Goal: Task Accomplishment & Management: Use online tool/utility

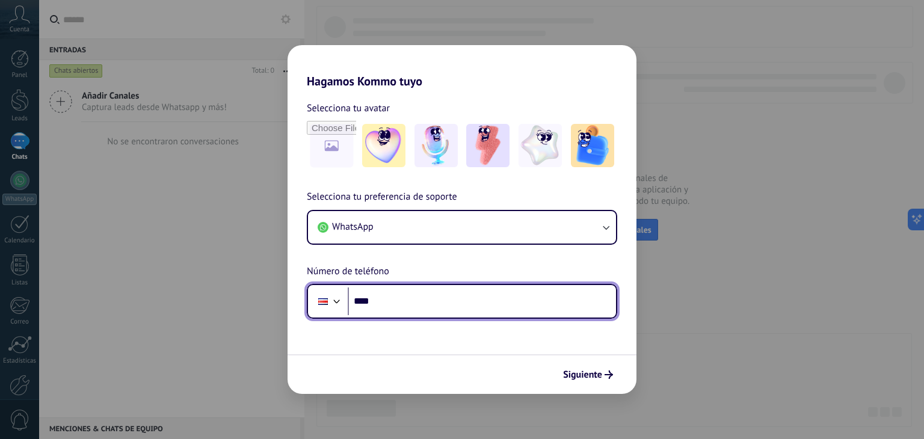
drag, startPoint x: 381, startPoint y: 301, endPoint x: 387, endPoint y: 299, distance: 6.5
click at [384, 300] on input "****" at bounding box center [482, 301] width 268 height 28
type input "****"
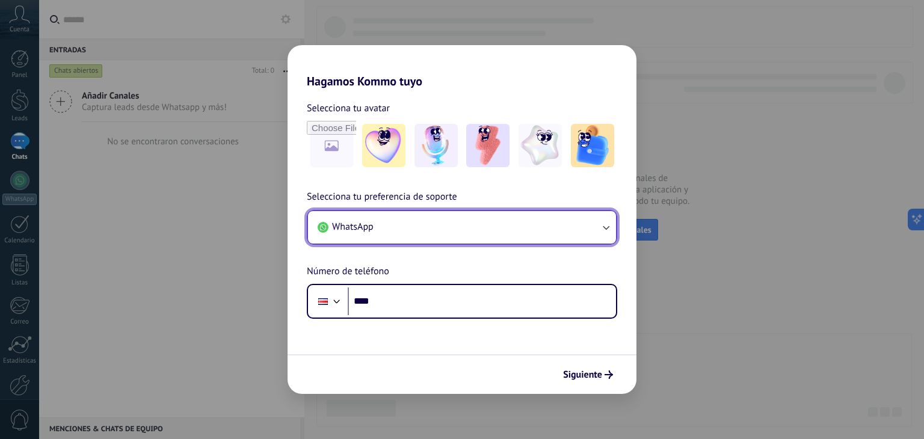
click at [498, 222] on button "WhatsApp" at bounding box center [462, 227] width 308 height 32
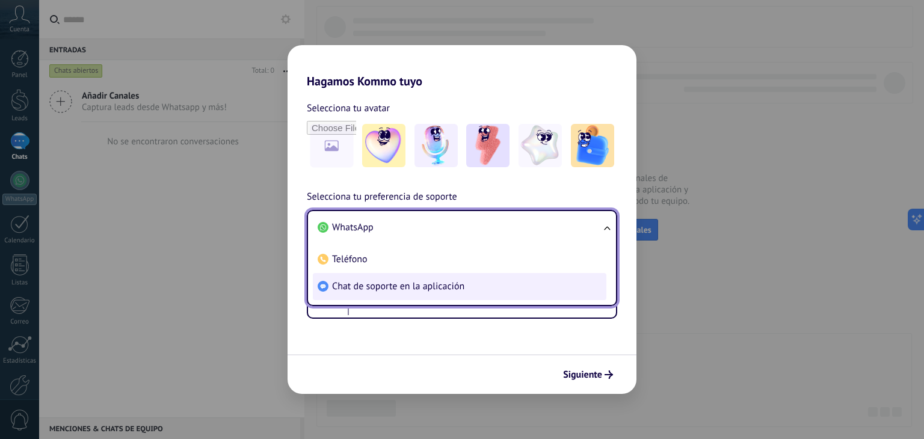
click at [508, 283] on li "Chat de soporte en la aplicación" at bounding box center [460, 286] width 294 height 27
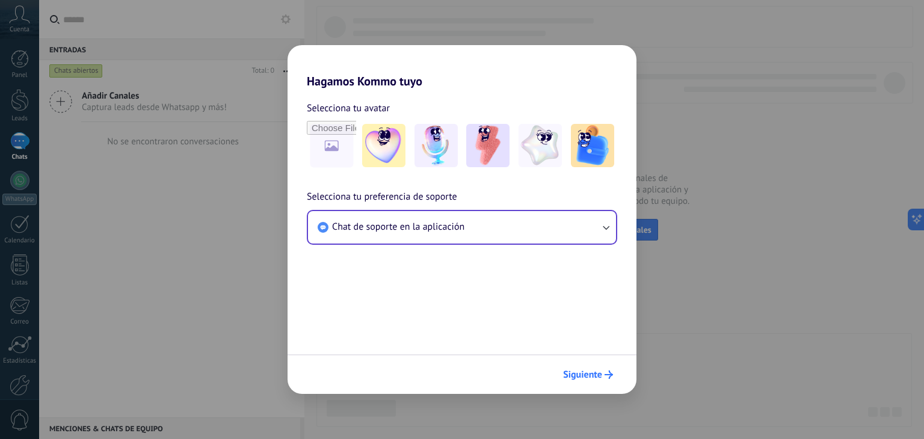
click at [604, 373] on span "Siguiente" at bounding box center [588, 374] width 50 height 8
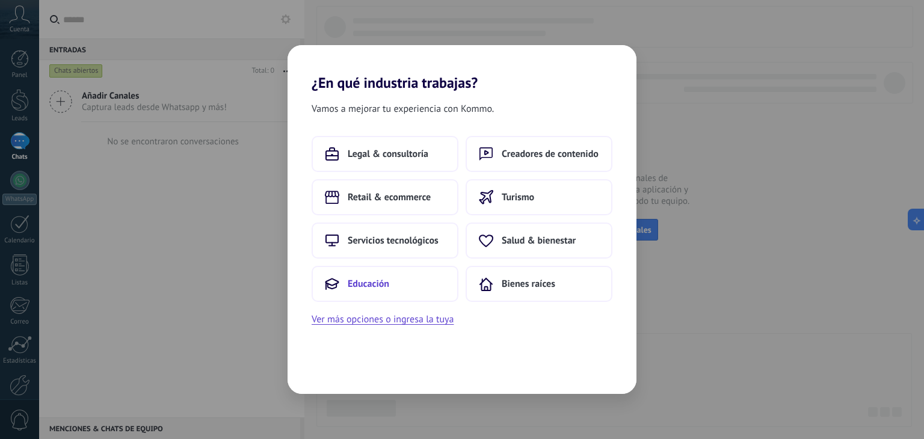
click at [413, 272] on button "Educación" at bounding box center [385, 284] width 147 height 36
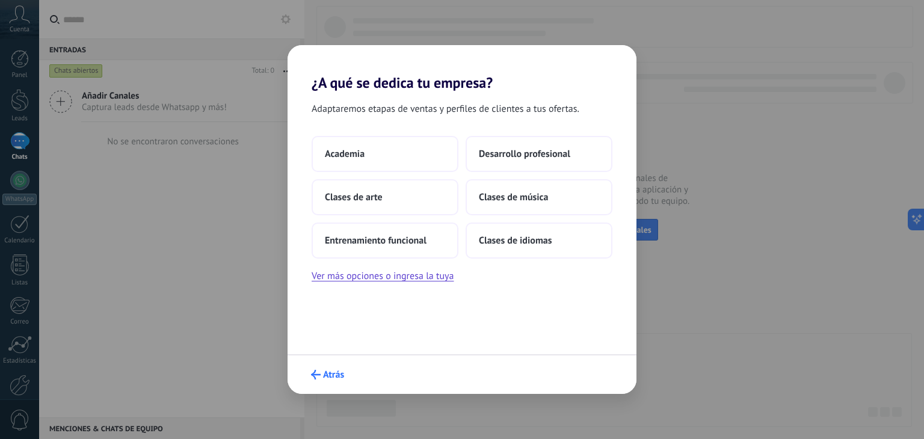
click at [343, 373] on span "Atrás" at bounding box center [333, 374] width 21 height 8
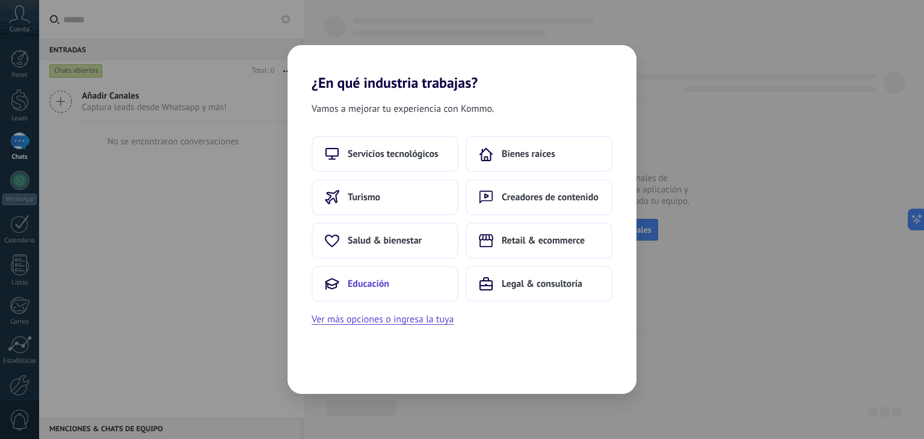
click at [409, 288] on button "Educación" at bounding box center [385, 284] width 147 height 36
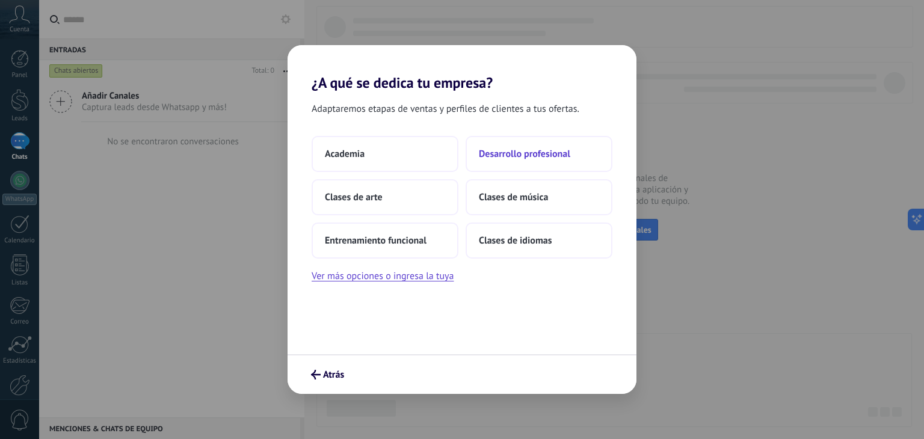
click at [505, 156] on span "Desarrollo profesional" at bounding box center [524, 154] width 91 height 12
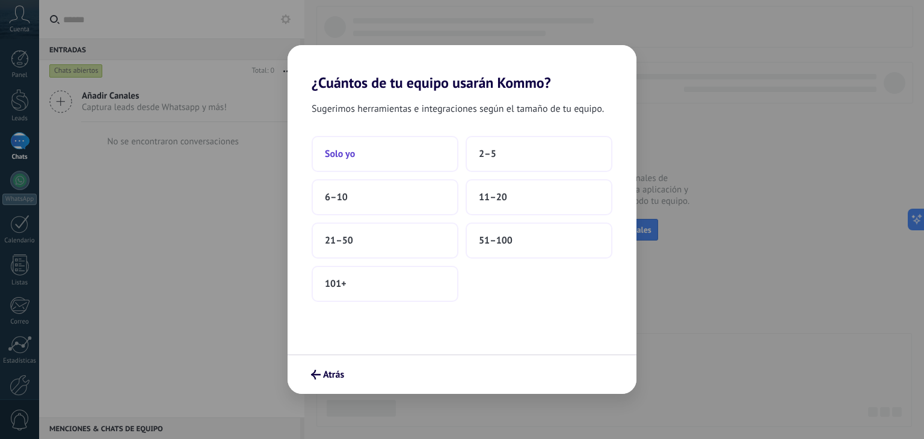
click at [354, 161] on button "Solo yo" at bounding box center [385, 154] width 147 height 36
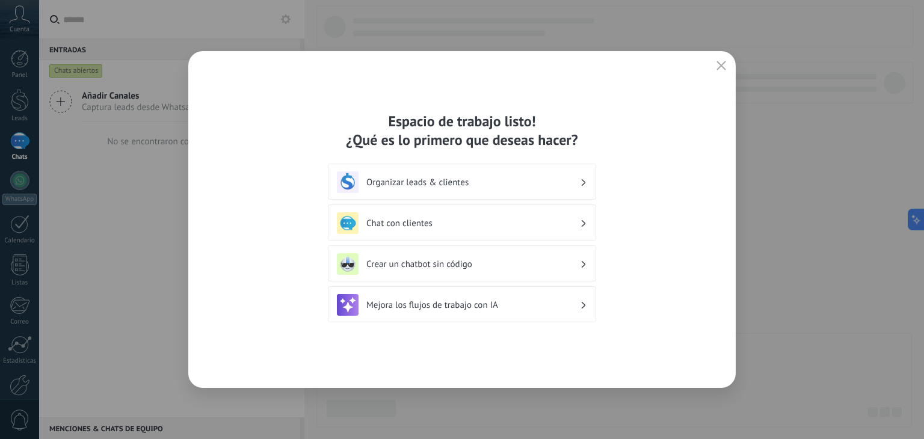
click at [726, 68] on button "button" at bounding box center [721, 66] width 16 height 17
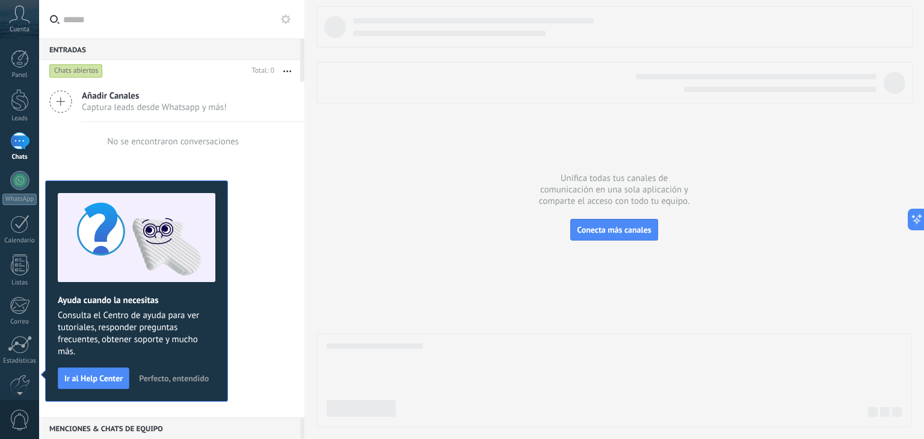
click at [183, 102] on span "Captura leads desde Whatsapp y más!" at bounding box center [154, 107] width 145 height 11
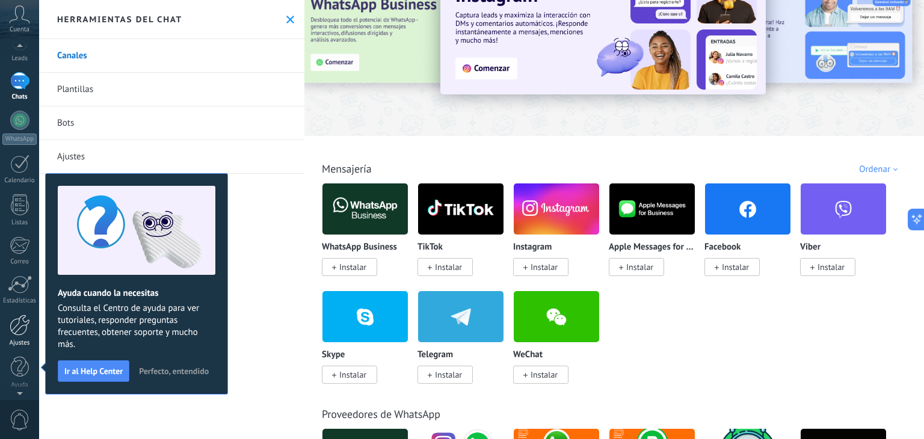
click at [19, 330] on div at bounding box center [20, 325] width 20 height 21
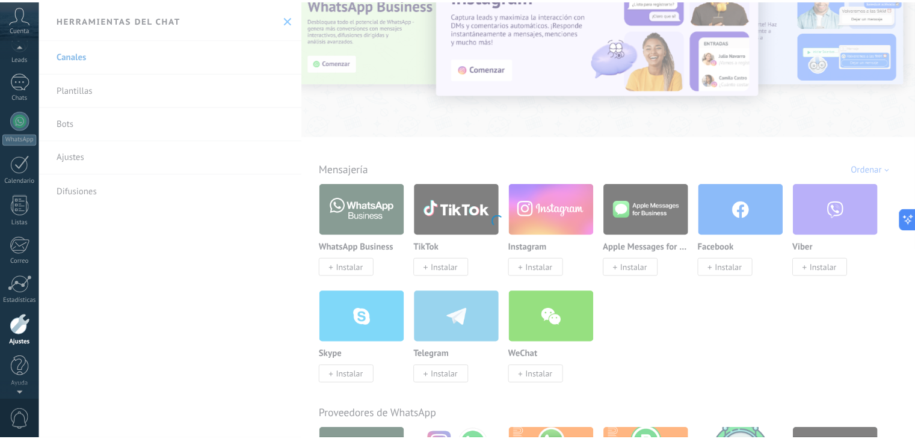
scroll to position [61, 0]
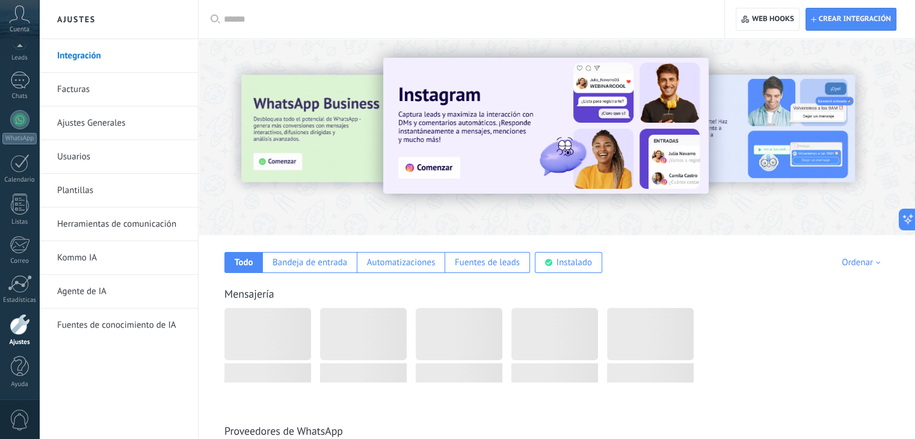
click at [251, 25] on div at bounding box center [466, 19] width 484 height 38
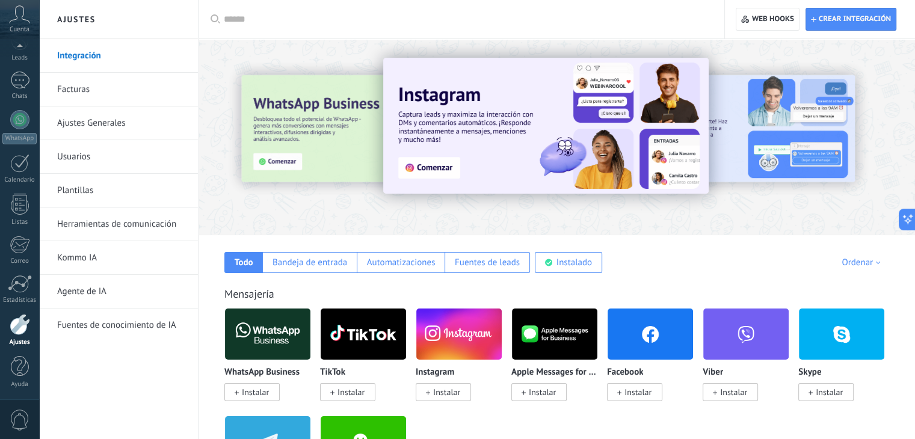
click at [258, 16] on input "text" at bounding box center [466, 19] width 484 height 13
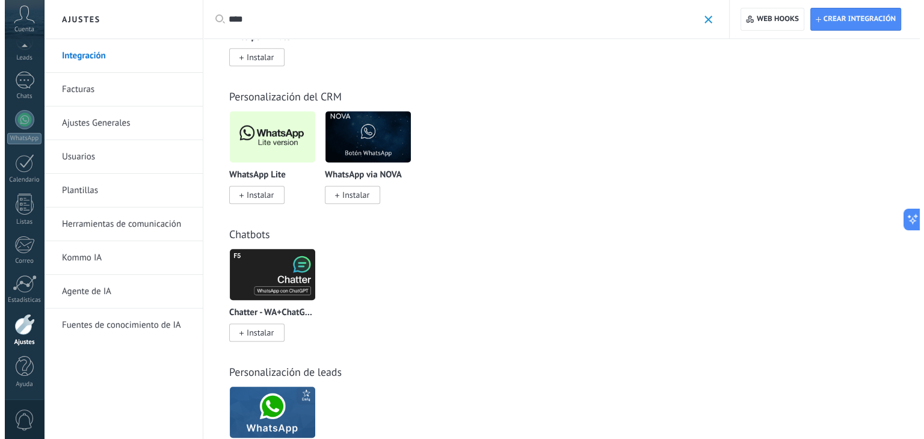
scroll to position [598, 0]
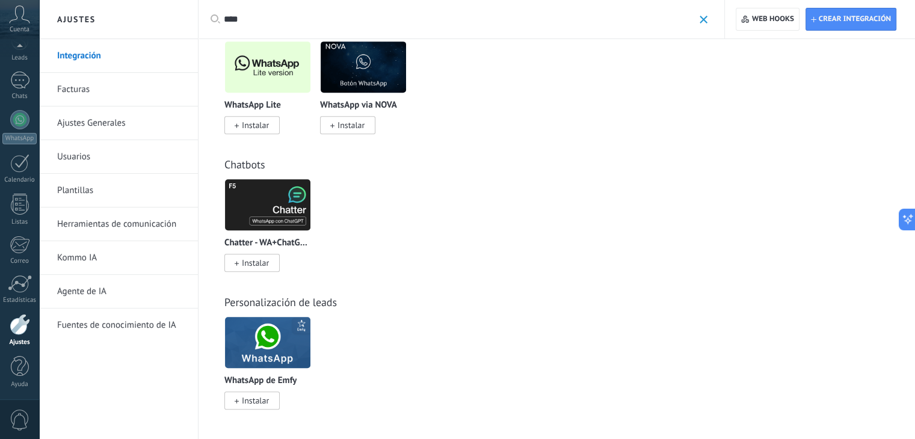
type input "****"
click at [230, 120] on span "Instalar" at bounding box center [251, 125] width 55 height 18
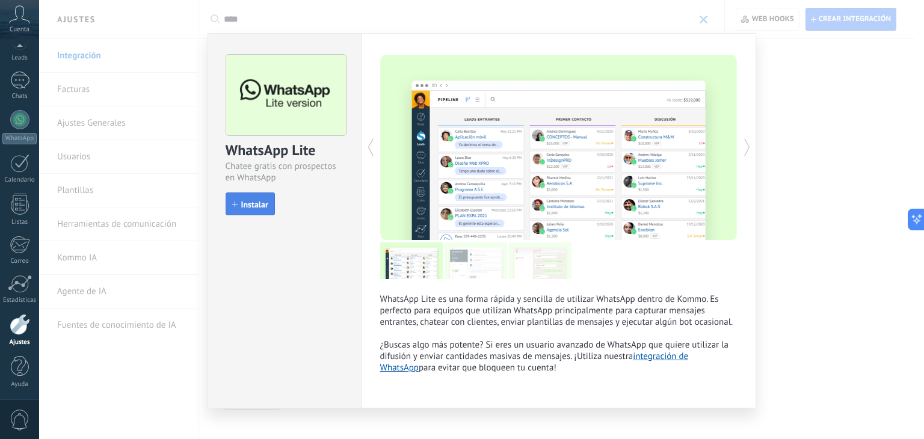
scroll to position [0, 0]
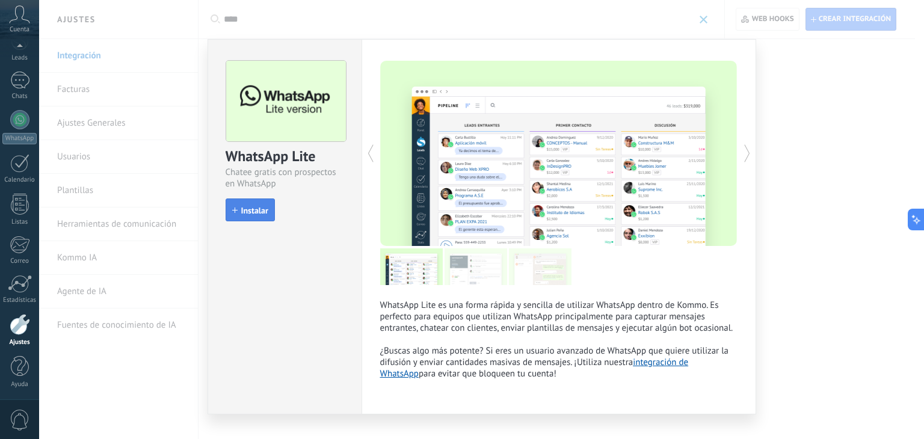
click at [248, 213] on span "Instalar" at bounding box center [254, 210] width 27 height 8
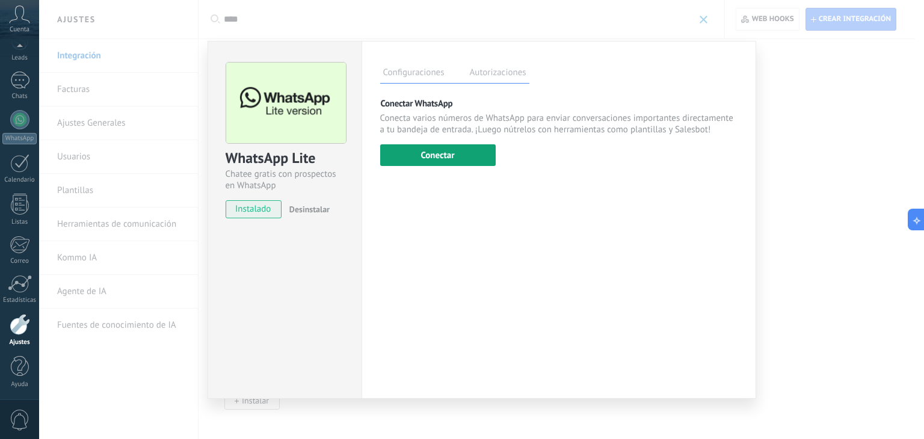
click at [434, 155] on button "Conectar" at bounding box center [437, 155] width 115 height 22
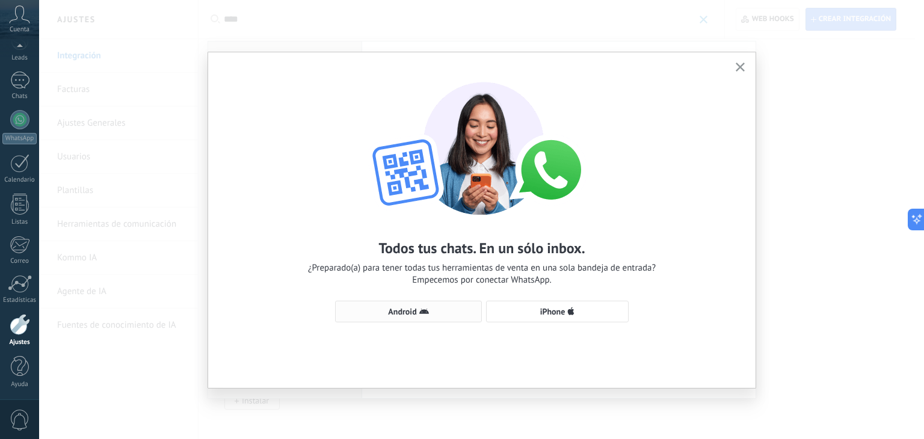
click at [431, 316] on button "Android" at bounding box center [408, 312] width 147 height 22
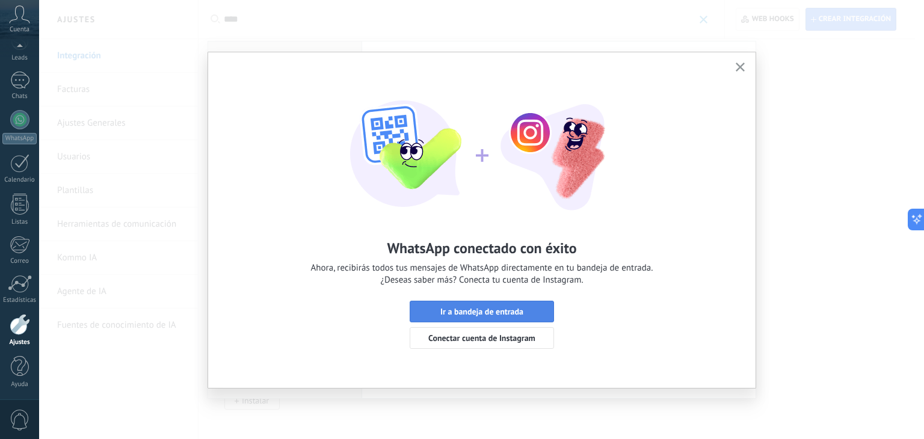
click at [528, 306] on button "Ir a bandeja de entrada" at bounding box center [482, 312] width 144 height 22
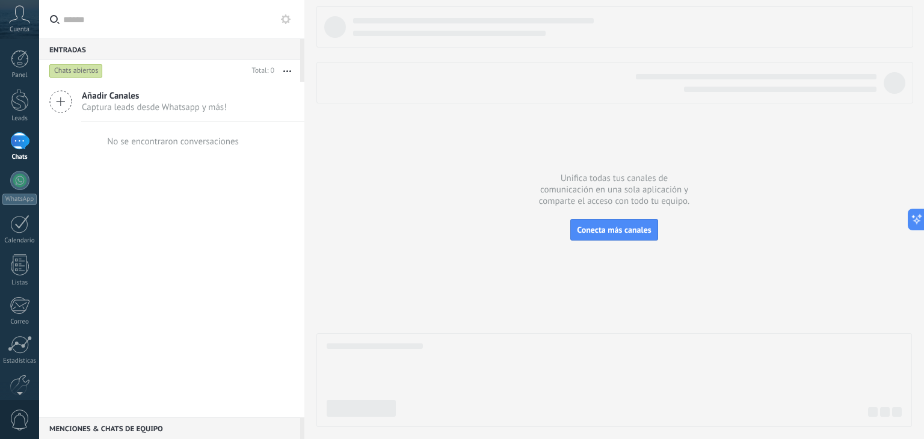
click at [178, 102] on span "Captura leads desde Whatsapp y más!" at bounding box center [154, 107] width 145 height 11
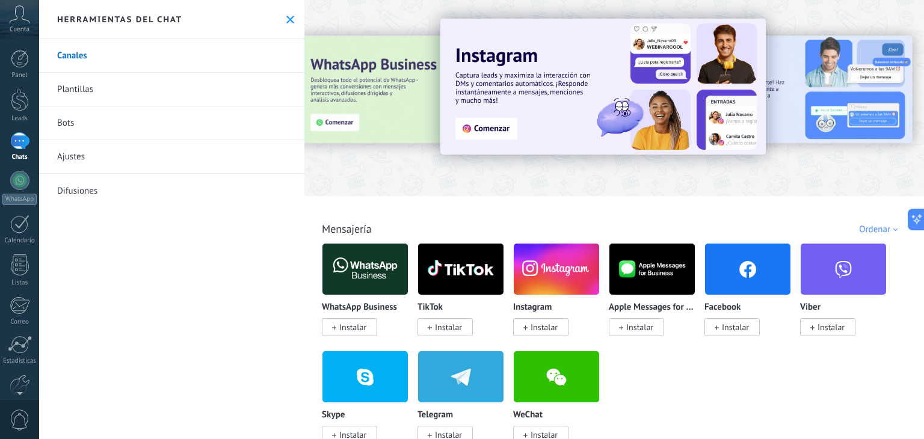
click at [13, 143] on div at bounding box center [19, 140] width 19 height 17
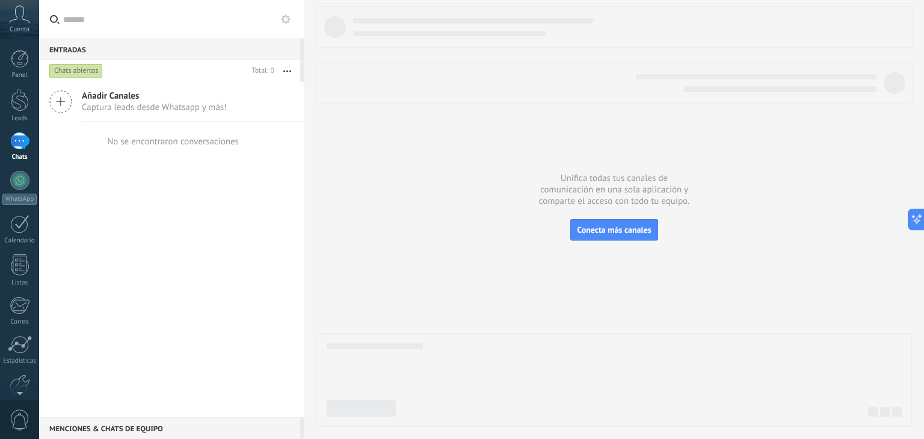
click at [62, 99] on icon at bounding box center [60, 101] width 23 height 23
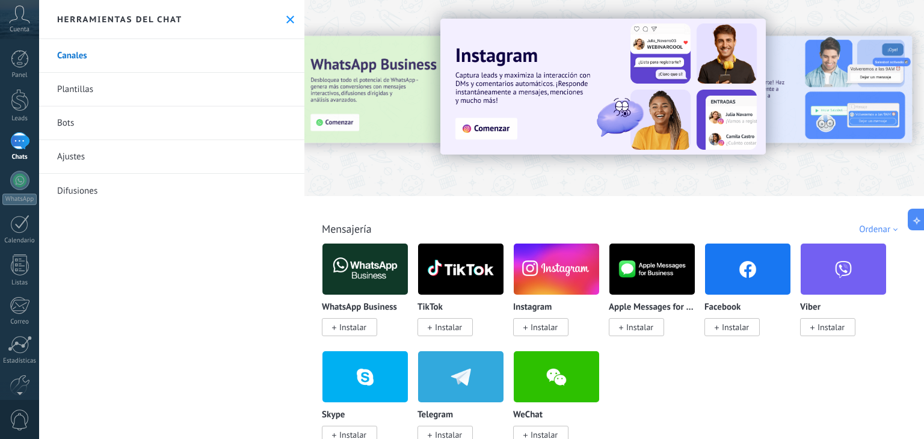
click at [91, 55] on link "Canales" at bounding box center [171, 56] width 265 height 34
click at [78, 121] on link "Bots" at bounding box center [171, 123] width 265 height 34
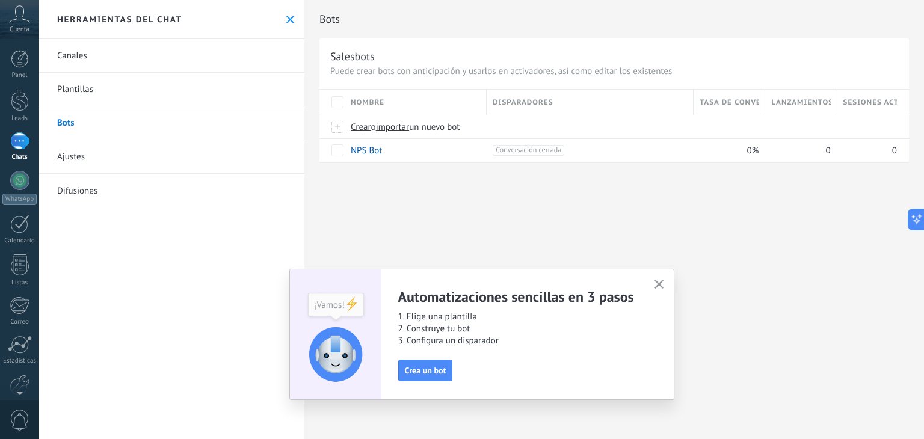
click at [89, 54] on link "Canales" at bounding box center [171, 56] width 265 height 34
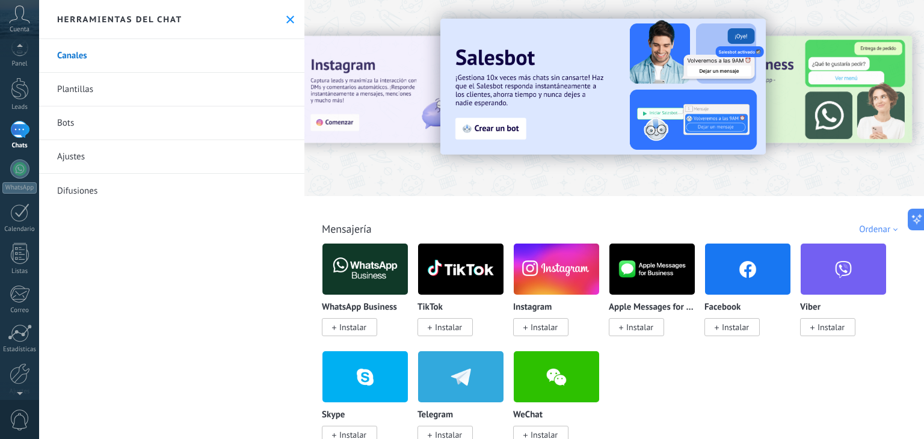
click at [21, 384] on div at bounding box center [19, 391] width 39 height 18
click at [13, 358] on div at bounding box center [20, 352] width 20 height 21
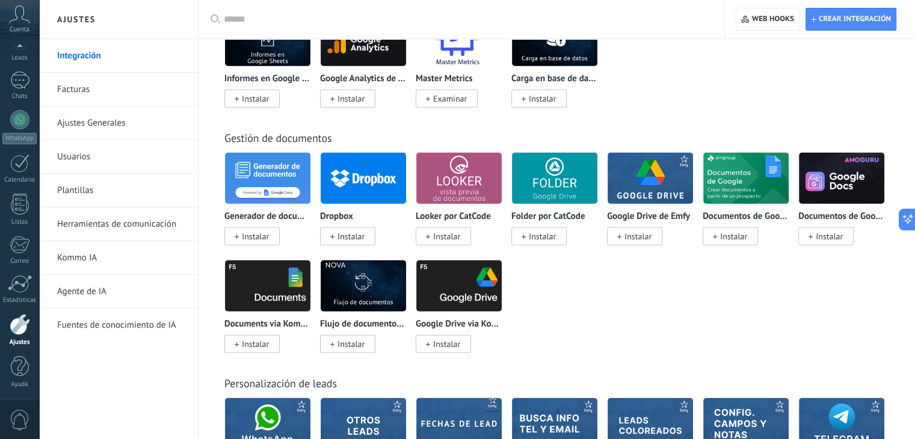
scroll to position [2752, 0]
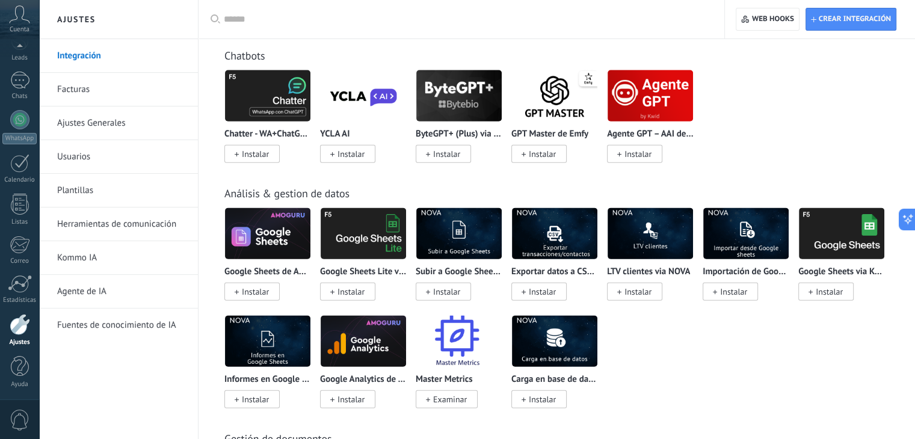
click at [340, 19] on input "text" at bounding box center [466, 19] width 484 height 13
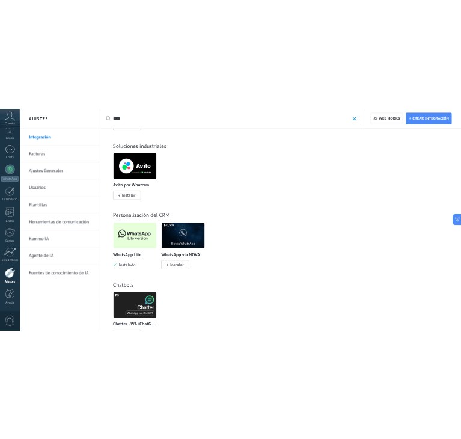
scroll to position [421, 0]
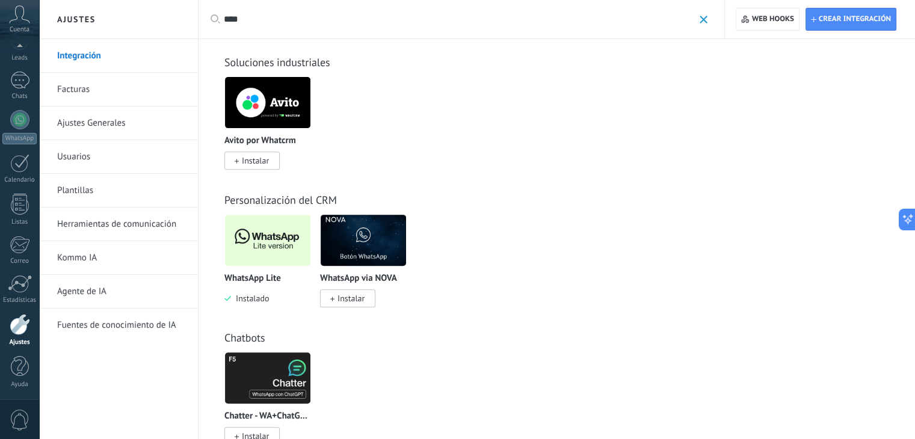
type input "****"
click at [283, 244] on img at bounding box center [267, 240] width 85 height 58
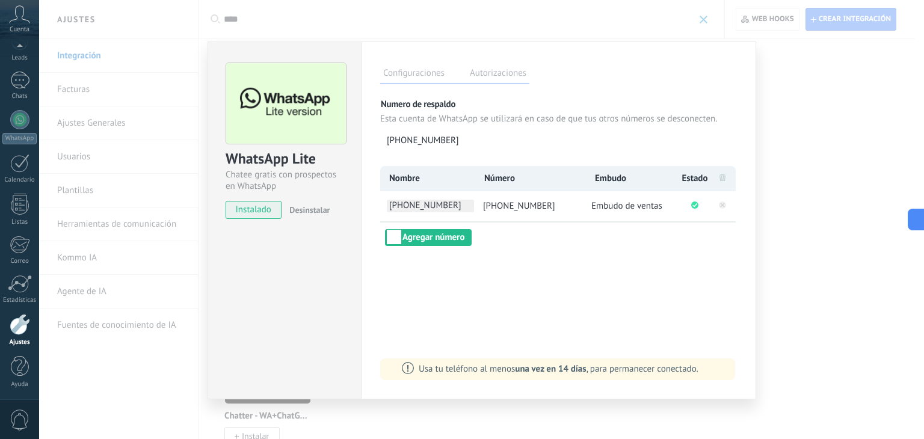
click at [441, 209] on span "[PHONE_NUMBER]" at bounding box center [430, 206] width 87 height 13
click at [441, 209] on input "**********" at bounding box center [430, 206] width 87 height 13
click at [441, 208] on input "**********" at bounding box center [430, 206] width 87 height 13
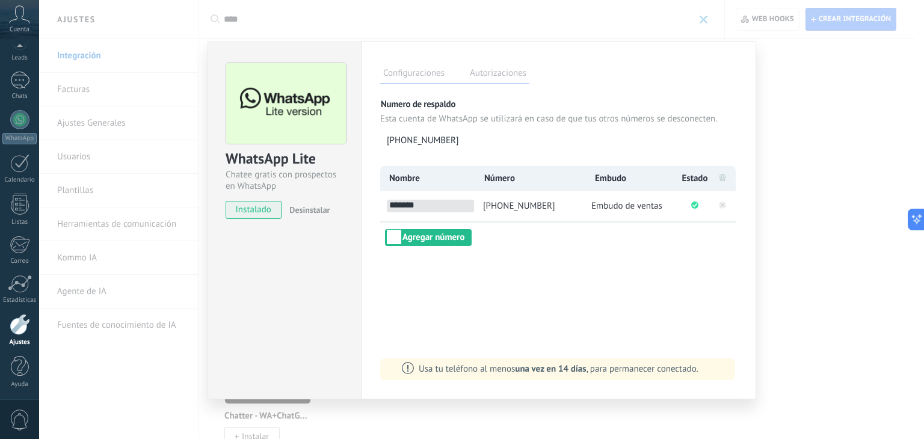
type input "*******"
click at [660, 325] on div "Configuraciones Autorizaciones Esta pestaña registra a los usuarios que han con…" at bounding box center [558, 221] width 395 height 358
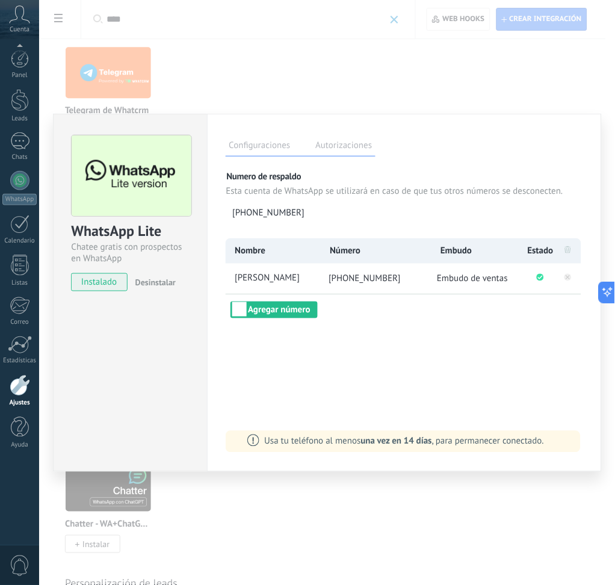
scroll to position [0, 0]
click at [16, 144] on div at bounding box center [19, 140] width 19 height 17
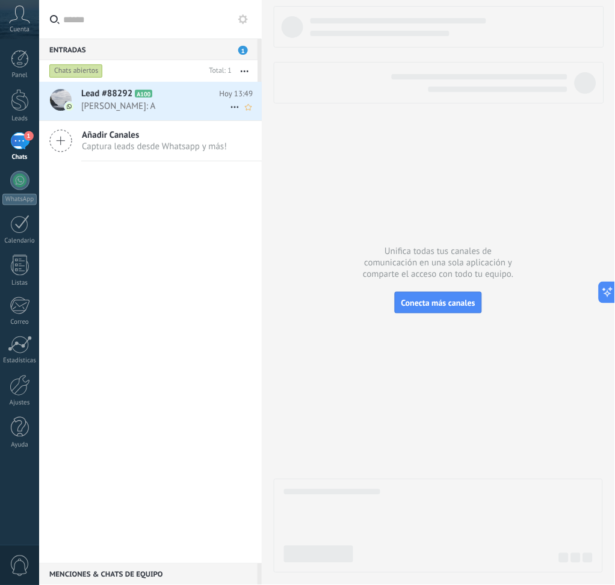
click at [169, 100] on span "[PERSON_NAME]: A" at bounding box center [155, 105] width 149 height 11
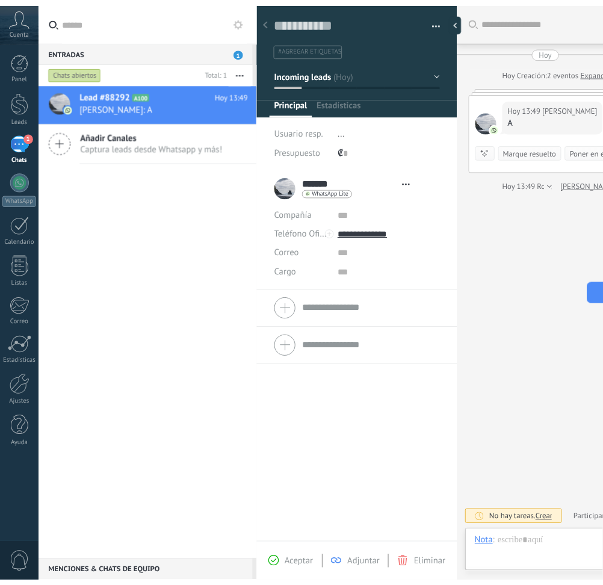
scroll to position [17, 0]
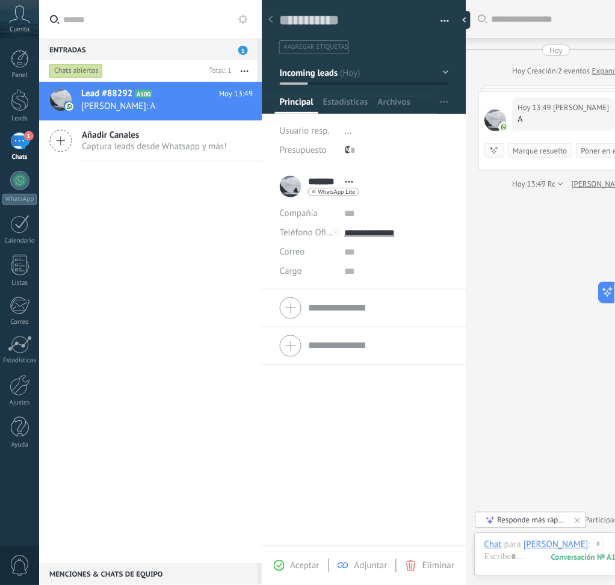
click at [515, 202] on div "Buscar Carga más [DATE] [DATE] Creación: 2 eventos Expandir [DATE] 13:49 [PERSO…" at bounding box center [556, 292] width 180 height 585
drag, startPoint x: 507, startPoint y: 355, endPoint x: 450, endPoint y: 366, distance: 58.2
click at [115, 110] on span "[PERSON_NAME]: A" at bounding box center [155, 105] width 149 height 11
click at [459, 241] on li "******* [PERSON_NAME] ******* [PERSON_NAME] Abrir detalle Copie el nombre" at bounding box center [364, 228] width 204 height 121
click at [468, 22] on div at bounding box center [467, 20] width 18 height 18
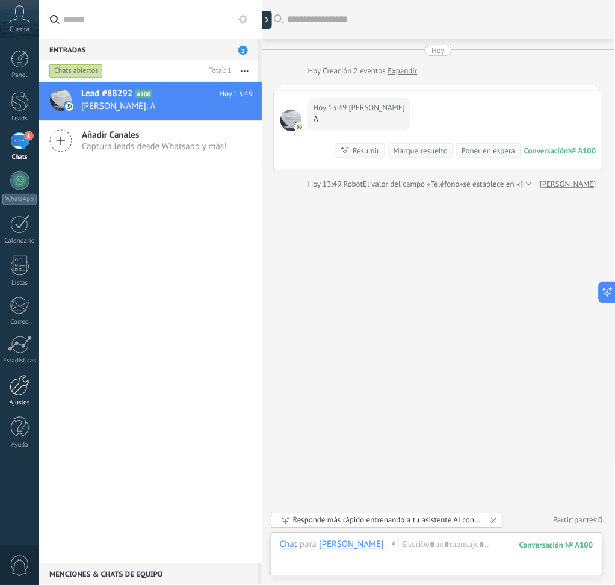
click at [27, 386] on div at bounding box center [20, 385] width 20 height 21
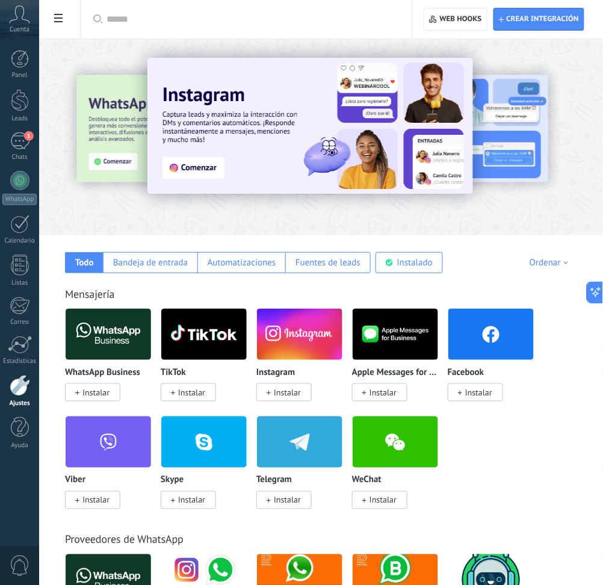
click at [26, 379] on div at bounding box center [20, 385] width 20 height 21
click at [23, 393] on div at bounding box center [20, 385] width 20 height 21
click at [255, 215] on div at bounding box center [321, 134] width 564 height 173
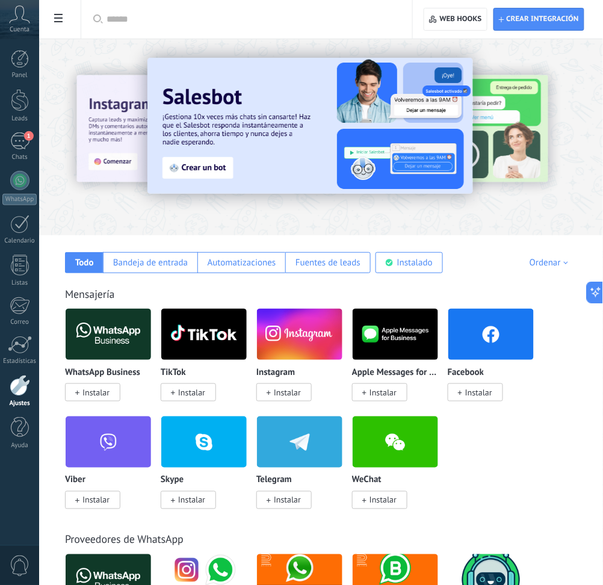
click at [25, 389] on div at bounding box center [20, 385] width 20 height 21
type textarea "**********"
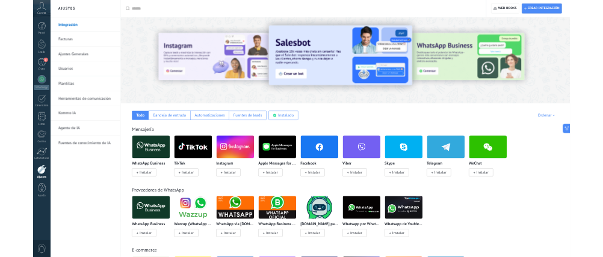
scroll to position [17, 0]
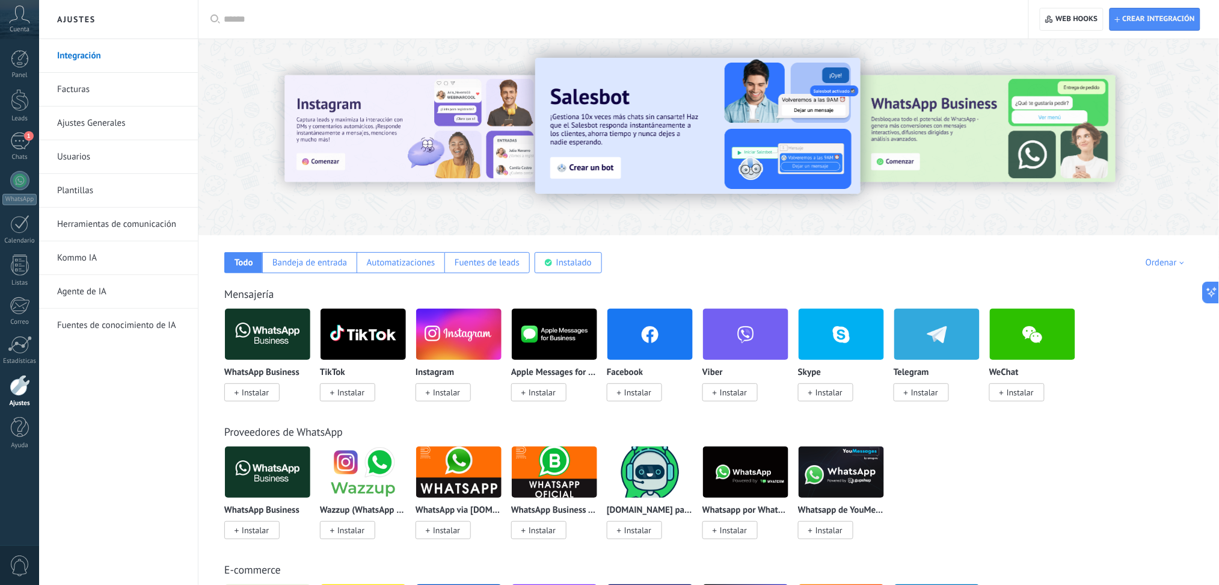
click at [147, 219] on link "Herramientas de comunicación" at bounding box center [121, 225] width 129 height 34
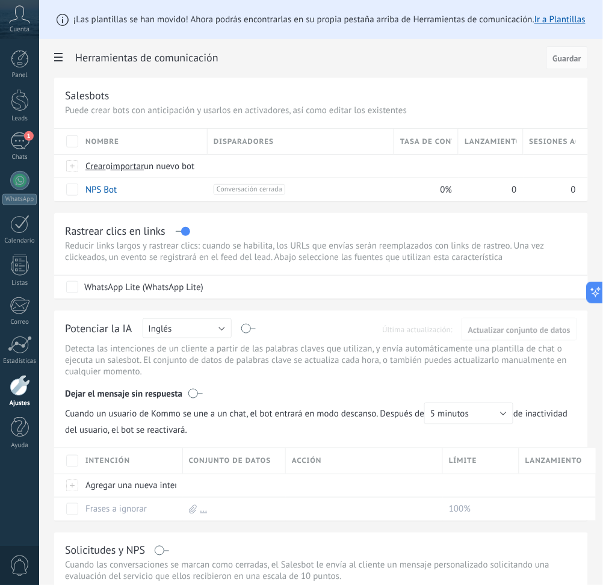
click at [64, 52] on span at bounding box center [58, 58] width 20 height 23
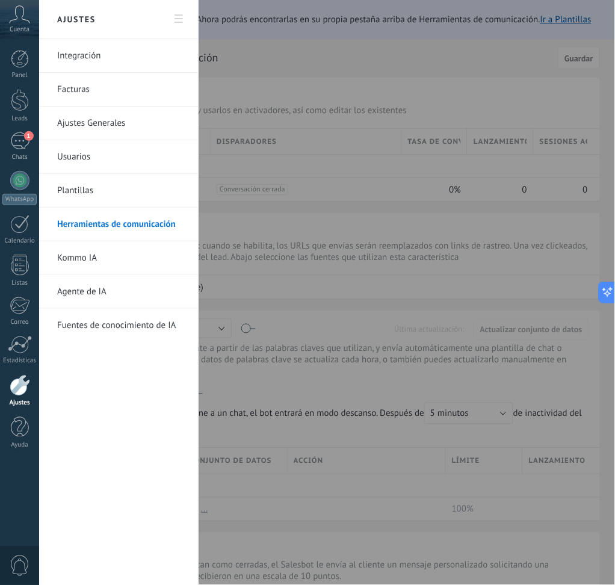
click at [90, 229] on link "Herramientas de comunicación" at bounding box center [121, 225] width 129 height 34
click at [108, 226] on link "Herramientas de comunicación" at bounding box center [121, 225] width 129 height 34
click at [301, 170] on div at bounding box center [307, 292] width 615 height 585
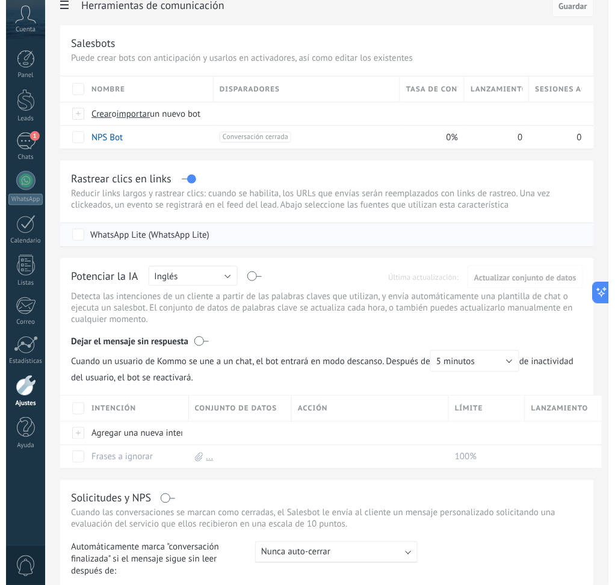
scroll to position [80, 0]
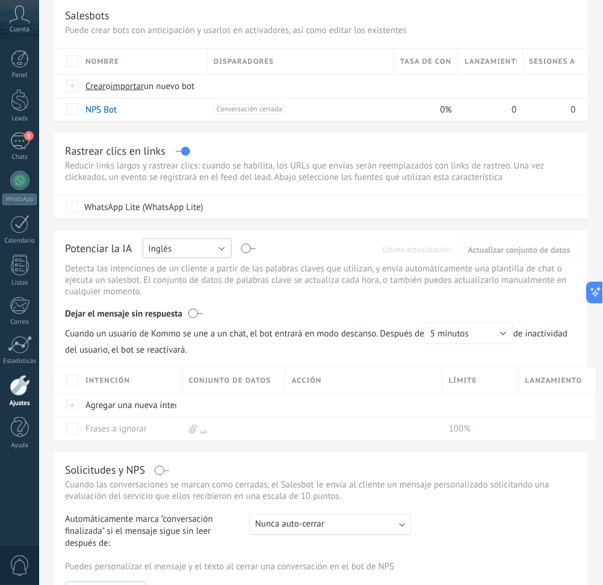
click at [222, 251] on button "Inglés" at bounding box center [187, 248] width 89 height 20
click at [180, 291] on span "Español" at bounding box center [181, 289] width 92 height 11
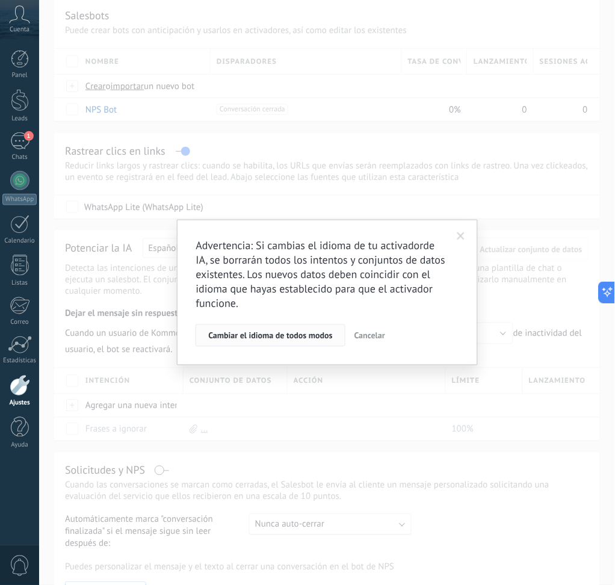
click at [303, 339] on span "Cambiar el idioma de todos modos" at bounding box center [270, 335] width 125 height 8
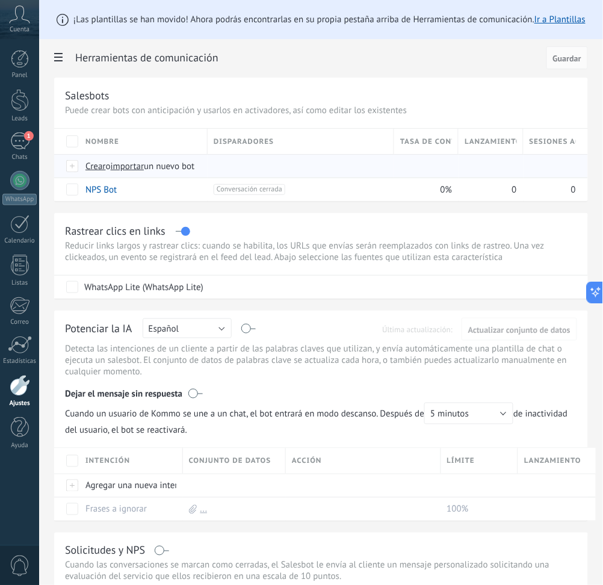
click at [107, 161] on span "o" at bounding box center [108, 166] width 5 height 11
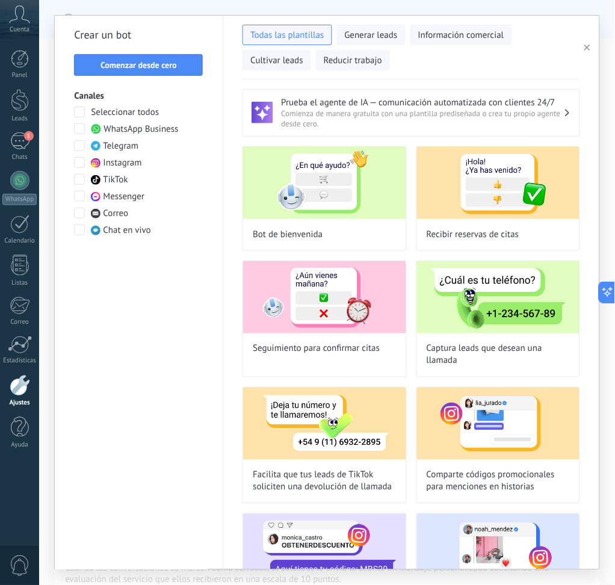
click at [111, 128] on span "WhatsApp Business" at bounding box center [140, 129] width 75 height 12
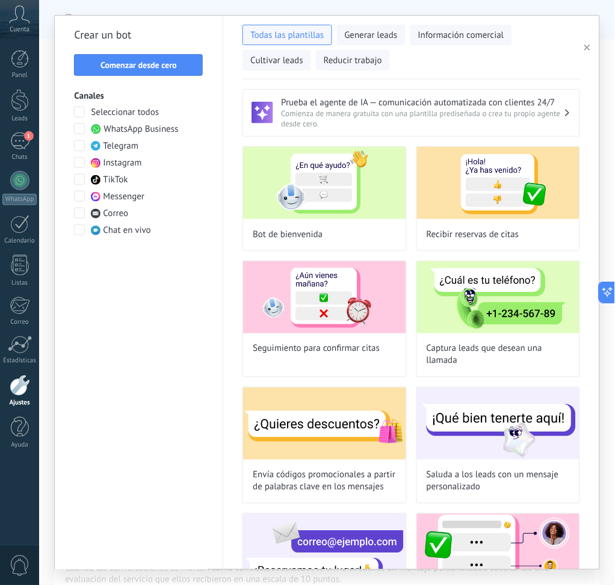
click at [103, 128] on div "WhatsApp Business" at bounding box center [134, 129] width 87 height 12
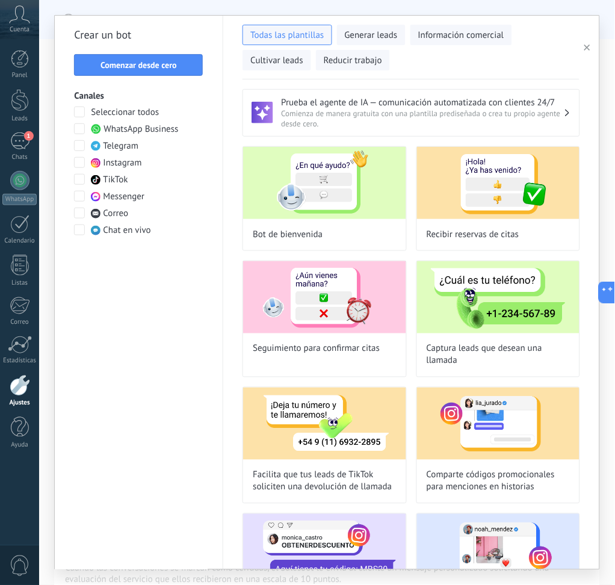
click at [103, 128] on div "WhatsApp Business" at bounding box center [134, 129] width 87 height 12
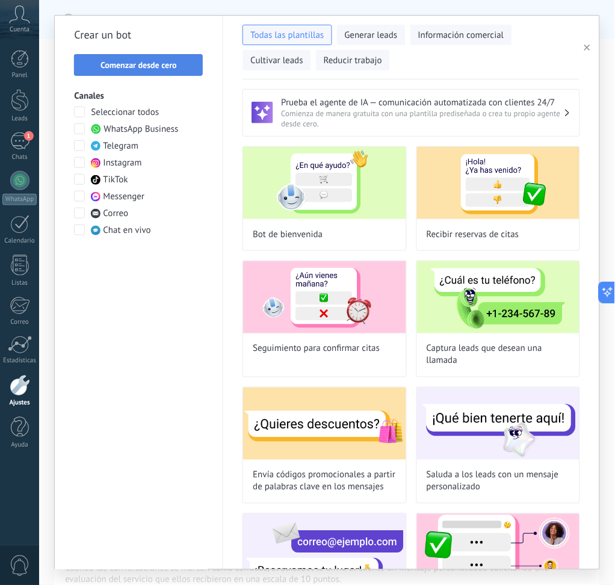
click at [162, 71] on button "Comenzar desde cero" at bounding box center [138, 65] width 129 height 22
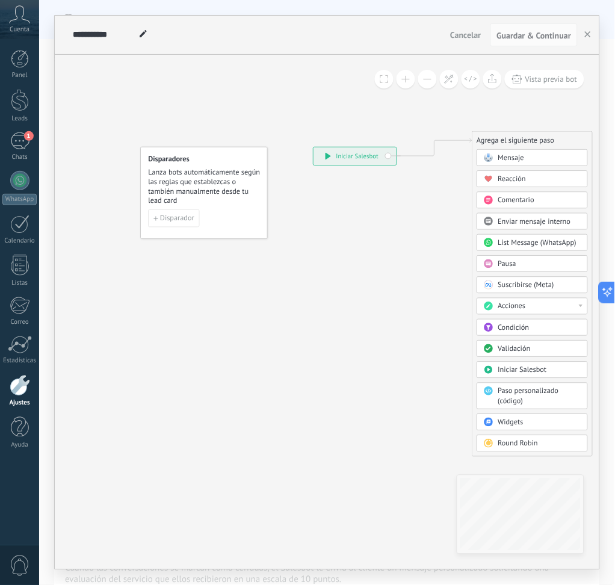
drag, startPoint x: 484, startPoint y: 188, endPoint x: 527, endPoint y: 146, distance: 60.8
click at [527, 145] on div "Agrega el siguiente paso" at bounding box center [533, 140] width 120 height 16
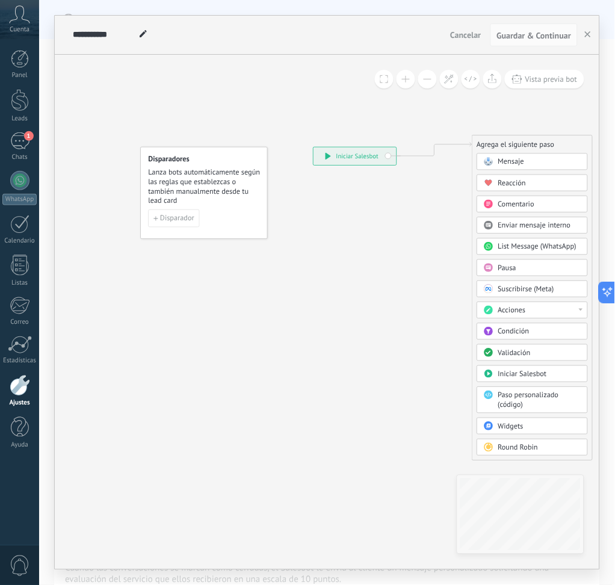
click at [530, 158] on div "Mensaje" at bounding box center [539, 162] width 83 height 10
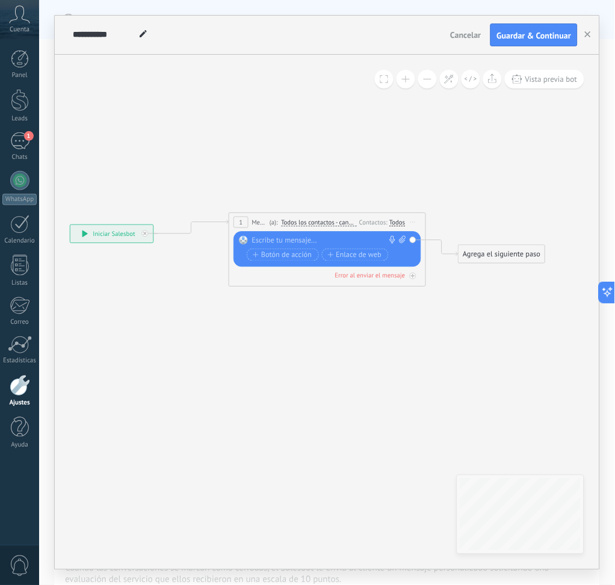
click at [514, 257] on div "Agrega el siguiente paso" at bounding box center [502, 254] width 87 height 16
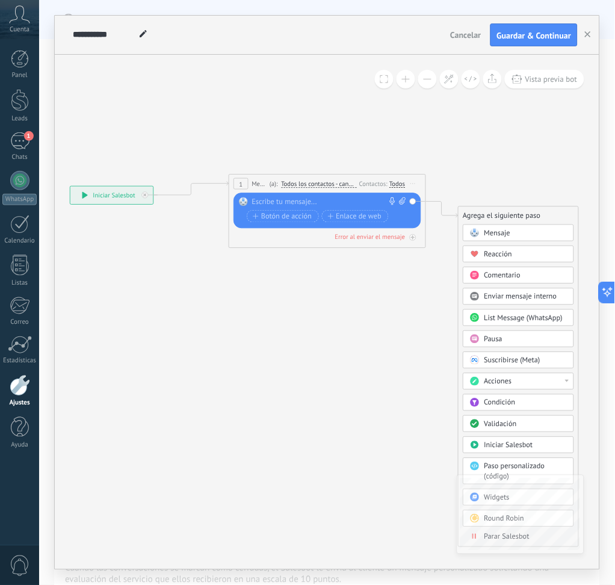
click at [331, 198] on div at bounding box center [325, 202] width 147 height 10
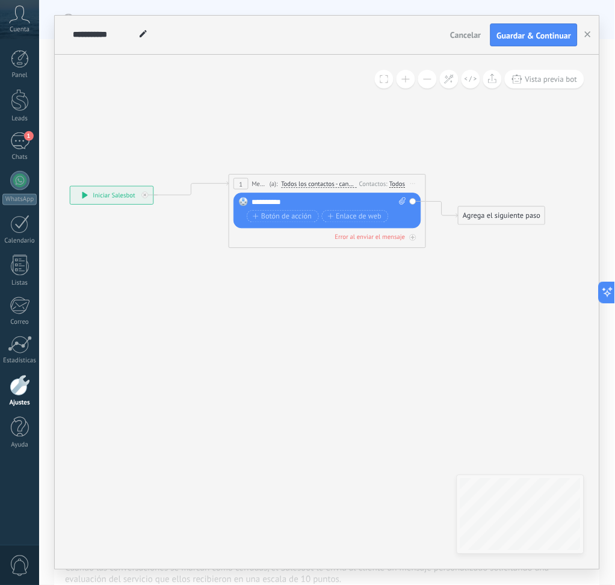
click at [489, 218] on div "Agrega el siguiente paso" at bounding box center [502, 216] width 87 height 16
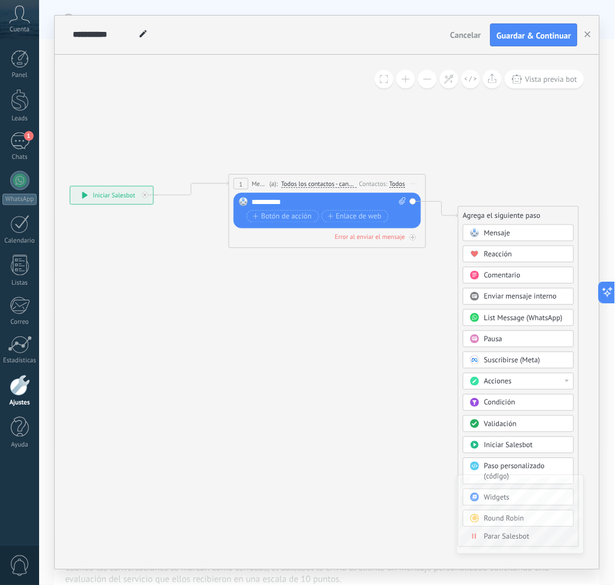
click at [363, 204] on div "**********" at bounding box center [329, 202] width 154 height 10
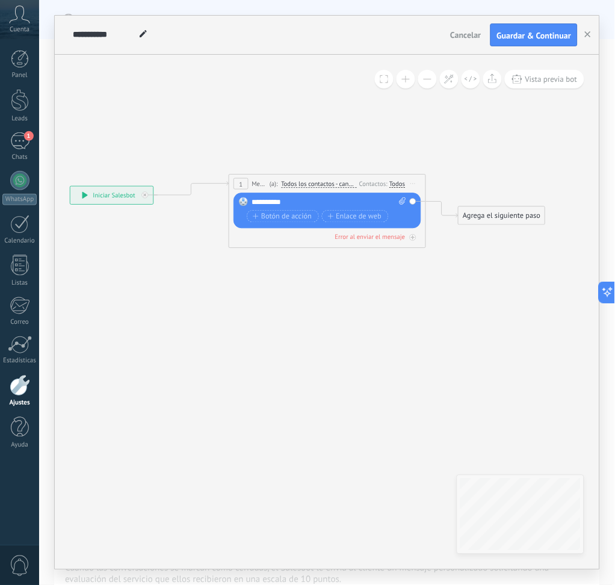
click at [405, 203] on icon at bounding box center [402, 200] width 7 height 7
click input "Subir" at bounding box center [0, 0] width 0 height 0
click at [304, 183] on span "Todos los contactos - canales seleccionados" at bounding box center [318, 184] width 75 height 8
click at [304, 183] on button "Todos los contactos - canales seleccionados" at bounding box center [338, 184] width 123 height 18
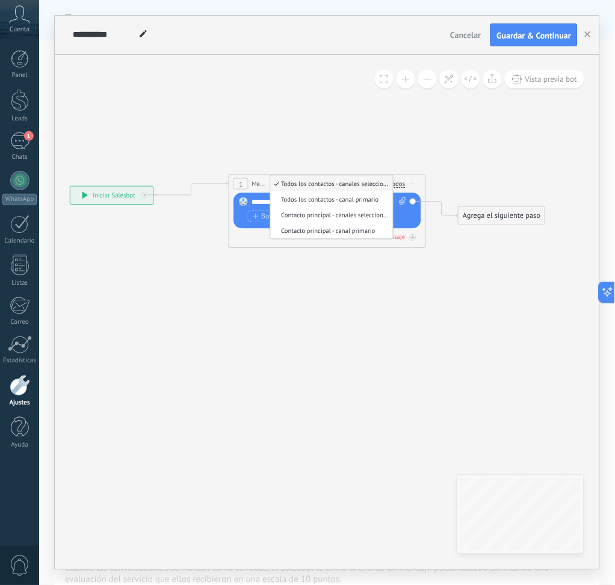
click at [341, 271] on icon at bounding box center [290, 204] width 935 height 554
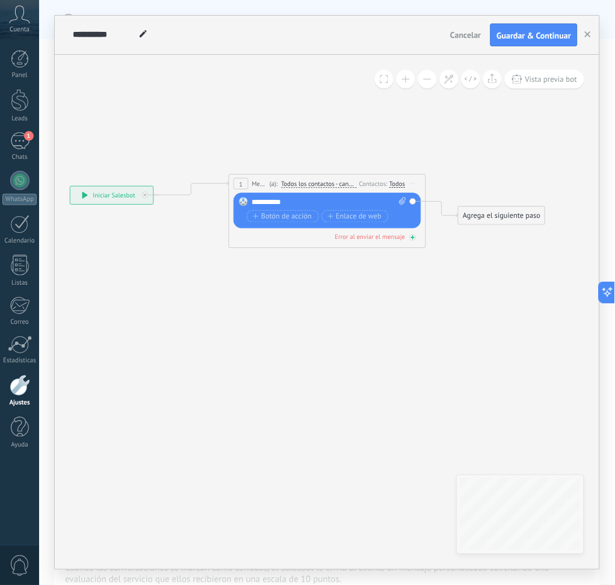
click at [390, 236] on div "Error al enviar el mensaje" at bounding box center [370, 237] width 70 height 8
drag, startPoint x: 473, startPoint y: 292, endPoint x: 417, endPoint y: 315, distance: 61.0
click at [417, 315] on div "Agrega el siguiente paso" at bounding box center [424, 312] width 87 height 16
click at [414, 240] on div at bounding box center [413, 237] width 7 height 7
drag, startPoint x: 488, startPoint y: 211, endPoint x: 488, endPoint y: 223, distance: 11.4
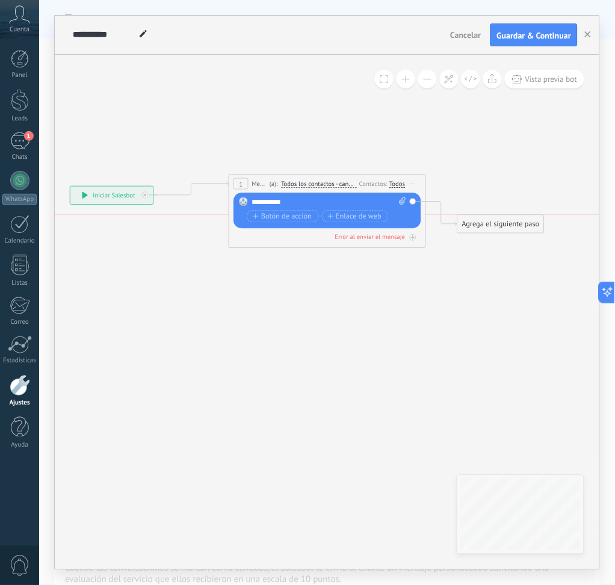
click at [488, 223] on div "Agrega el siguiente paso" at bounding box center [501, 224] width 87 height 16
click at [497, 230] on div "Agrega el siguiente paso" at bounding box center [501, 224] width 87 height 16
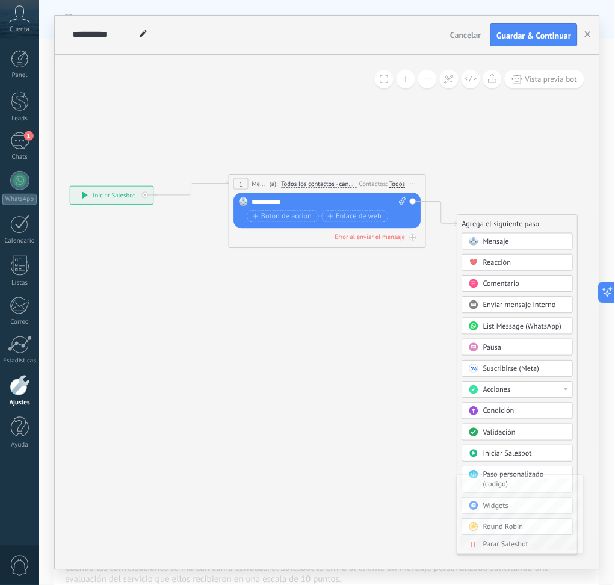
click at [532, 236] on div "Mensaje" at bounding box center [525, 241] width 83 height 10
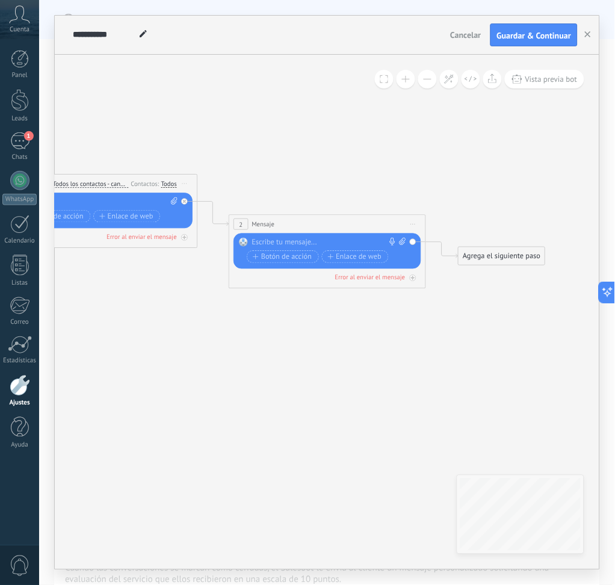
click at [343, 241] on div at bounding box center [325, 243] width 147 height 10
click at [498, 259] on div "Agrega el siguiente paso" at bounding box center [502, 256] width 87 height 16
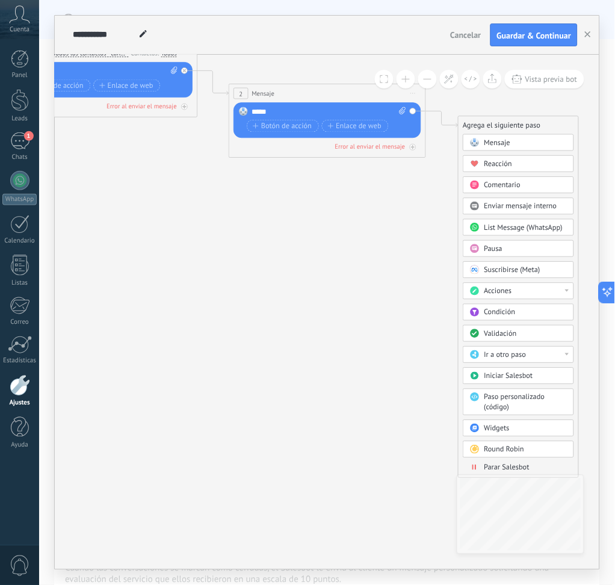
click at [526, 438] on span "Parar Salesbot" at bounding box center [506, 468] width 45 height 10
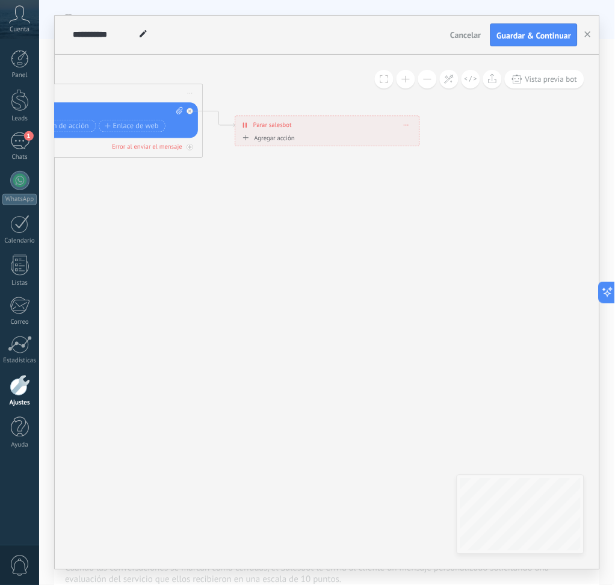
click at [277, 140] on div "Agregar acción" at bounding box center [267, 137] width 55 height 7
click at [277, 140] on button "Conversación marcada como cerrada" at bounding box center [296, 138] width 123 height 18
click at [322, 141] on span "Conversación marcada como cerrada" at bounding box center [295, 139] width 119 height 10
click at [251, 124] on div "**********" at bounding box center [327, 124] width 183 height 17
click at [248, 124] on div "**********" at bounding box center [327, 124] width 183 height 17
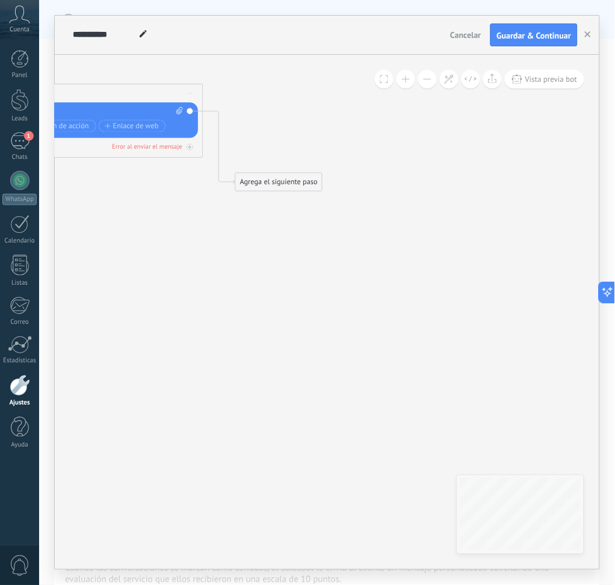
click at [268, 187] on div "Agrega el siguiente paso" at bounding box center [279, 182] width 87 height 16
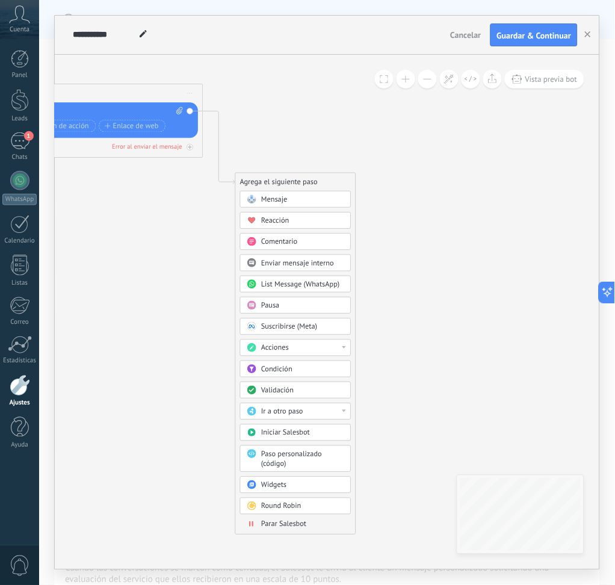
click at [328, 303] on div "Pausa" at bounding box center [303, 306] width 83 height 10
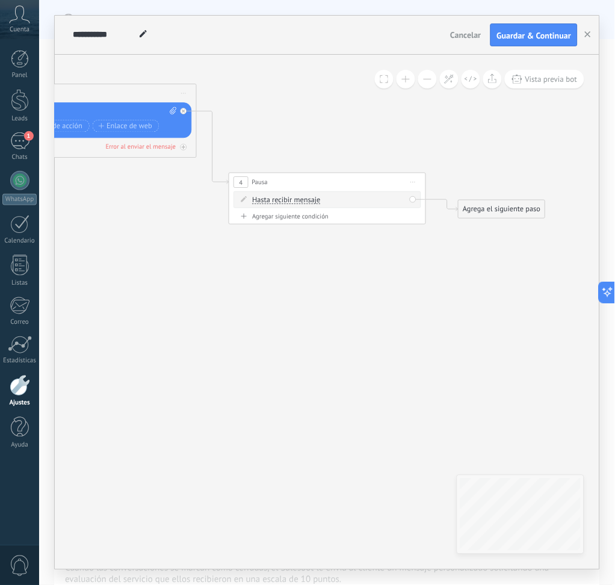
click at [245, 201] on icon at bounding box center [244, 199] width 6 height 6
click at [291, 198] on span "Hasta recibir mensaje" at bounding box center [287, 200] width 68 height 8
click at [291, 198] on button "Hasta recibir mensaje" at bounding box center [309, 200] width 123 height 18
click at [321, 215] on span "Temporizador" at bounding box center [301, 218] width 119 height 10
click at [484, 215] on div "Agrega el siguiente paso" at bounding box center [502, 209] width 87 height 16
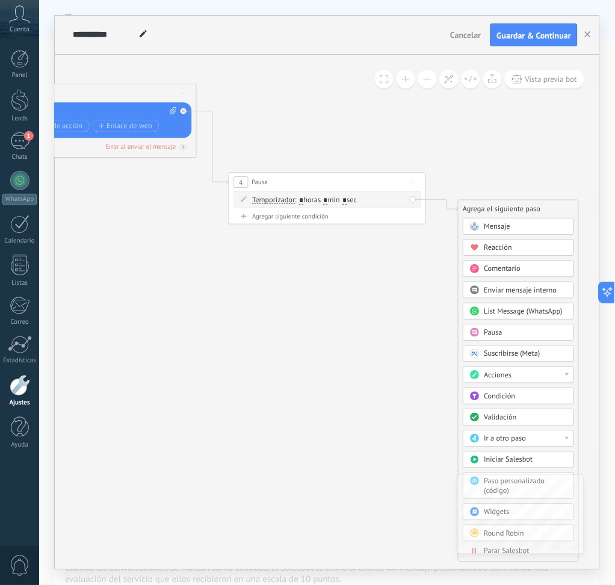
click at [522, 245] on div "Reacción" at bounding box center [525, 248] width 83 height 10
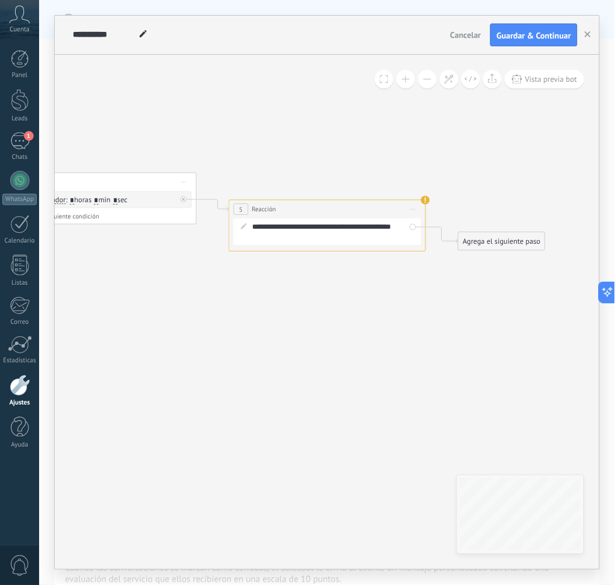
click at [503, 248] on div "Agrega el siguiente paso" at bounding box center [502, 241] width 87 height 16
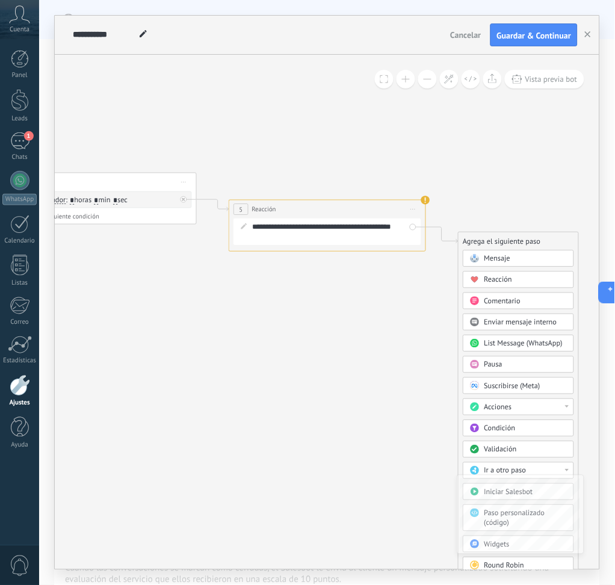
click at [503, 260] on span "Mensaje" at bounding box center [497, 259] width 26 height 10
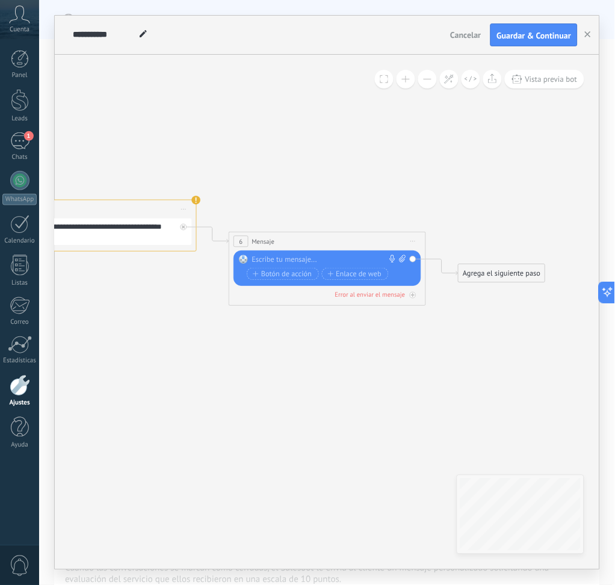
drag, startPoint x: 477, startPoint y: 281, endPoint x: 474, endPoint y: 292, distance: 10.7
click at [477, 282] on div "Agrega el siguiente paso Mensaje Mensaje Mensaje Reacción Comentario Enviar men…" at bounding box center [502, 272] width 88 height 19
click at [361, 256] on div at bounding box center [325, 260] width 147 height 10
click at [483, 271] on div "Agrega el siguiente paso" at bounding box center [502, 279] width 87 height 16
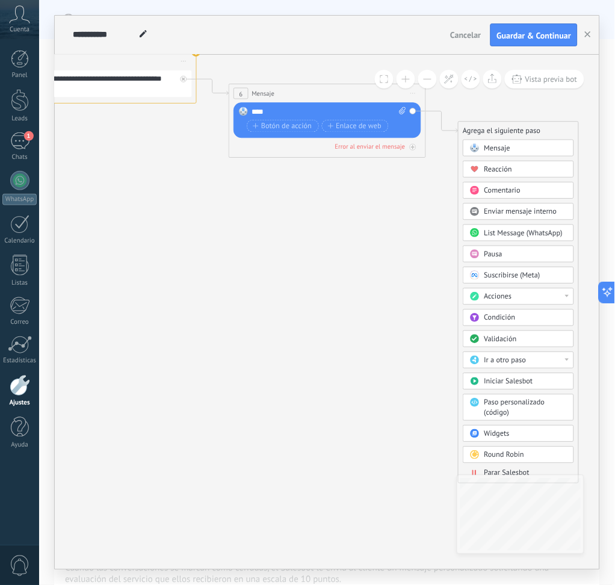
click at [487, 438] on span "Parar Salesbot" at bounding box center [506, 473] width 45 height 10
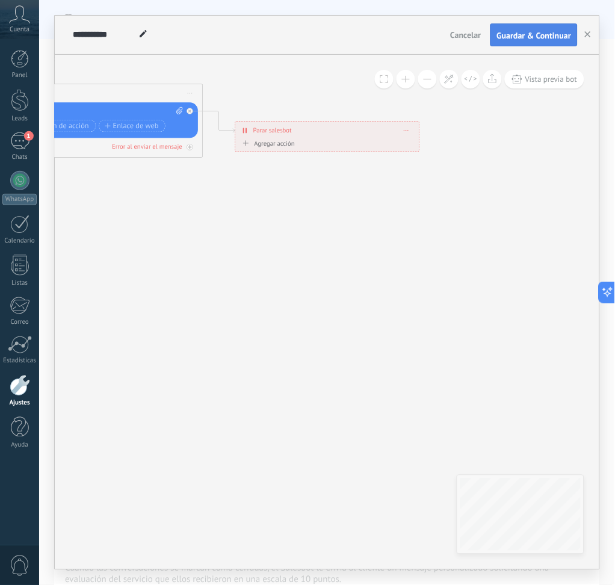
click at [522, 34] on span "Guardar & Continuar" at bounding box center [534, 35] width 75 height 8
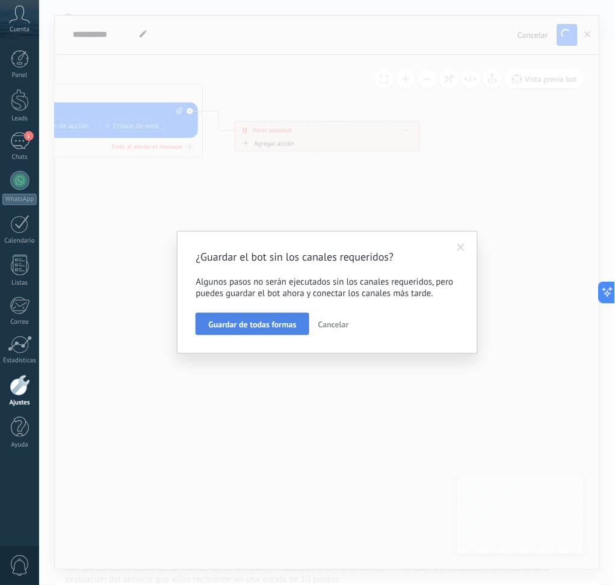
click at [277, 325] on span "Guardar de todas formas" at bounding box center [252, 324] width 88 height 8
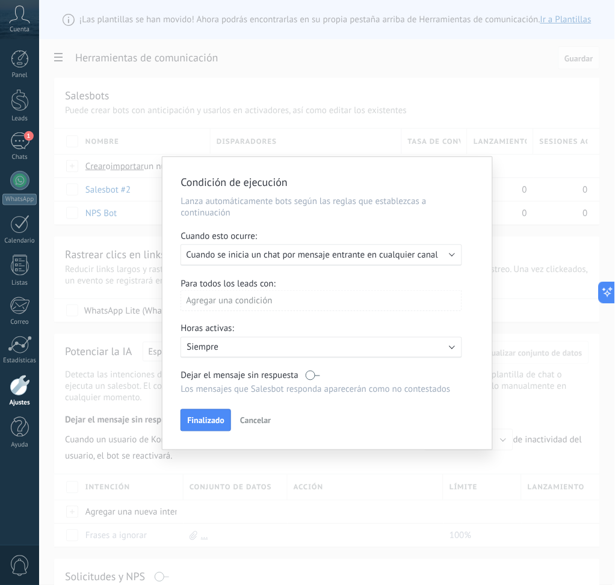
click at [373, 250] on span "Cuando se inicia un chat por mensaje entrante en cualquier canal" at bounding box center [312, 254] width 252 height 11
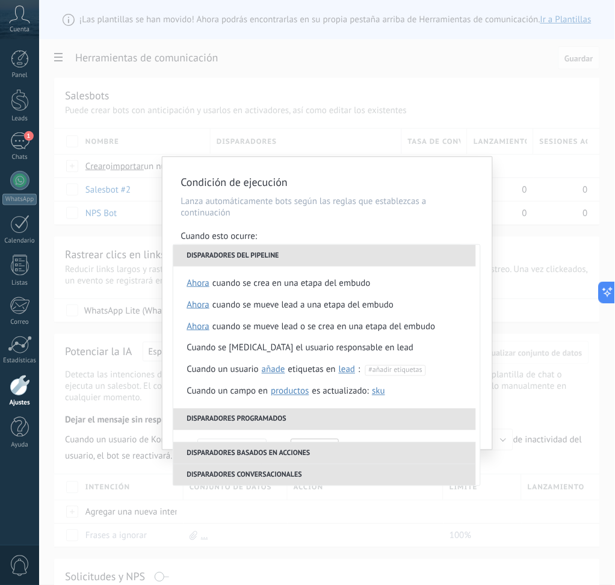
click at [382, 262] on li "Disparadores del pipeline" at bounding box center [324, 256] width 303 height 22
click at [404, 255] on li "Disparadores del pipeline" at bounding box center [324, 256] width 303 height 22
click at [241, 255] on li "Disparadores del pipeline" at bounding box center [324, 256] width 303 height 22
click at [326, 193] on div "Condición de ejecución Lanza automáticamente bots según las reglas que establez…" at bounding box center [327, 303] width 330 height 292
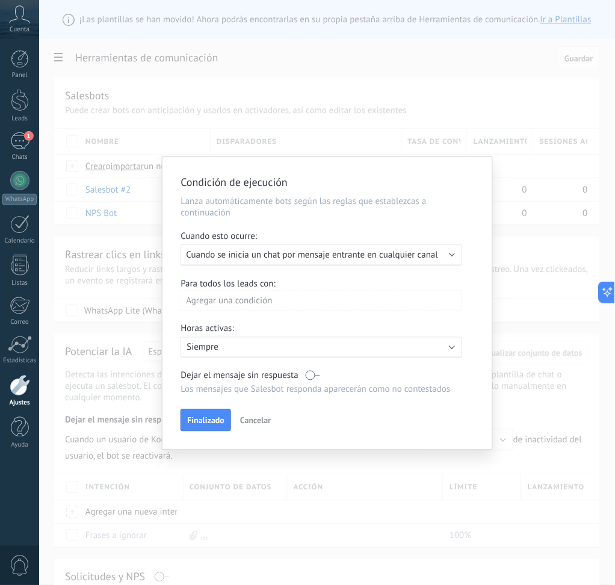
click at [342, 203] on p "Lanza automáticamente bots según las reglas que establezcas a continuación" at bounding box center [327, 206] width 294 height 23
click at [187, 420] on span "Finalizado" at bounding box center [205, 420] width 37 height 8
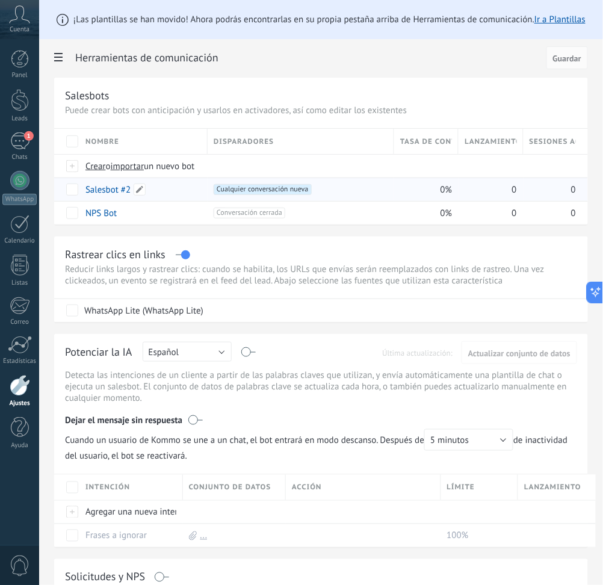
click at [139, 182] on div "Salesbot #2" at bounding box center [140, 189] width 122 height 23
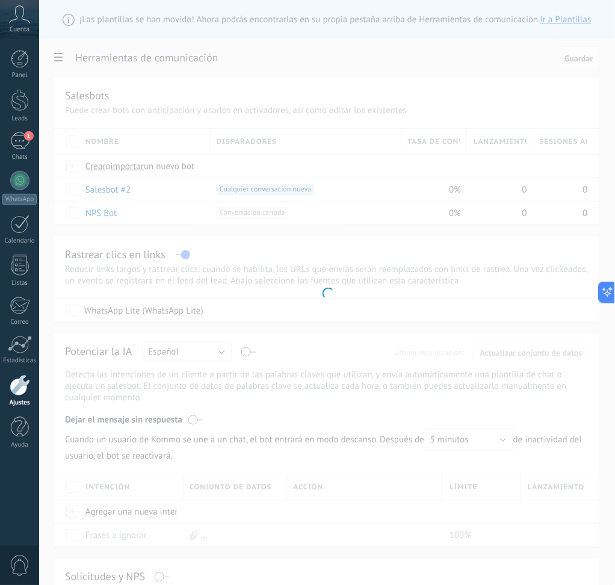
click at [140, 188] on div at bounding box center [327, 292] width 576 height 585
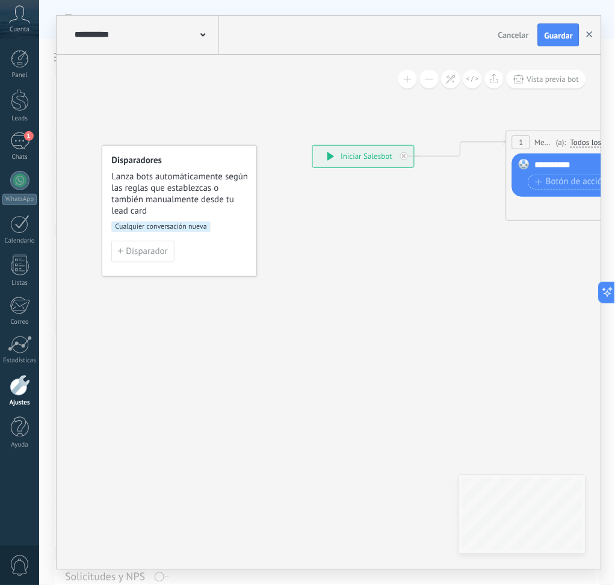
click at [591, 36] on use "button" at bounding box center [589, 34] width 6 height 6
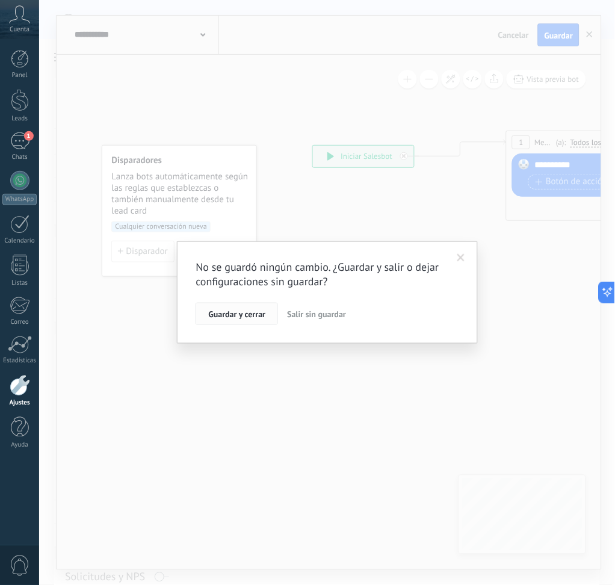
click at [255, 317] on span "Guardar y cerrar" at bounding box center [236, 314] width 57 height 8
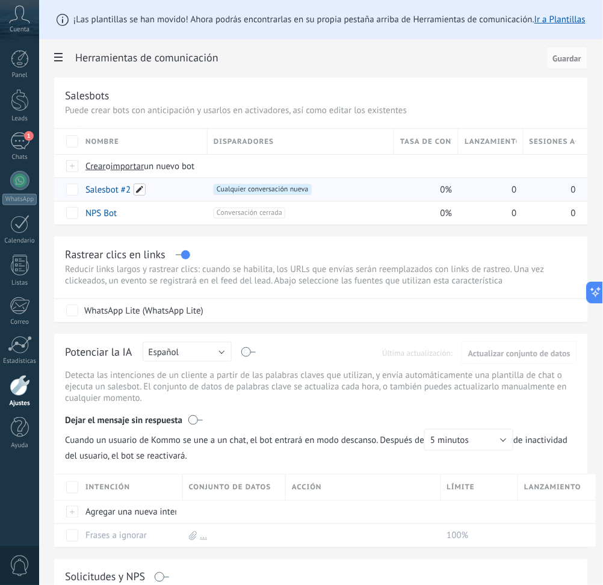
click at [136, 187] on span at bounding box center [140, 189] width 12 height 12
drag, startPoint x: 126, startPoint y: 191, endPoint x: 89, endPoint y: 186, distance: 37.1
click at [89, 189] on input "**********" at bounding box center [142, 189] width 113 height 19
type input "*"
type input "******"
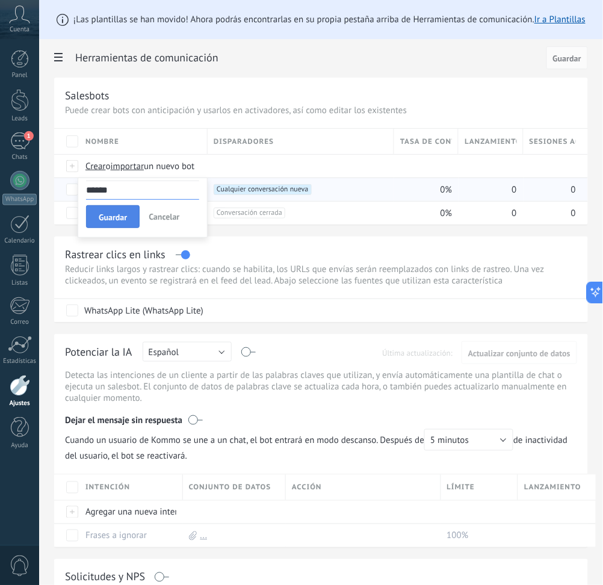
click at [107, 224] on button "Guardar" at bounding box center [113, 216] width 54 height 23
drag, startPoint x: 293, startPoint y: 192, endPoint x: 195, endPoint y: 192, distance: 97.4
click at [195, 192] on div "prueba" at bounding box center [140, 189] width 122 height 23
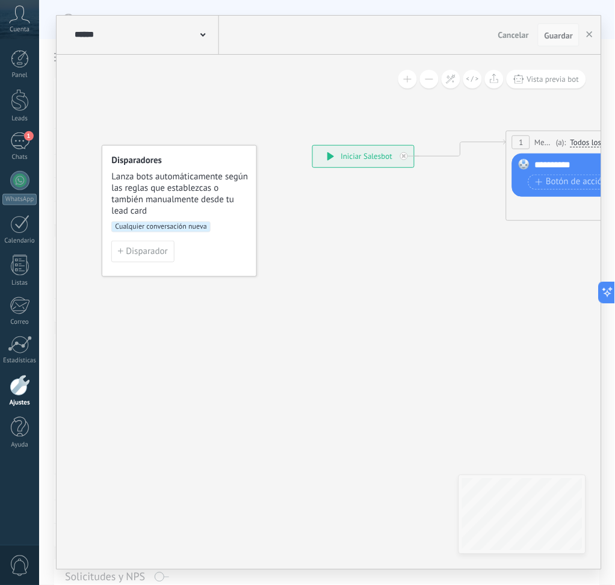
click at [562, 36] on span "Guardar" at bounding box center [558, 35] width 28 height 8
click at [601, 27] on div "****** prueba Cancelar Actualización Cancelar Guardar" at bounding box center [329, 35] width 544 height 39
click at [589, 32] on icon "button" at bounding box center [589, 34] width 6 height 6
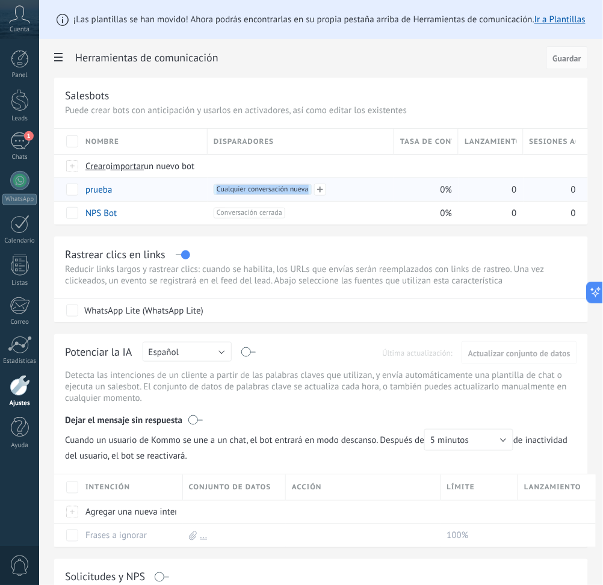
drag, startPoint x: 302, startPoint y: 190, endPoint x: 355, endPoint y: 200, distance: 53.8
click at [355, 200] on div "+1 Cualquier conversación nueva +0" at bounding box center [298, 189] width 180 height 23
click at [359, 185] on div "+1 Cualquier conversación nueva +0" at bounding box center [301, 189] width 174 height 11
click at [265, 191] on span "Cualquier conversación nueva +0" at bounding box center [262, 189] width 97 height 11
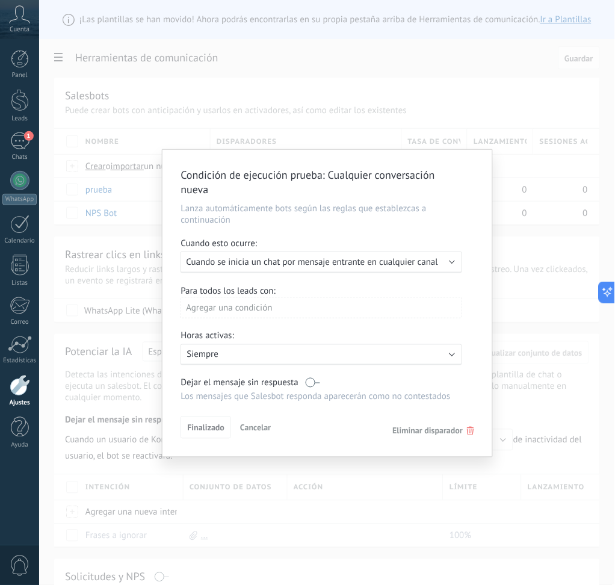
click at [446, 433] on span "Eliminar disparador" at bounding box center [428, 430] width 70 height 11
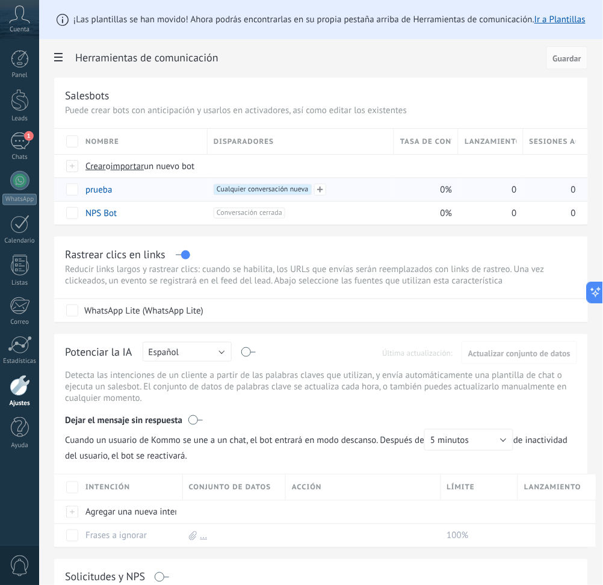
click at [291, 194] on span "Cualquier conversación nueva +0" at bounding box center [262, 189] width 97 height 11
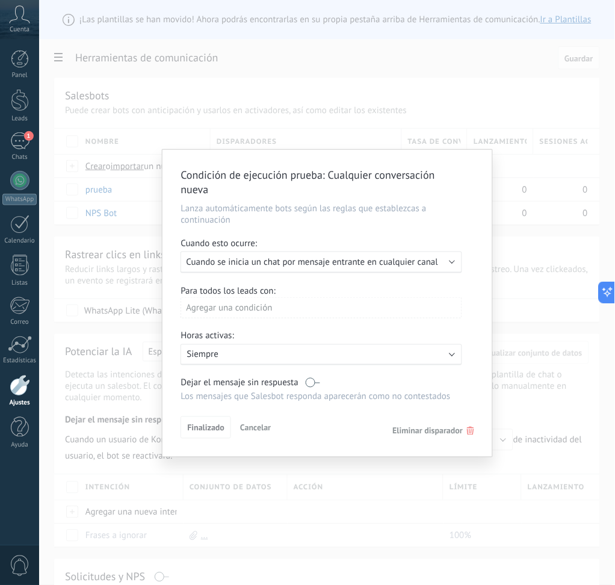
click at [426, 437] on div "Finalizado Cancelar Eliminar disparador" at bounding box center [327, 427] width 294 height 22
click at [454, 434] on span "Eliminar disparador" at bounding box center [428, 430] width 70 height 11
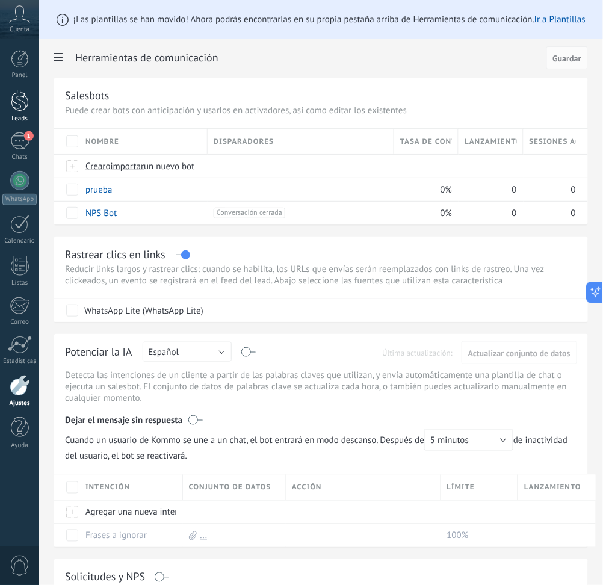
click at [22, 109] on div at bounding box center [20, 100] width 18 height 22
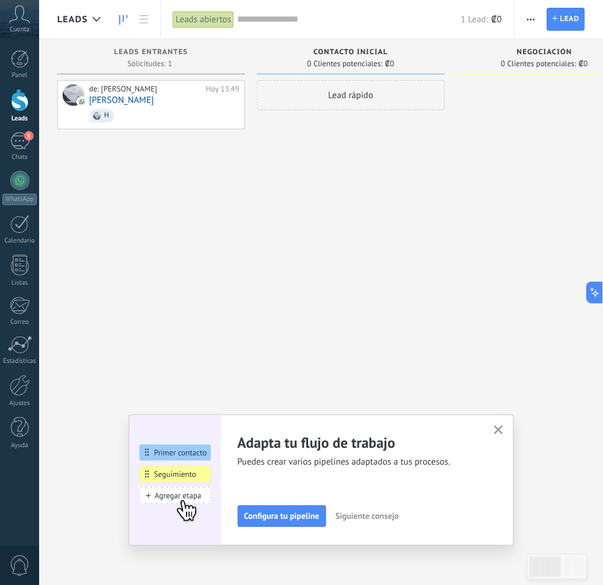
click at [377, 96] on div "Lead rápido" at bounding box center [351, 95] width 188 height 30
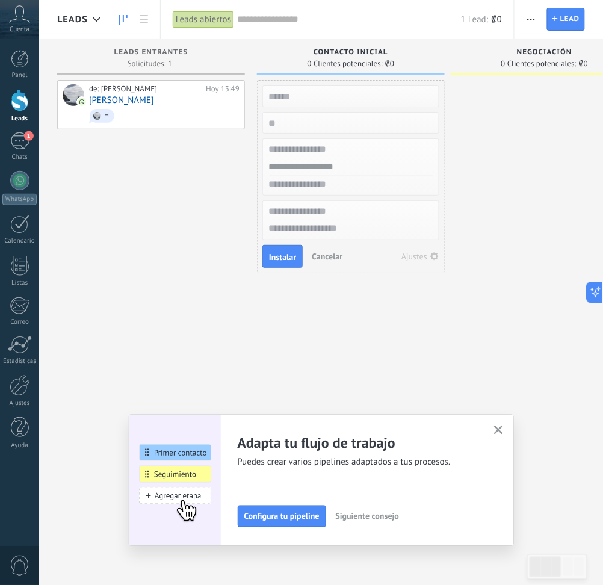
click at [552, 130] on div at bounding box center [544, 294] width 188 height 428
click at [473, 108] on div at bounding box center [544, 294] width 188 height 428
click at [215, 257] on div "de: [PERSON_NAME][DATE] 13:49 [PERSON_NAME]" at bounding box center [151, 294] width 188 height 428
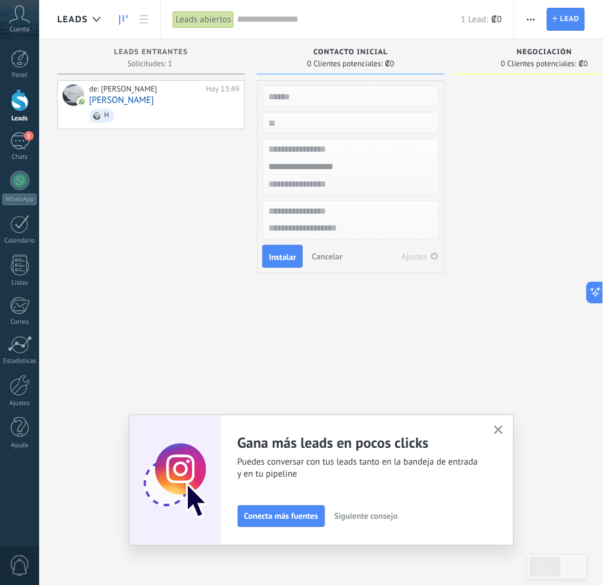
drag, startPoint x: 321, startPoint y: 255, endPoint x: 314, endPoint y: 255, distance: 7.2
click at [319, 255] on span "Cancelar" at bounding box center [327, 256] width 31 height 11
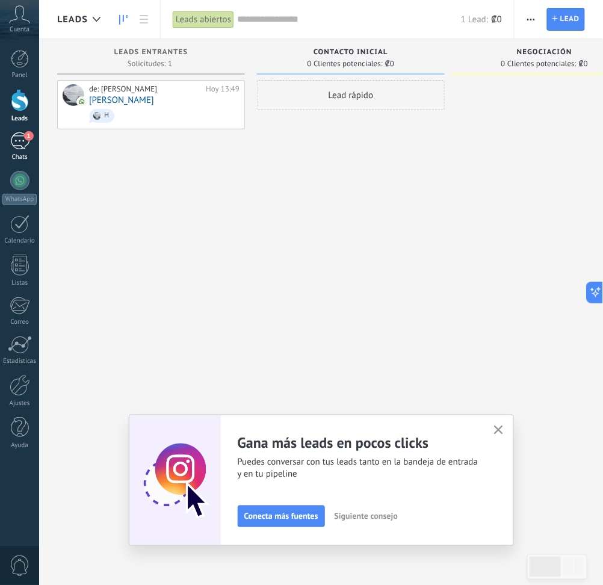
click at [31, 134] on span "1" at bounding box center [29, 136] width 10 height 10
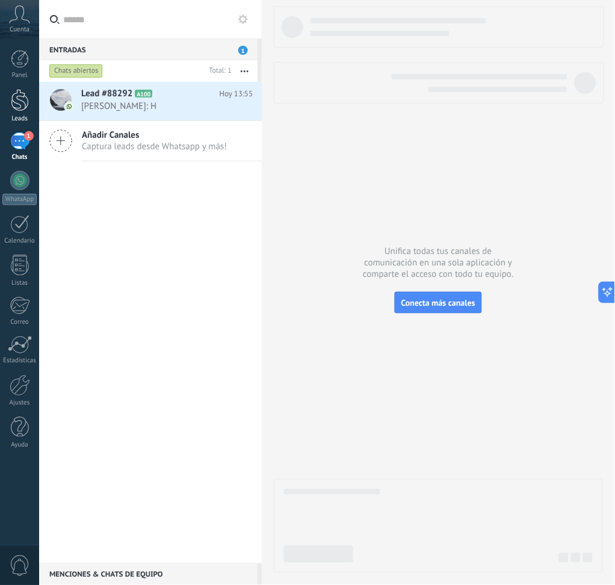
click at [16, 101] on div at bounding box center [20, 100] width 18 height 22
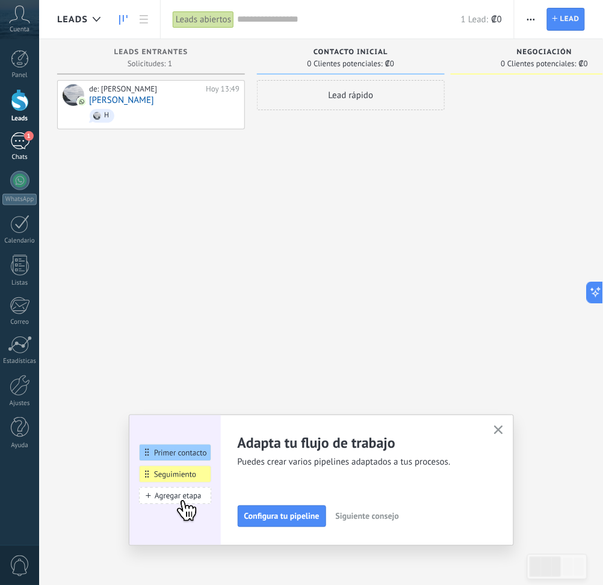
click at [18, 144] on div "1" at bounding box center [19, 140] width 19 height 17
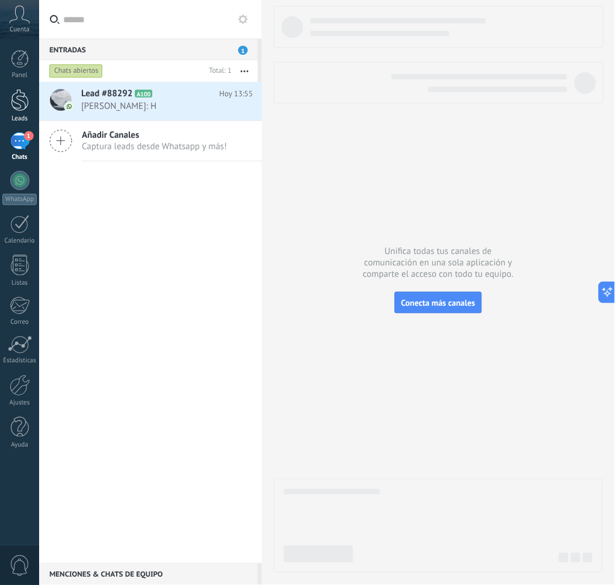
click at [21, 97] on div at bounding box center [20, 100] width 18 height 22
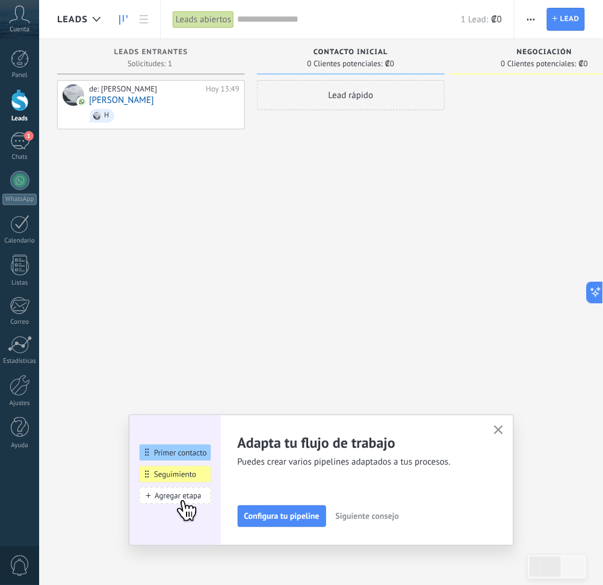
click at [363, 94] on div "Lead rápido" at bounding box center [351, 95] width 188 height 30
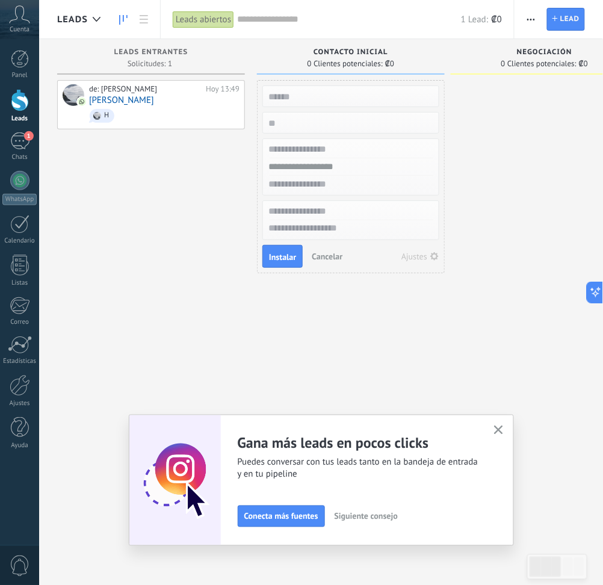
click at [319, 249] on button "Cancelar" at bounding box center [327, 256] width 40 height 18
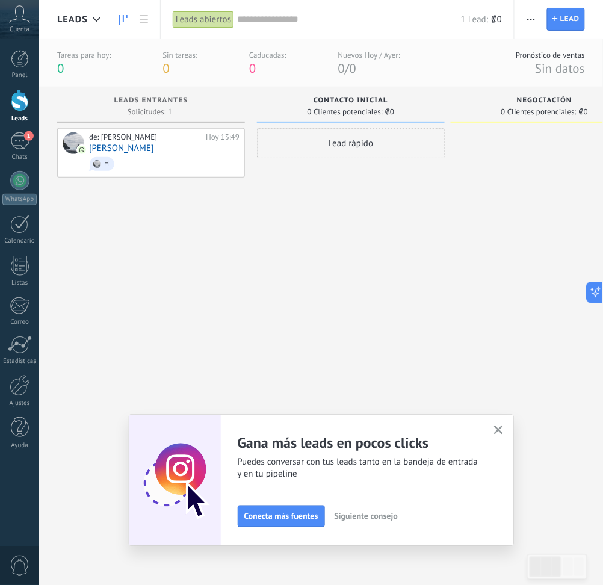
click at [496, 426] on div "Adapta tu flujo de trabajo Puedes crear varios pipelines adaptados a tus proces…" at bounding box center [321, 479] width 385 height 131
click at [499, 426] on button "button" at bounding box center [498, 430] width 15 height 16
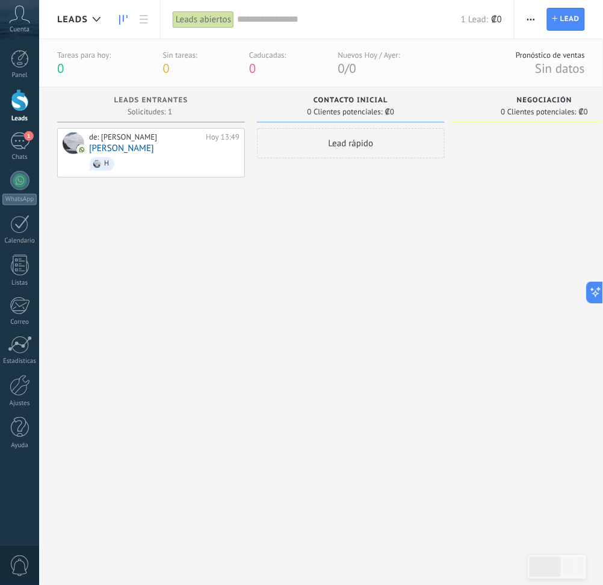
click at [179, 212] on div "de: [PERSON_NAME][DATE] 13:49 [PERSON_NAME]" at bounding box center [151, 342] width 188 height 428
click at [167, 186] on div "de: [PERSON_NAME][DATE] 13:49 [PERSON_NAME]" at bounding box center [151, 342] width 188 height 428
drag, startPoint x: 176, startPoint y: 187, endPoint x: 141, endPoint y: 197, distance: 36.4
click at [141, 197] on div "de: [PERSON_NAME][DATE] 13:49 [PERSON_NAME]" at bounding box center [151, 342] width 188 height 428
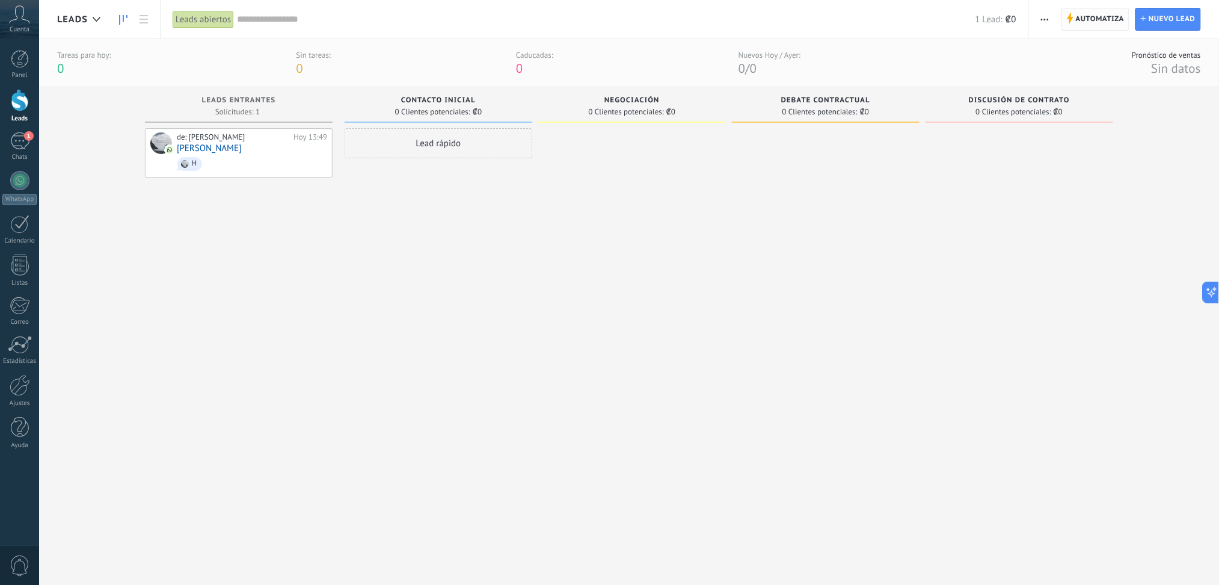
click at [923, 13] on span "Automatiza" at bounding box center [1100, 19] width 49 height 22
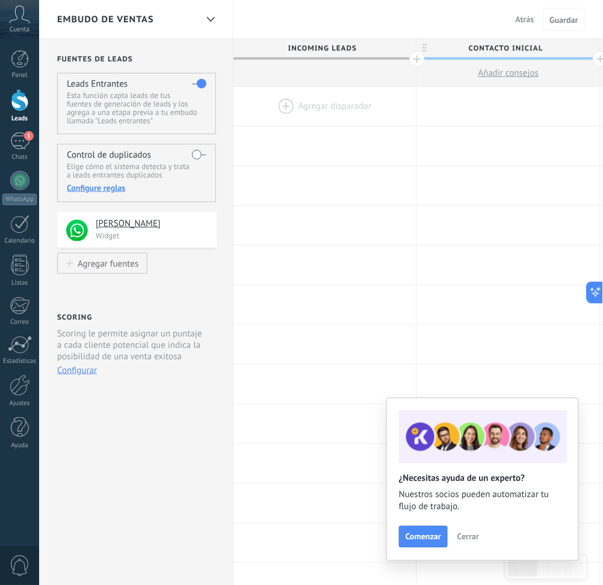
click at [293, 106] on div at bounding box center [324, 106] width 183 height 39
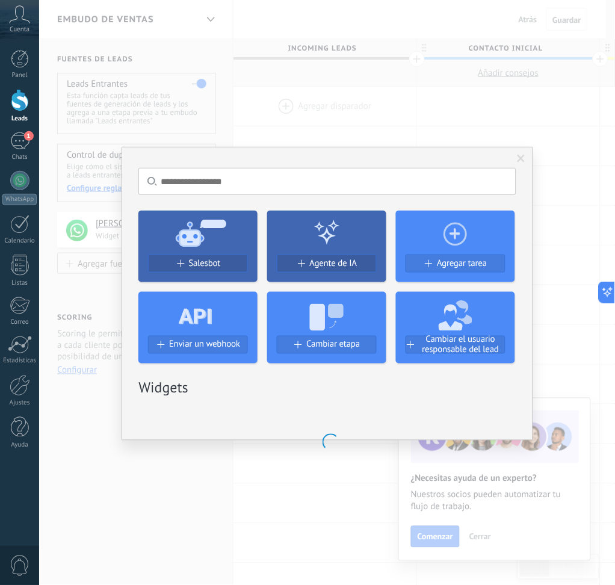
click at [280, 100] on div "No hay resultados Salesbot Agente de IA Agregar tarea Enviar un webhook Cambiar…" at bounding box center [327, 292] width 576 height 585
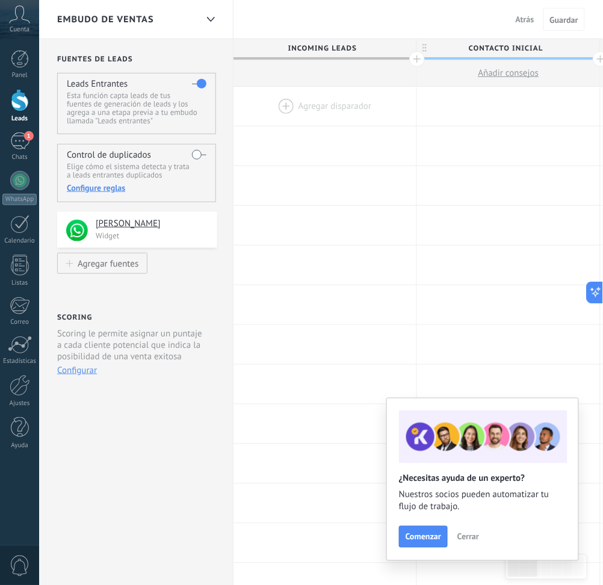
click at [287, 102] on div at bounding box center [324, 106] width 183 height 39
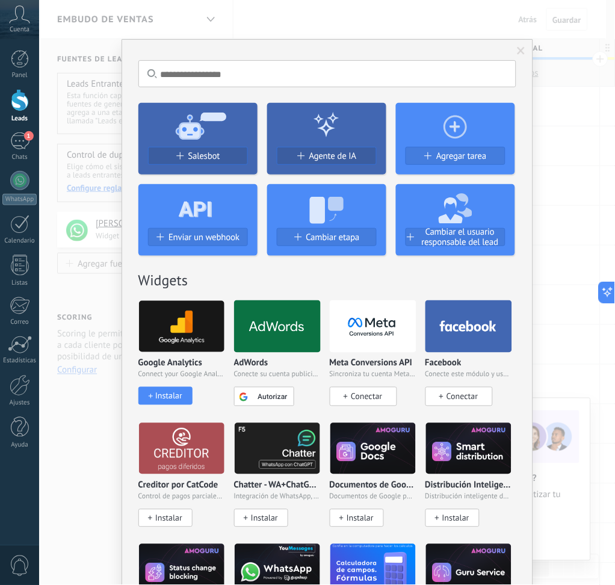
click at [161, 137] on icon at bounding box center [197, 124] width 119 height 43
click at [173, 161] on button "Salesbot" at bounding box center [198, 156] width 100 height 18
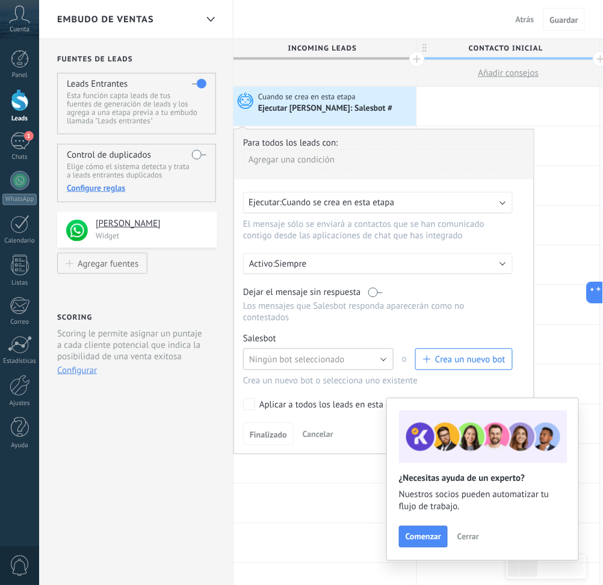
click at [283, 352] on button "Ningún bot seleccionado" at bounding box center [318, 359] width 150 height 22
click at [292, 360] on span "Ningún bot seleccionado" at bounding box center [312, 359] width 153 height 11
click at [291, 361] on span "Ningún bot seleccionado" at bounding box center [297, 359] width 96 height 11
click at [286, 385] on span "prueba" at bounding box center [312, 379] width 153 height 11
click at [333, 153] on div "Agregar una condición" at bounding box center [377, 159] width 269 height 21
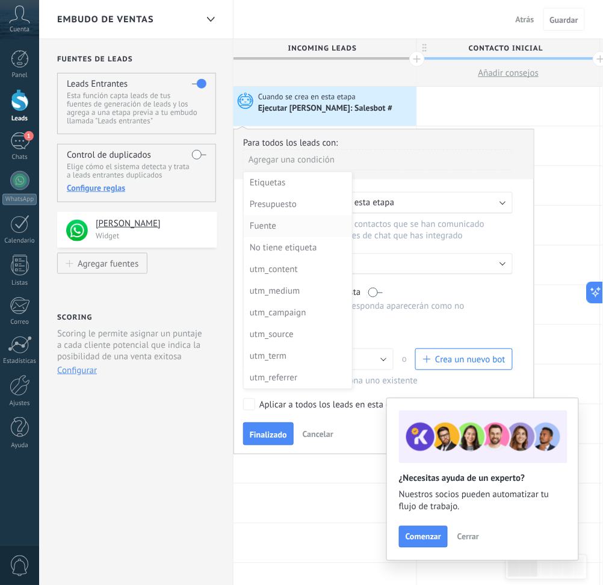
click at [295, 224] on div "Fuente" at bounding box center [297, 226] width 94 height 17
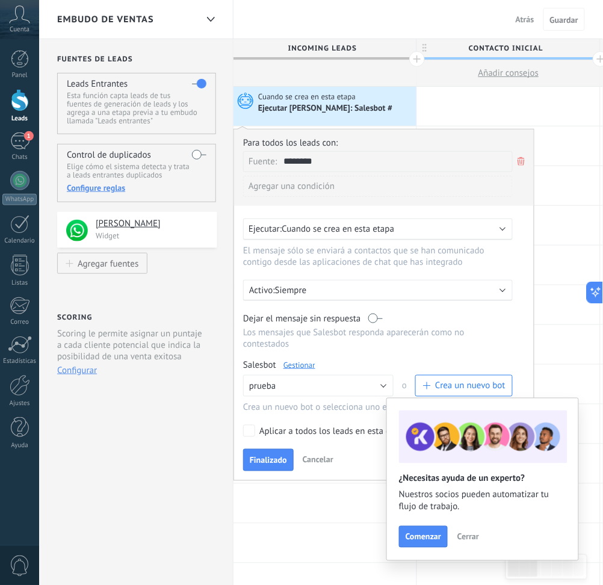
drag, startPoint x: 441, startPoint y: 154, endPoint x: 339, endPoint y: 158, distance: 101.7
click at [440, 154] on span at bounding box center [397, 162] width 229 height 20
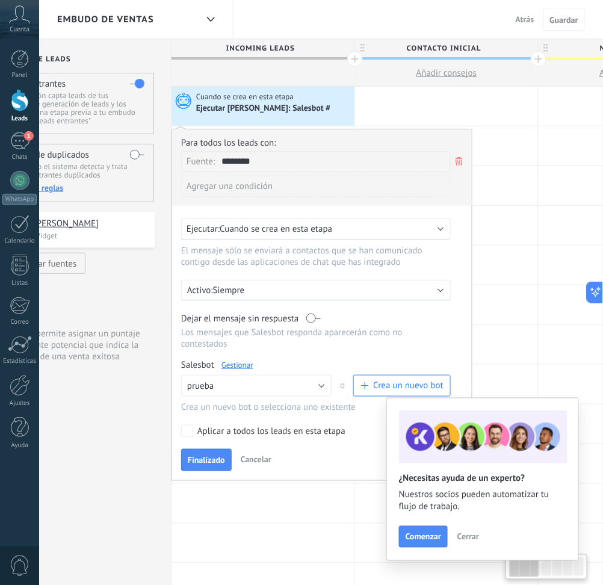
drag, startPoint x: 339, startPoint y: 158, endPoint x: 284, endPoint y: 157, distance: 55.3
click at [284, 157] on span at bounding box center [335, 162] width 229 height 20
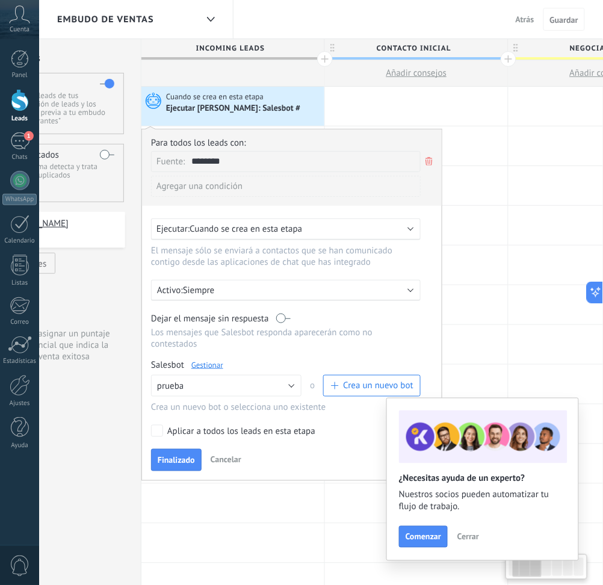
click at [283, 162] on span at bounding box center [305, 162] width 229 height 20
click at [236, 158] on input "********" at bounding box center [221, 162] width 60 height 20
type input "*"
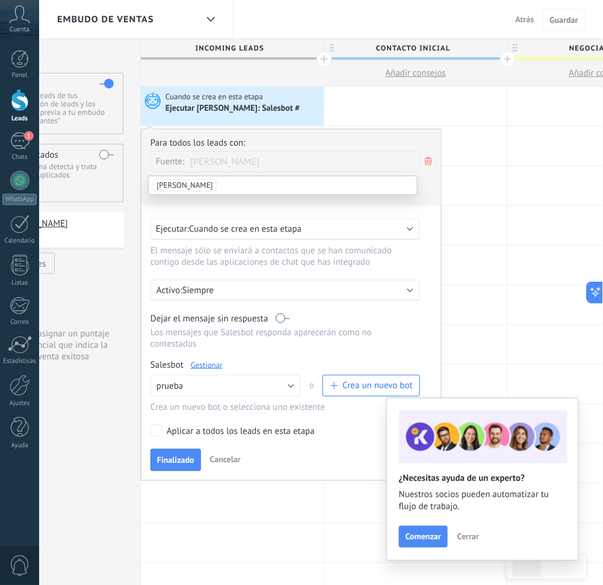
click at [170, 186] on span "[PERSON_NAME]" at bounding box center [184, 185] width 63 height 12
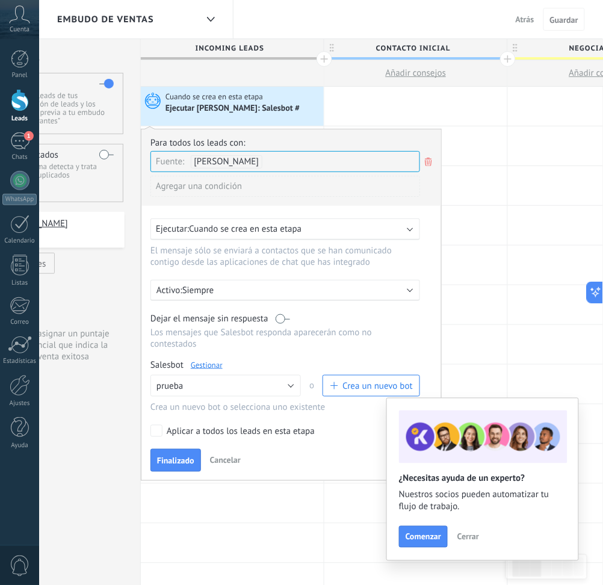
click at [159, 438] on button "Finalizado" at bounding box center [175, 460] width 51 height 23
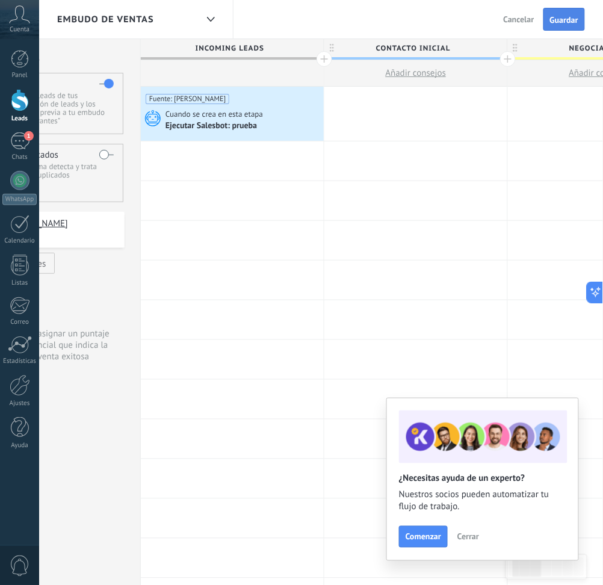
click at [559, 14] on button "Guardar" at bounding box center [564, 19] width 42 height 23
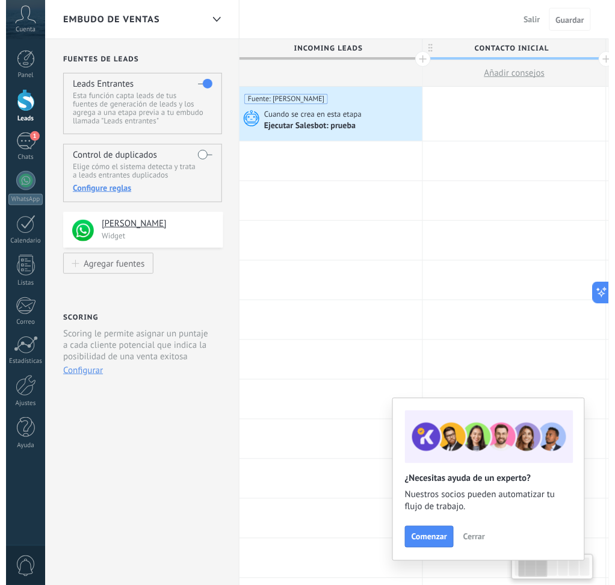
scroll to position [0, 93]
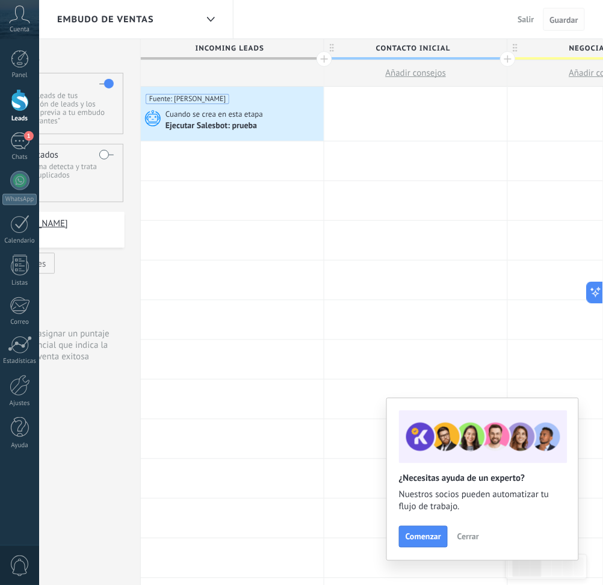
click at [560, 17] on span "Guardar" at bounding box center [564, 20] width 28 height 8
click at [224, 129] on div "Ejecutar Salesbot: prueba" at bounding box center [211, 126] width 93 height 11
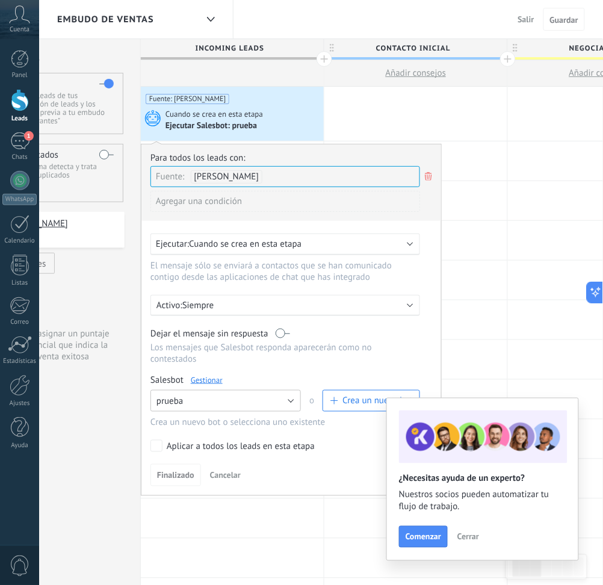
click at [251, 398] on button "prueba" at bounding box center [225, 401] width 150 height 22
click at [177, 426] on span "prueba" at bounding box center [219, 421] width 153 height 11
click at [174, 438] on span "Finalizado" at bounding box center [175, 475] width 37 height 8
click at [466, 438] on span "Cerrar" at bounding box center [468, 536] width 22 height 8
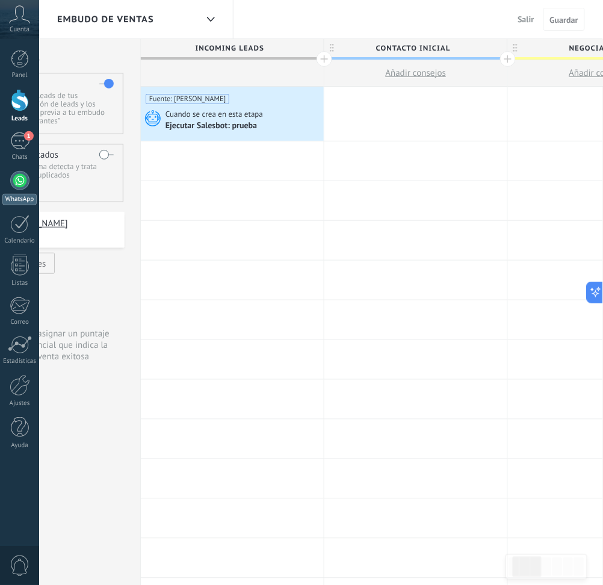
click at [14, 174] on div at bounding box center [19, 180] width 19 height 19
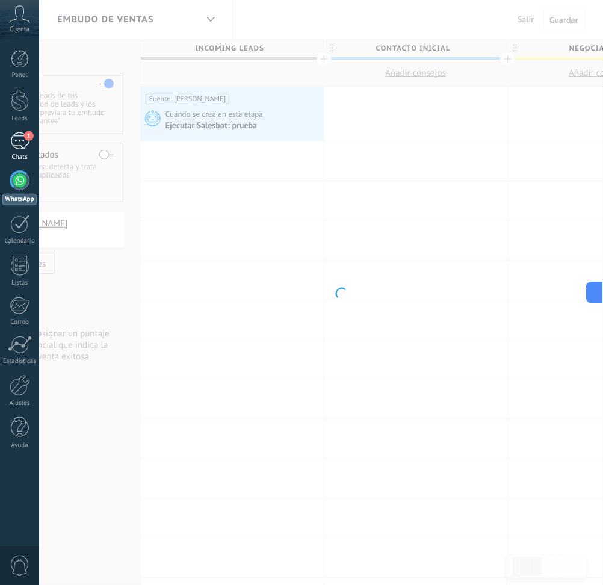
click at [16, 146] on div "1" at bounding box center [19, 140] width 19 height 17
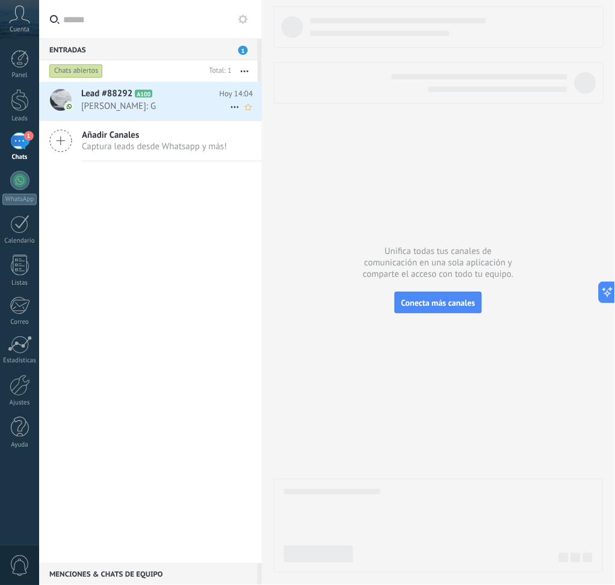
click at [182, 108] on span "[PERSON_NAME]: G" at bounding box center [155, 105] width 149 height 11
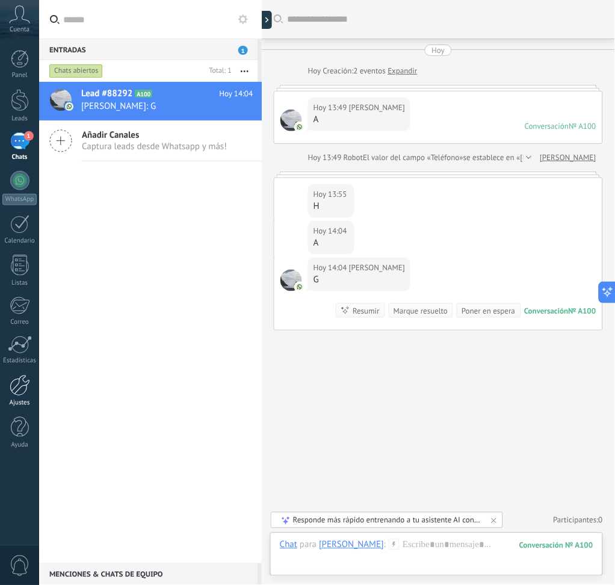
click at [32, 384] on link "Ajustes" at bounding box center [19, 391] width 39 height 32
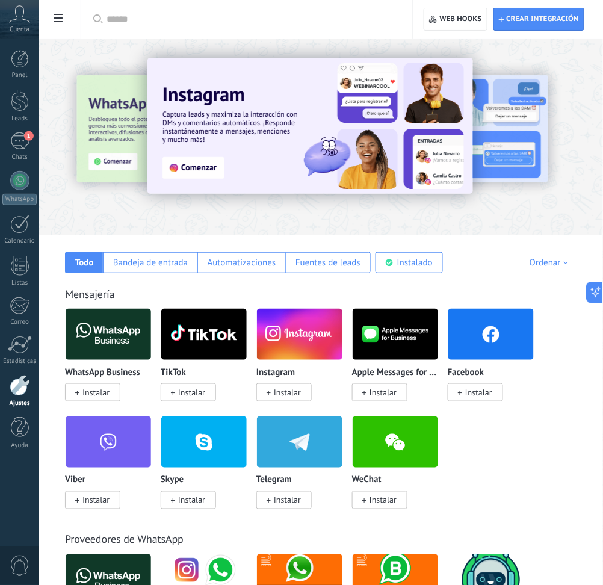
click at [63, 20] on span at bounding box center [58, 19] width 20 height 23
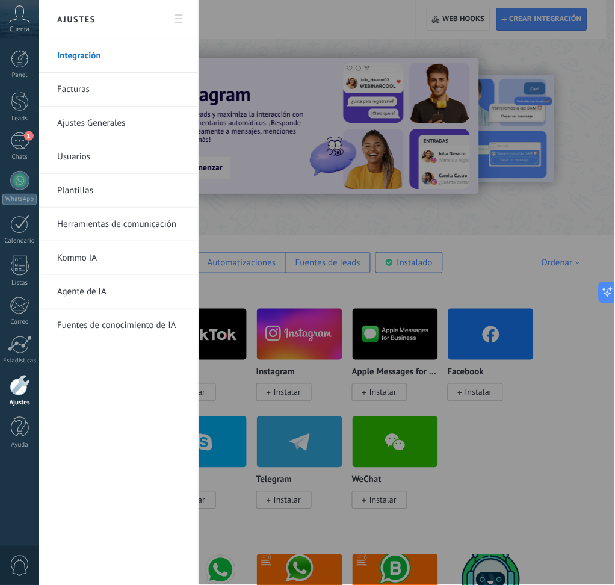
click at [120, 230] on link "Herramientas de comunicación" at bounding box center [121, 225] width 129 height 34
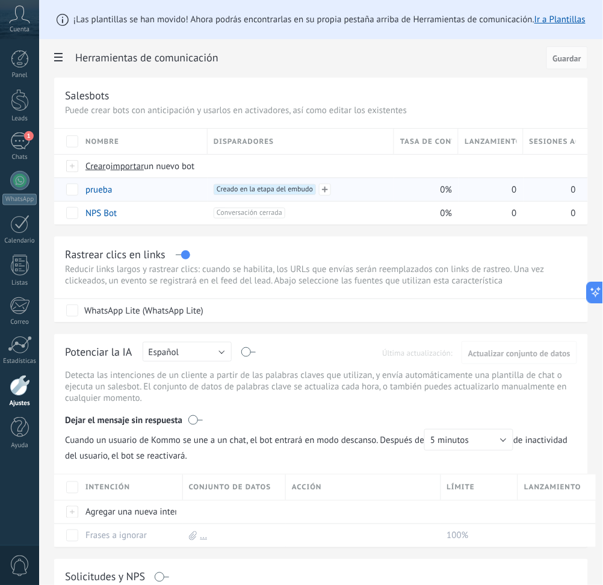
click at [281, 186] on span "Creado en la etapa del embudo +0" at bounding box center [265, 189] width 102 height 11
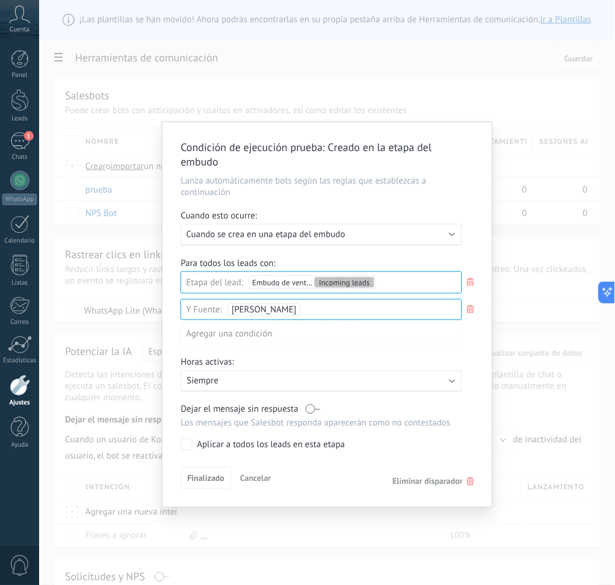
click at [440, 438] on span "Eliminar disparador" at bounding box center [428, 481] width 70 height 11
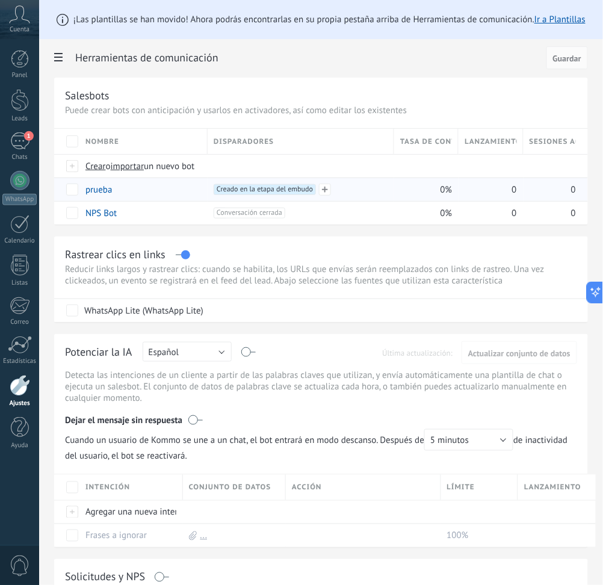
click at [304, 186] on span "Creado en la etapa del embudo +0" at bounding box center [265, 189] width 102 height 11
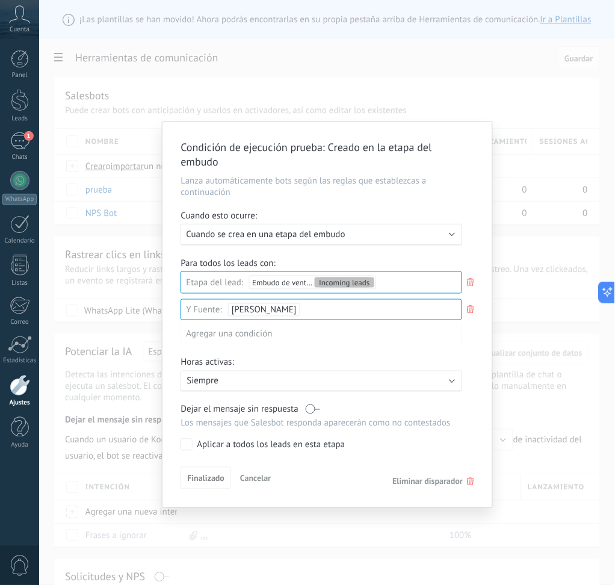
click at [425, 438] on span "Eliminar disparador" at bounding box center [428, 481] width 70 height 11
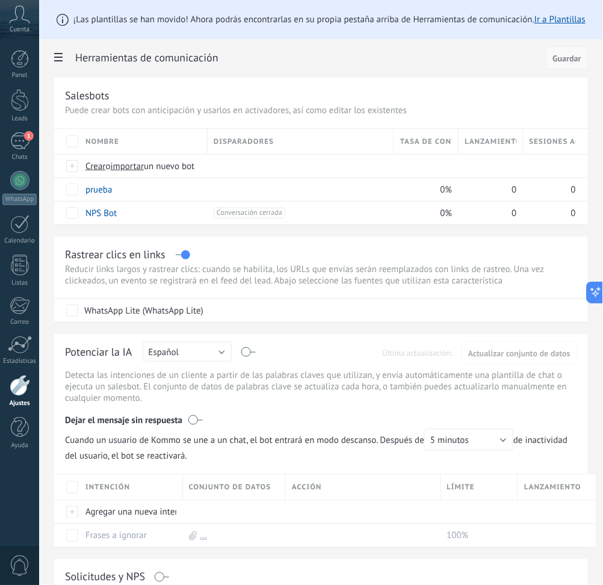
click at [558, 58] on span "Guardar" at bounding box center [567, 58] width 28 height 8
click at [570, 66] on button "Guardar" at bounding box center [567, 57] width 42 height 23
click at [571, 65] on button "Guardar" at bounding box center [567, 57] width 42 height 23
click at [571, 63] on button "Guardar" at bounding box center [567, 57] width 42 height 23
click at [263, 190] on div at bounding box center [301, 189] width 174 height 11
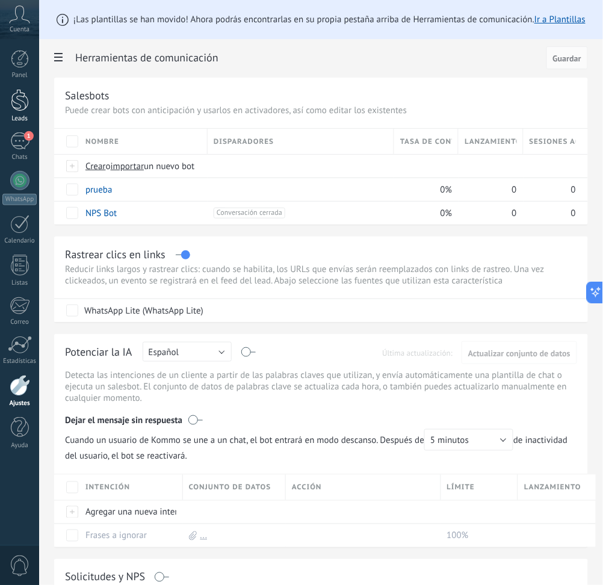
click at [23, 97] on div at bounding box center [20, 100] width 18 height 22
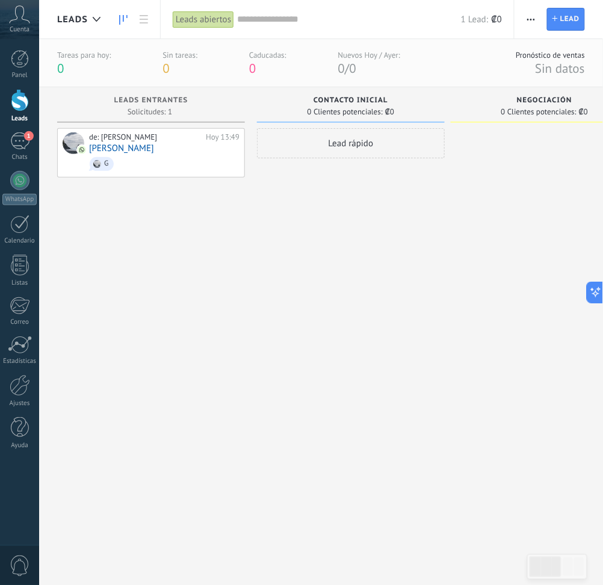
click at [533, 25] on span "button" at bounding box center [531, 19] width 8 height 23
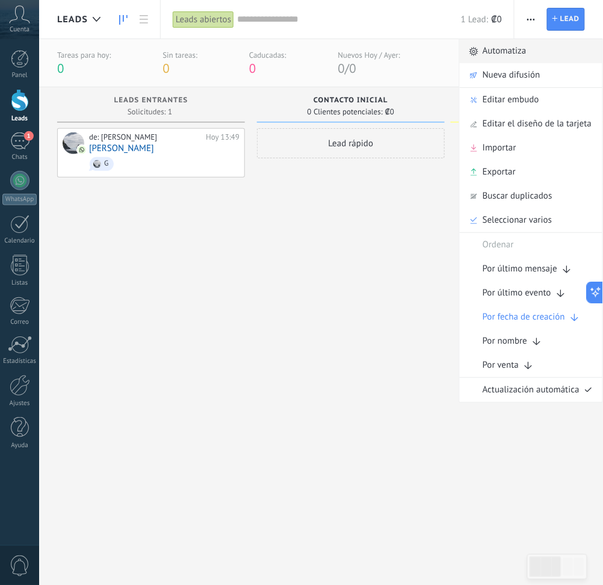
click at [526, 56] on span "Automatiza" at bounding box center [504, 51] width 44 height 24
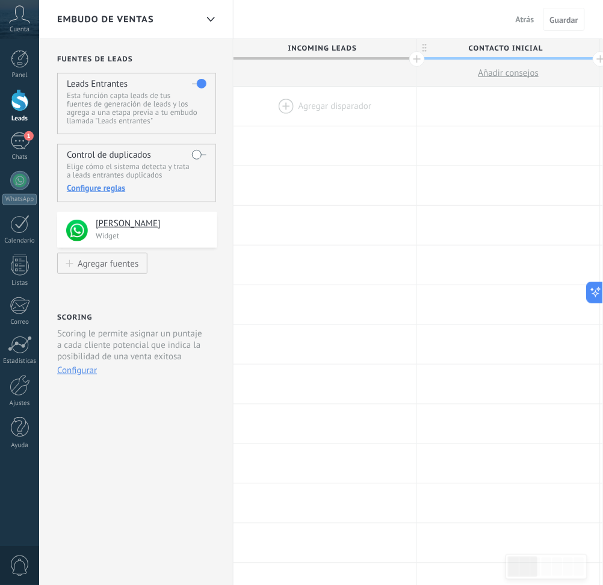
click at [285, 100] on div at bounding box center [324, 106] width 183 height 39
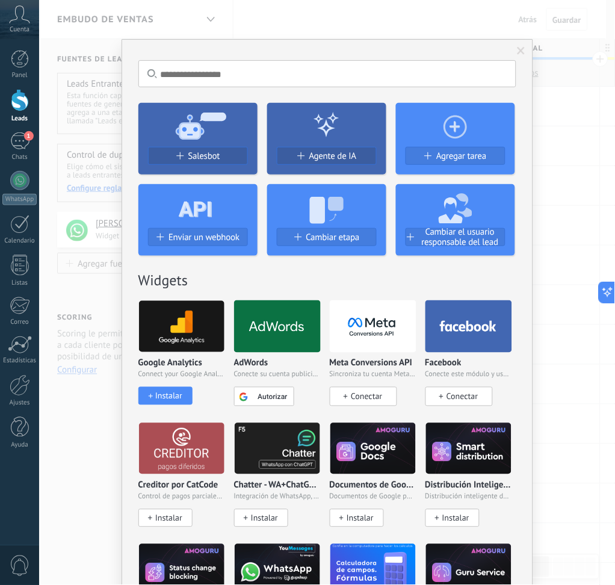
click at [201, 155] on span "Salesbot" at bounding box center [204, 156] width 32 height 10
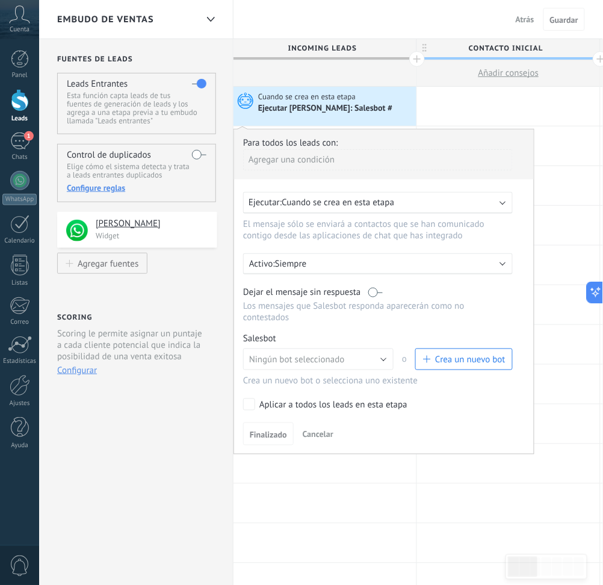
click at [368, 169] on div "Agregar una condición" at bounding box center [377, 159] width 269 height 21
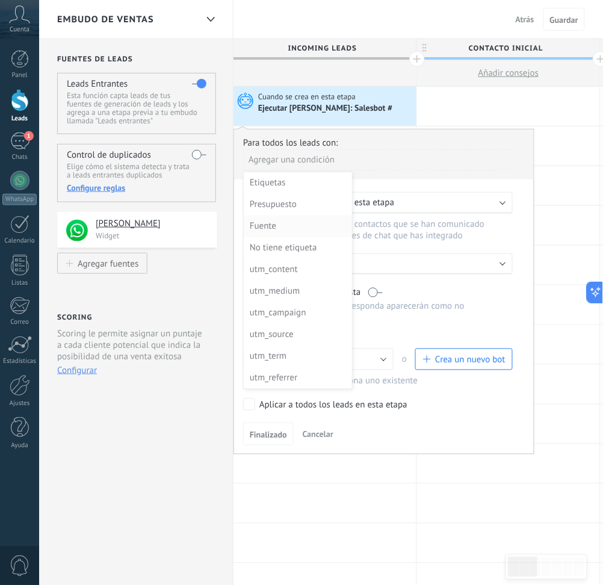
click at [289, 221] on div "Fuente" at bounding box center [297, 226] width 94 height 17
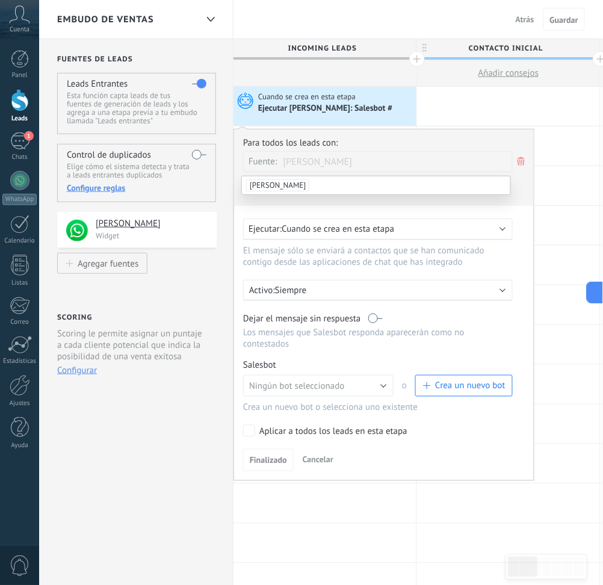
drag, startPoint x: 310, startPoint y: 181, endPoint x: 280, endPoint y: 188, distance: 30.8
click at [306, 183] on li "[PERSON_NAME]" at bounding box center [376, 185] width 268 height 18
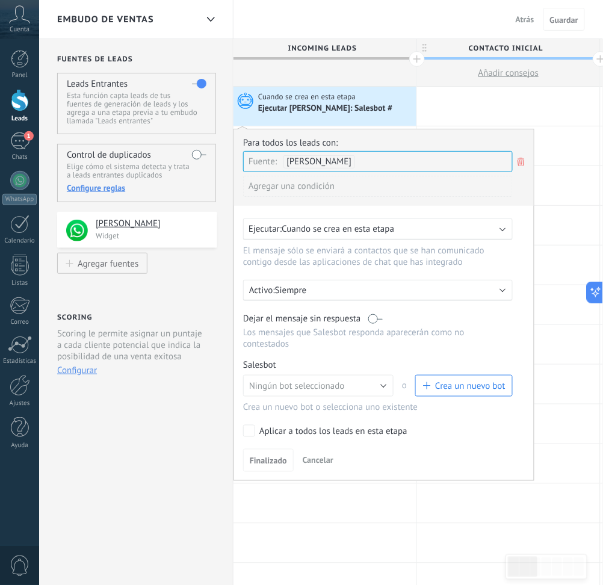
click at [265, 186] on div "Agregar una condición" at bounding box center [377, 186] width 269 height 21
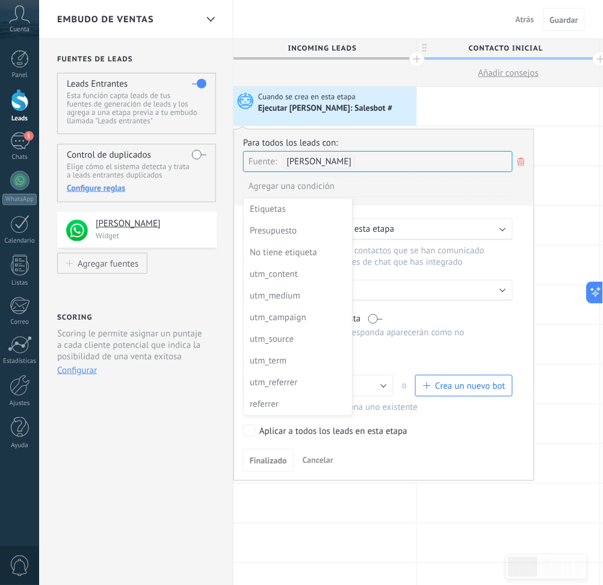
click at [378, 192] on div at bounding box center [384, 304] width 300 height 351
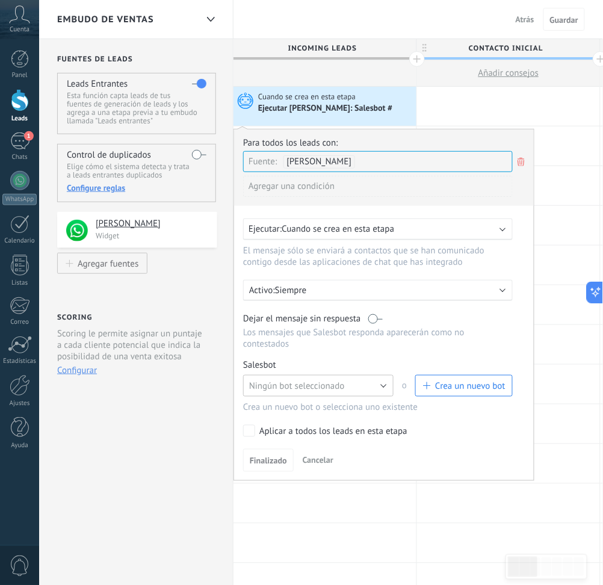
click at [292, 384] on span "Ningún bot seleccionado" at bounding box center [297, 385] width 96 height 11
click at [263, 406] on span "prueba" at bounding box center [312, 406] width 153 height 11
click at [273, 438] on span "Finalizado" at bounding box center [268, 461] width 37 height 8
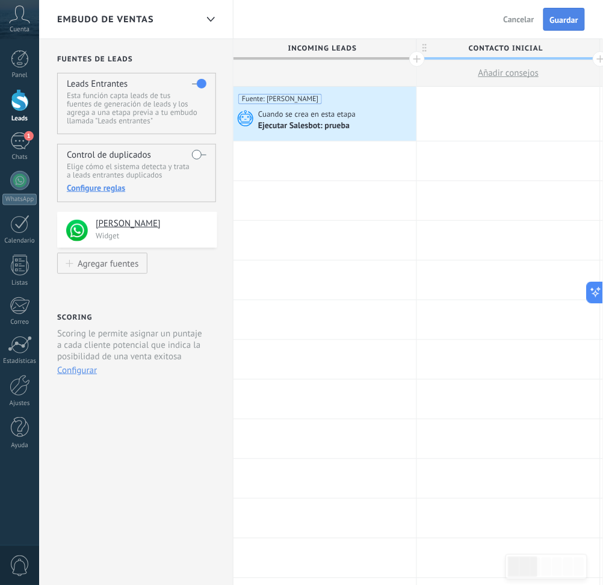
click at [558, 18] on span "Guardar" at bounding box center [564, 20] width 28 height 8
click at [30, 138] on span "1" at bounding box center [29, 136] width 10 height 10
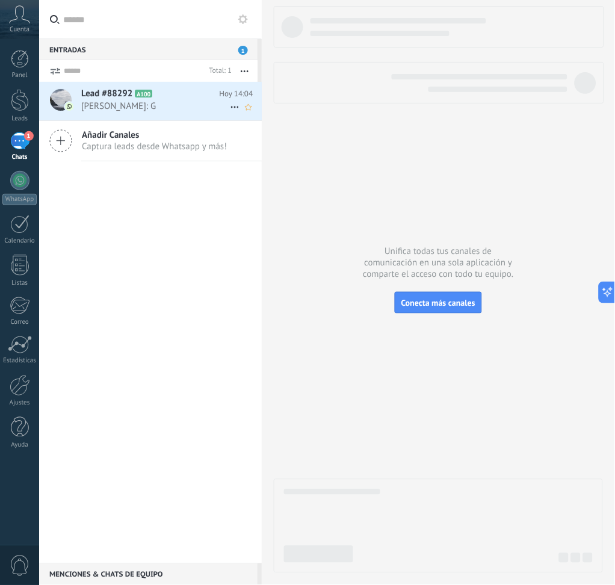
click at [131, 101] on span "[PERSON_NAME]: G" at bounding box center [155, 105] width 149 height 11
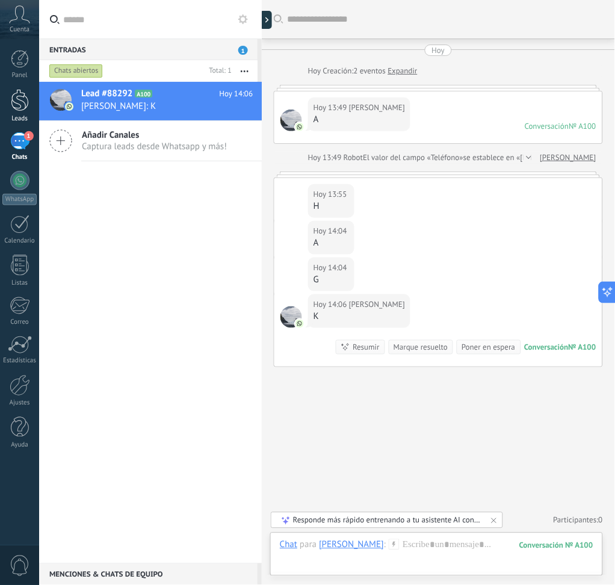
click at [16, 110] on div at bounding box center [20, 100] width 18 height 22
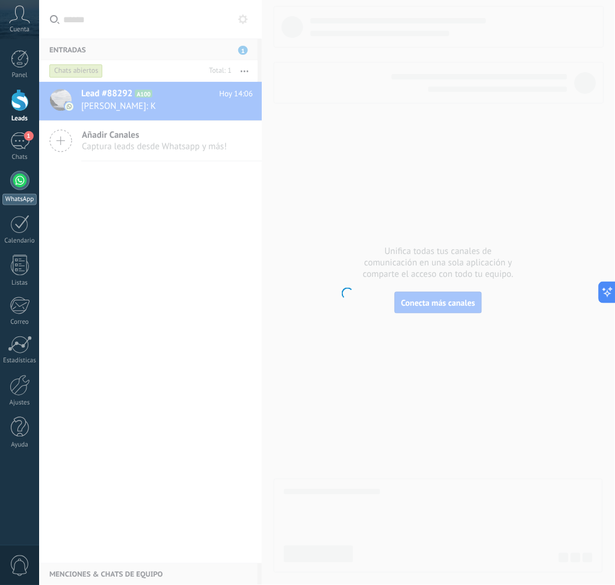
click at [20, 177] on div at bounding box center [19, 180] width 19 height 19
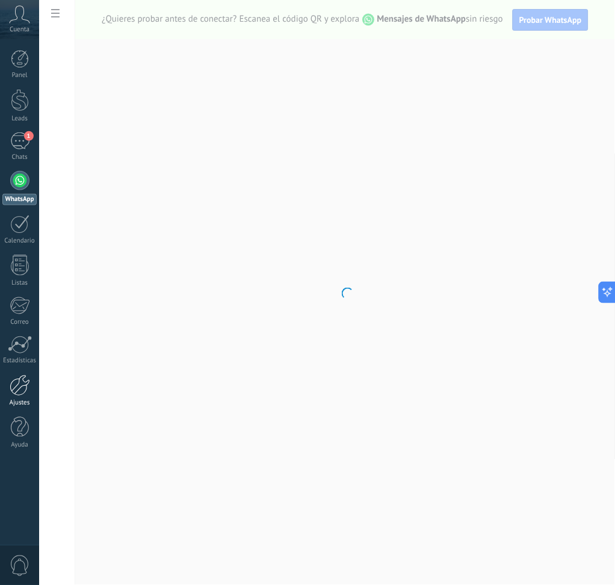
click at [20, 389] on div at bounding box center [20, 385] width 20 height 21
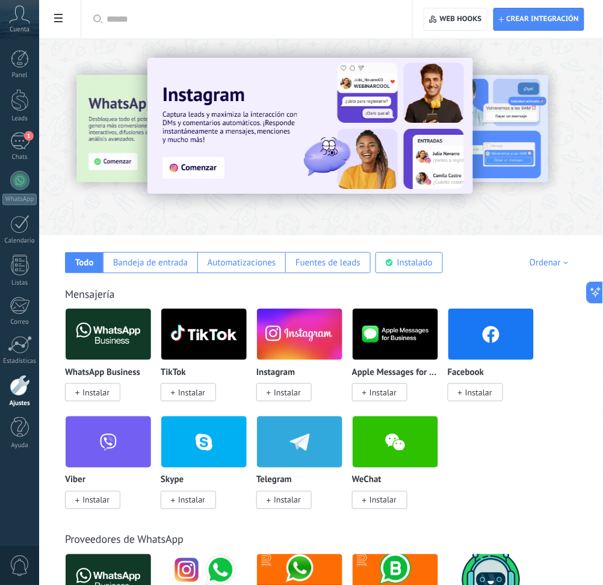
click at [66, 18] on span at bounding box center [58, 19] width 20 height 23
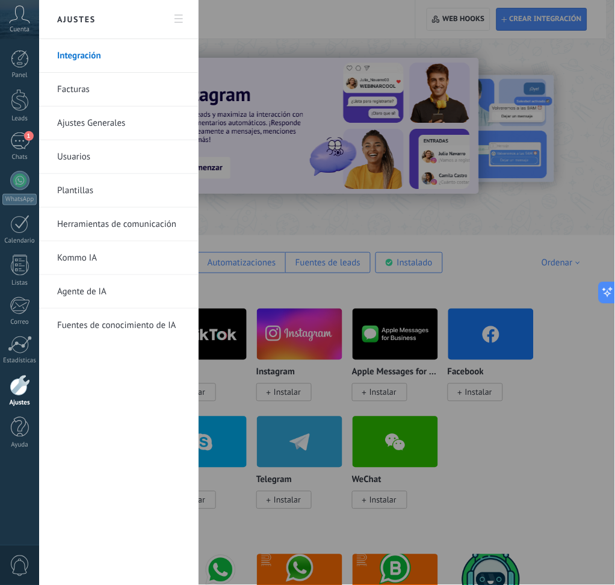
click at [107, 230] on link "Herramientas de comunicación" at bounding box center [121, 225] width 129 height 34
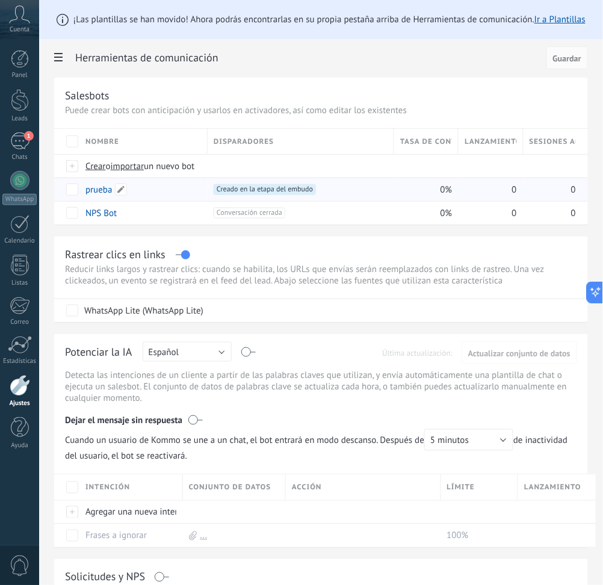
click at [90, 193] on link "prueba" at bounding box center [98, 189] width 26 height 11
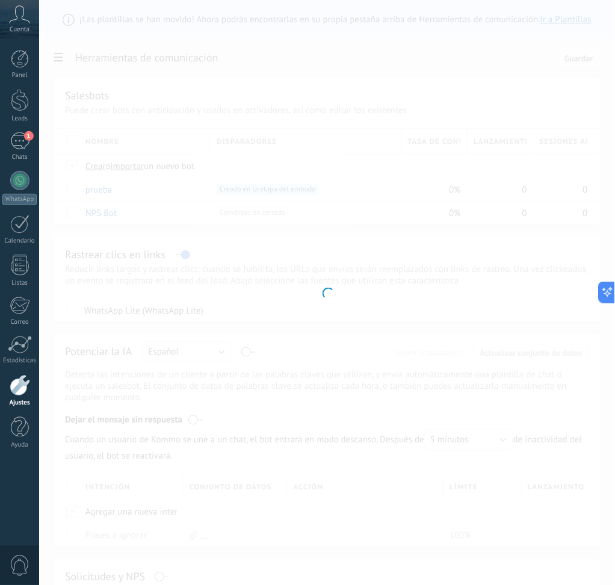
type input "******"
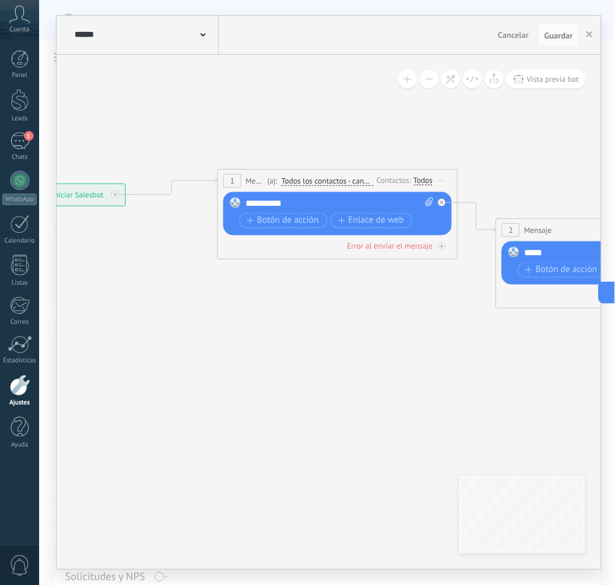
drag, startPoint x: 435, startPoint y: 220, endPoint x: 146, endPoint y: 259, distance: 291.9
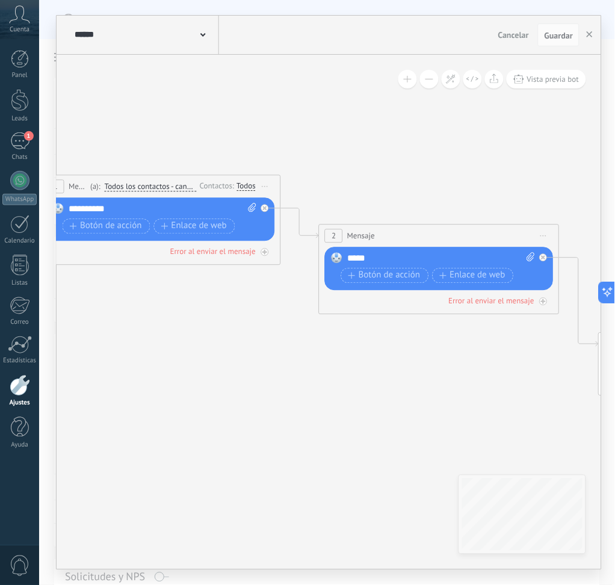
drag, startPoint x: 413, startPoint y: 281, endPoint x: 245, endPoint y: 288, distance: 167.3
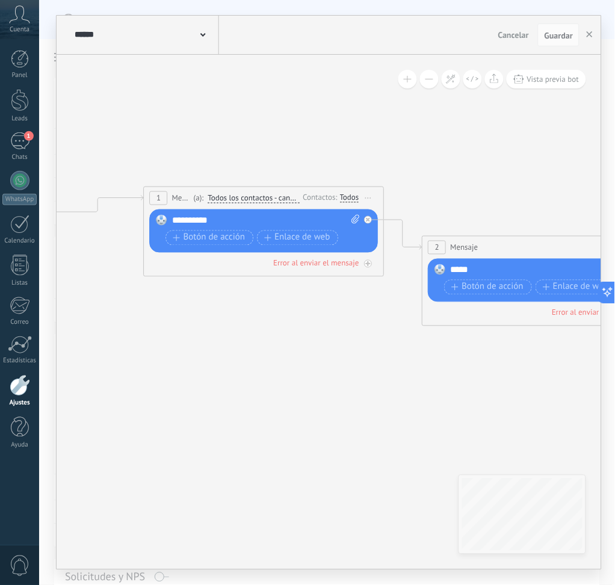
drag, startPoint x: 235, startPoint y: 318, endPoint x: 418, endPoint y: 331, distance: 183.4
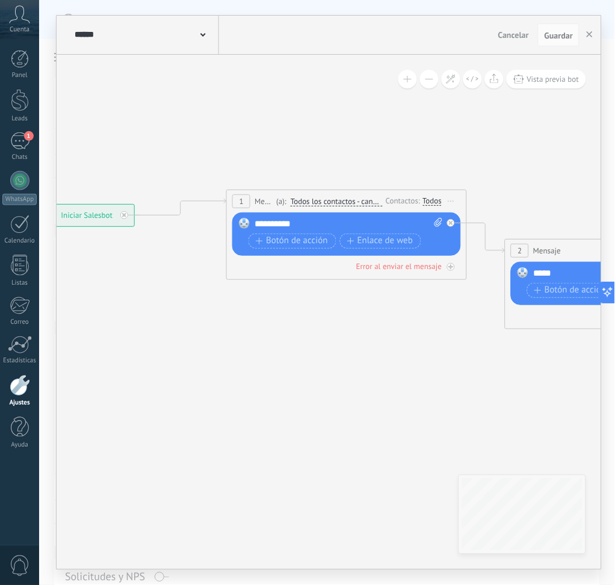
drag, startPoint x: 177, startPoint y: 240, endPoint x: 222, endPoint y: 249, distance: 45.4
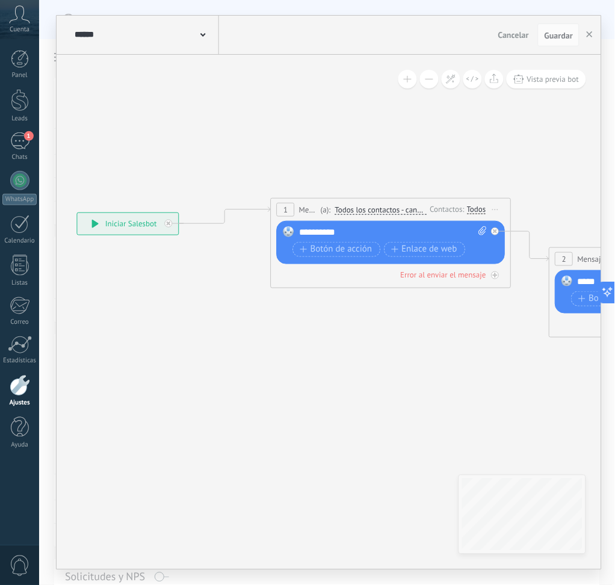
click at [109, 224] on div "**********" at bounding box center [128, 224] width 101 height 22
click at [87, 223] on div "**********" at bounding box center [128, 224] width 101 height 22
click at [292, 208] on div "1" at bounding box center [286, 210] width 18 height 14
click at [284, 206] on span "1" at bounding box center [285, 209] width 4 height 10
click at [325, 232] on div "**********" at bounding box center [393, 232] width 188 height 12
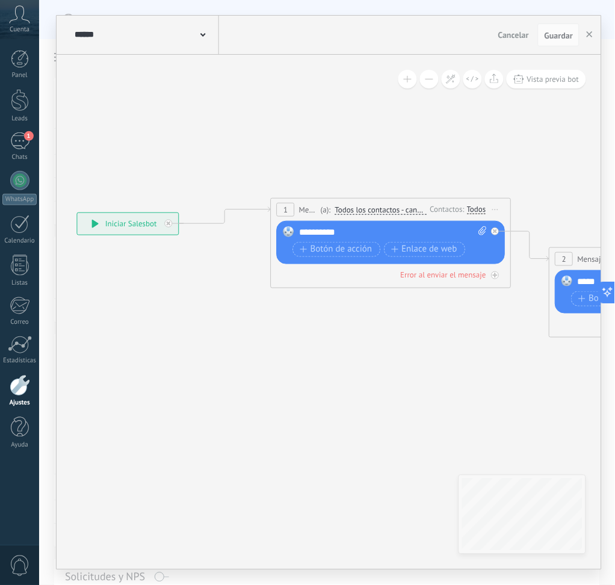
click at [400, 230] on div "**********" at bounding box center [393, 232] width 188 height 12
click at [409, 207] on span "Todos los contactos - canales seleccionados" at bounding box center [381, 210] width 92 height 10
click at [409, 207] on button "Todos los contactos - canales seleccionados" at bounding box center [404, 210] width 150 height 22
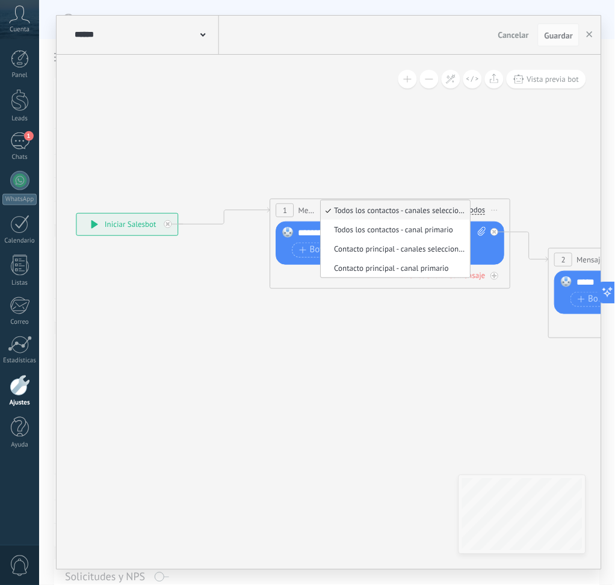
drag, startPoint x: 396, startPoint y: 313, endPoint x: 436, endPoint y: 262, distance: 65.1
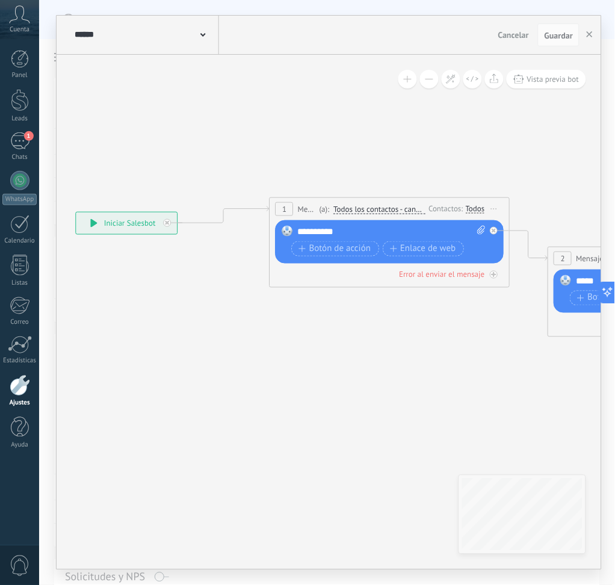
click at [468, 208] on div "Todos" at bounding box center [475, 209] width 19 height 10
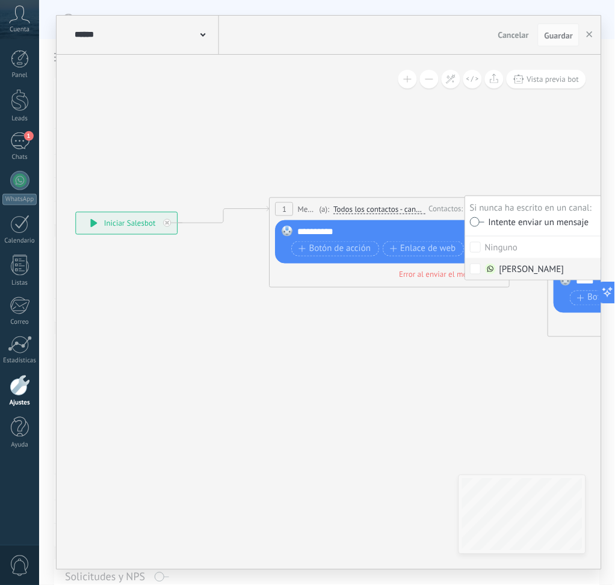
click at [497, 266] on div "[PERSON_NAME]" at bounding box center [524, 269] width 79 height 12
click at [503, 264] on div "[PERSON_NAME]" at bounding box center [524, 269] width 79 height 12
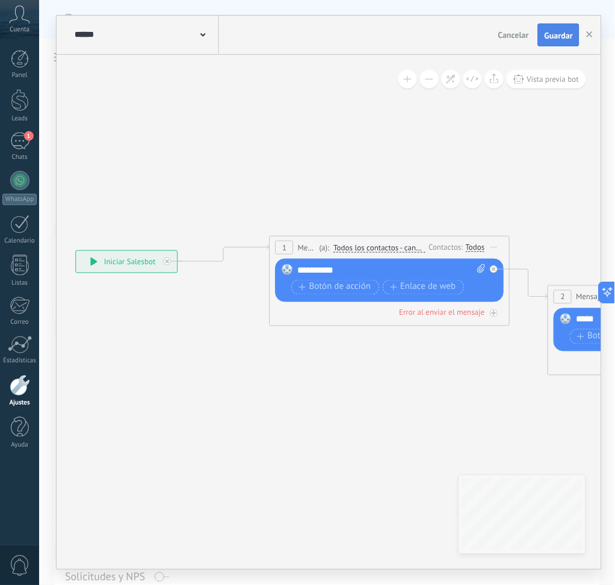
click at [554, 33] on span "Guardar" at bounding box center [558, 35] width 28 height 8
click at [20, 111] on div at bounding box center [20, 100] width 18 height 22
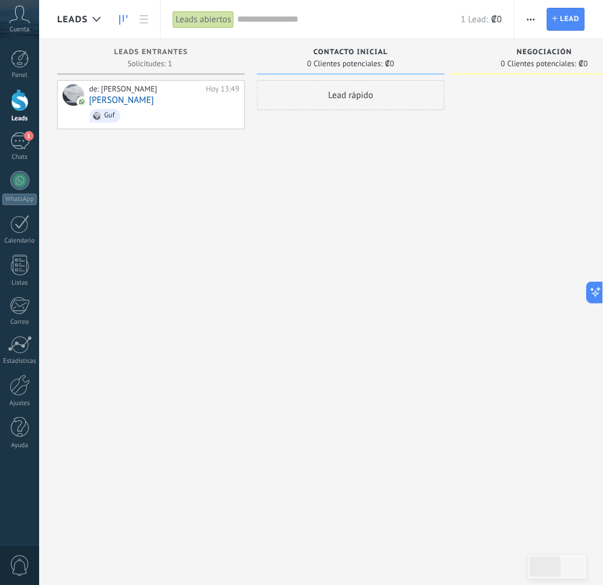
drag, startPoint x: 558, startPoint y: 1, endPoint x: 514, endPoint y: 15, distance: 46.2
click at [266, 216] on div "Lead rápido" at bounding box center [351, 294] width 188 height 428
click at [523, 14] on button "button" at bounding box center [530, 19] width 17 height 23
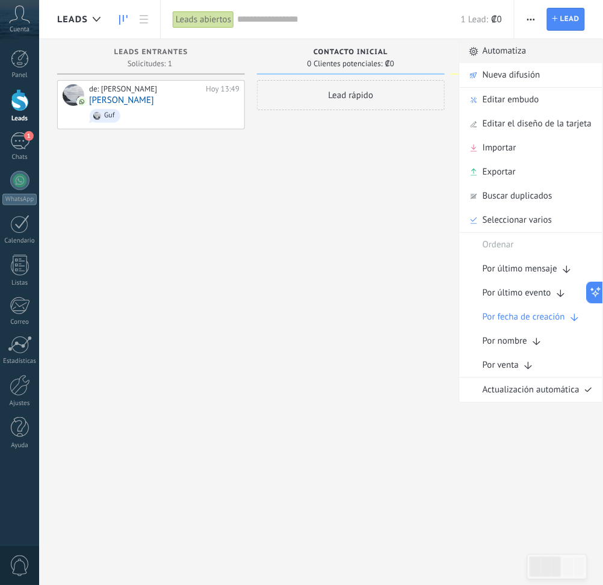
click at [532, 58] on link "Automatiza" at bounding box center [531, 51] width 143 height 24
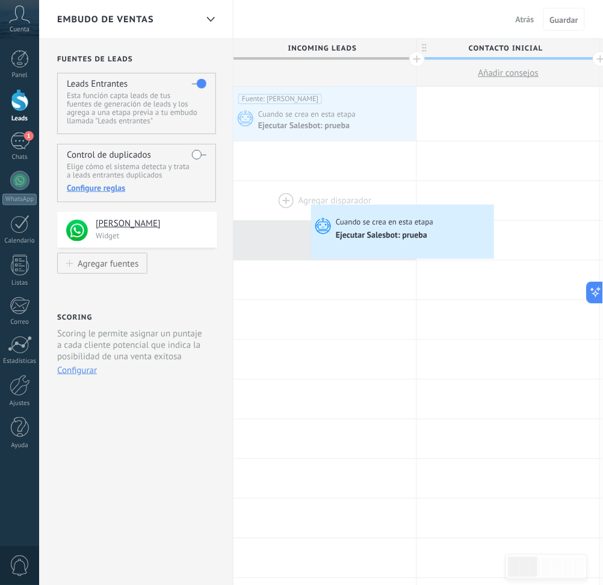
drag, startPoint x: 324, startPoint y: 220, endPoint x: 309, endPoint y: 196, distance: 27.9
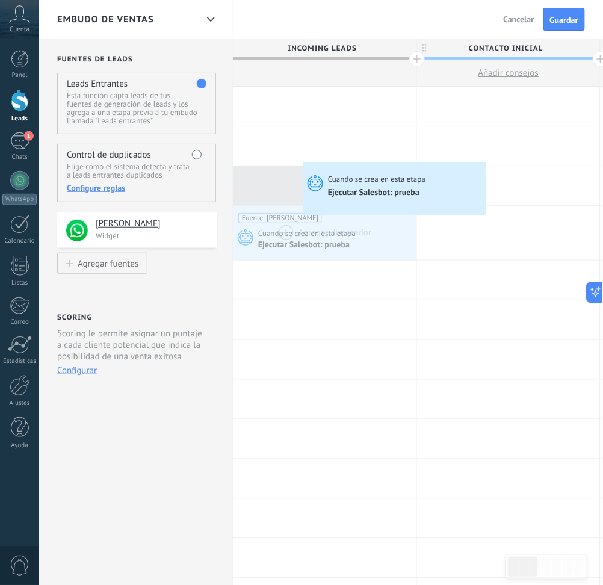
drag, startPoint x: 314, startPoint y: 233, endPoint x: 306, endPoint y: 165, distance: 68.4
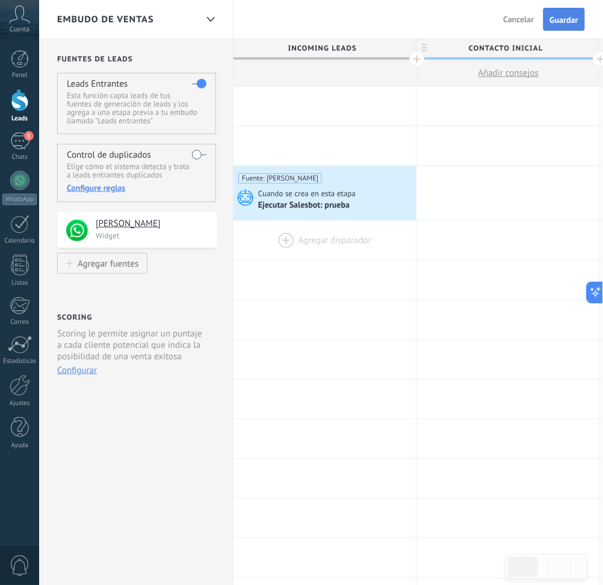
click at [563, 17] on span "Guardar" at bounding box center [564, 20] width 28 height 8
click at [11, 144] on div "1" at bounding box center [19, 140] width 19 height 17
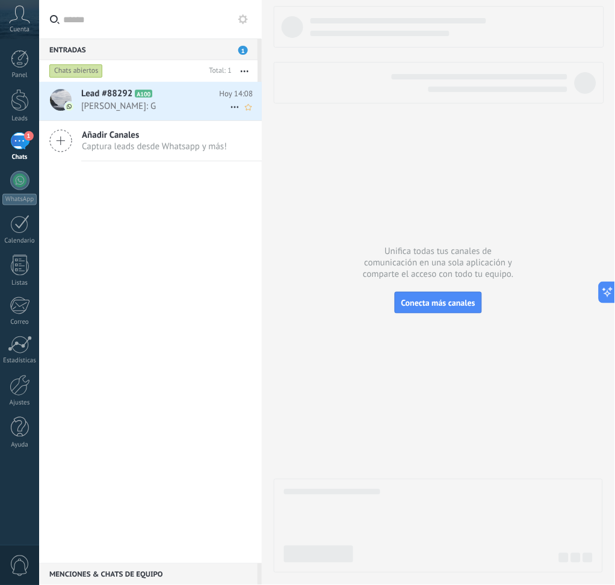
click at [179, 99] on h2 "Lead #88292 A100" at bounding box center [150, 94] width 138 height 12
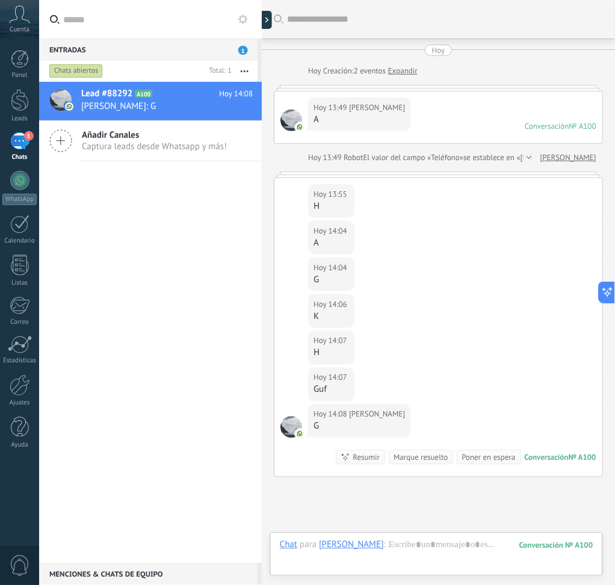
scroll to position [101, 0]
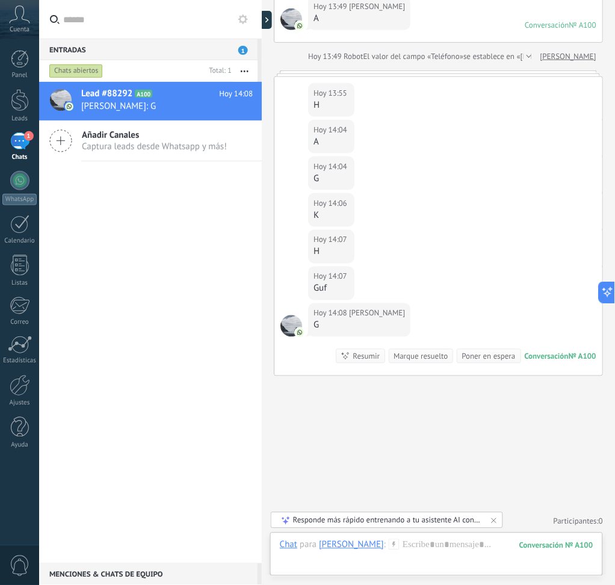
click at [181, 42] on div "Entradas 1" at bounding box center [148, 49] width 218 height 22
click at [245, 45] on div "Entradas 1" at bounding box center [148, 49] width 218 height 22
click at [32, 395] on link "Ajustes" at bounding box center [19, 391] width 39 height 32
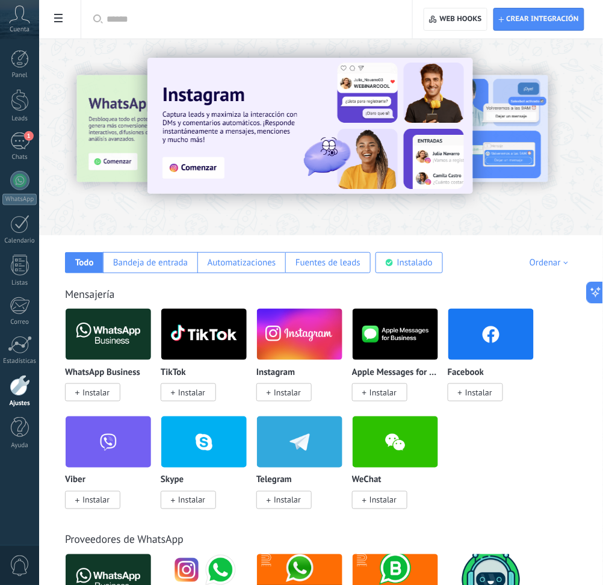
click at [61, 3] on div "Aplicar Aplicar Restablecer Crear integración Web hooks 0" at bounding box center [321, 19] width 564 height 39
click at [55, 20] on icon at bounding box center [58, 18] width 8 height 8
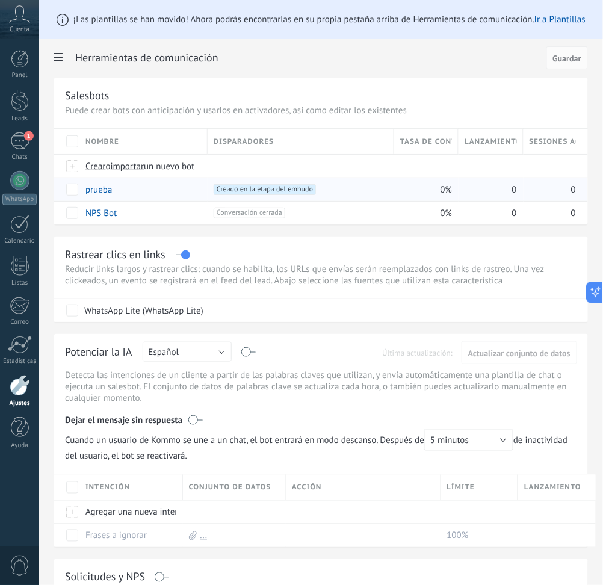
click at [465, 190] on div "0" at bounding box center [487, 189] width 58 height 23
click at [567, 62] on span "Guardar" at bounding box center [567, 58] width 28 height 8
click at [25, 142] on div "1" at bounding box center [19, 140] width 19 height 17
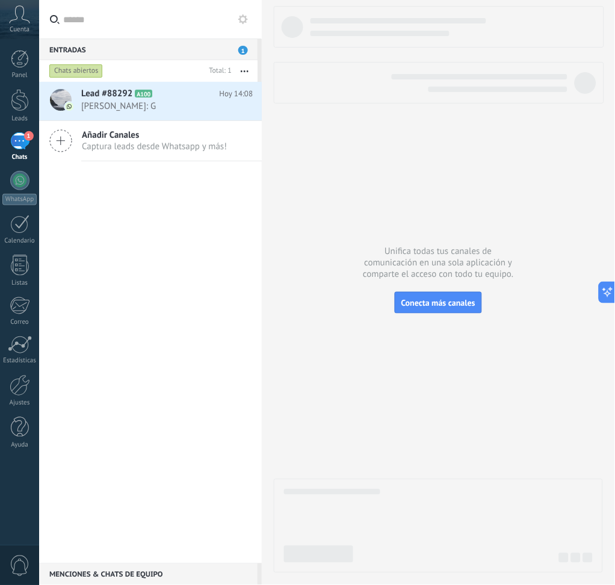
drag, startPoint x: 142, startPoint y: 119, endPoint x: 162, endPoint y: 317, distance: 198.9
click at [183, 396] on div "Lead #88292 A100 Hoy 14:08 Ricardo: G Añadir Canales Captura leads desde Whatsa…" at bounding box center [150, 322] width 223 height 481
click at [230, 108] on use at bounding box center [234, 107] width 8 height 2
click at [262, 146] on span "Conversación cerrada" at bounding box center [288, 137] width 82 height 24
click at [128, 106] on span "Ricardo: Y" at bounding box center [155, 105] width 149 height 11
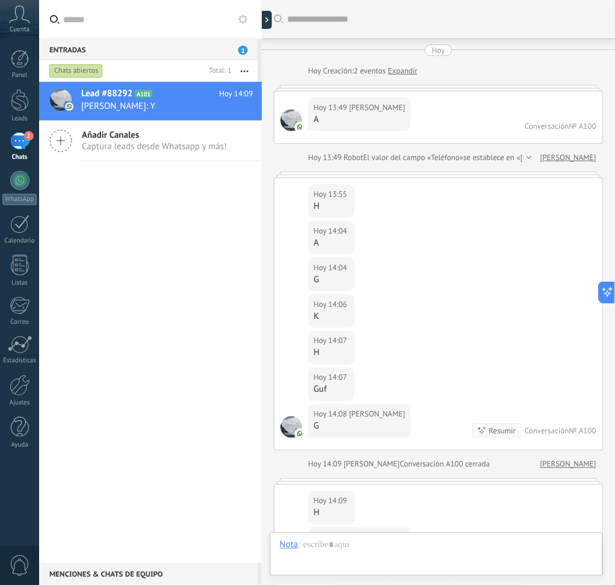
scroll to position [225, 0]
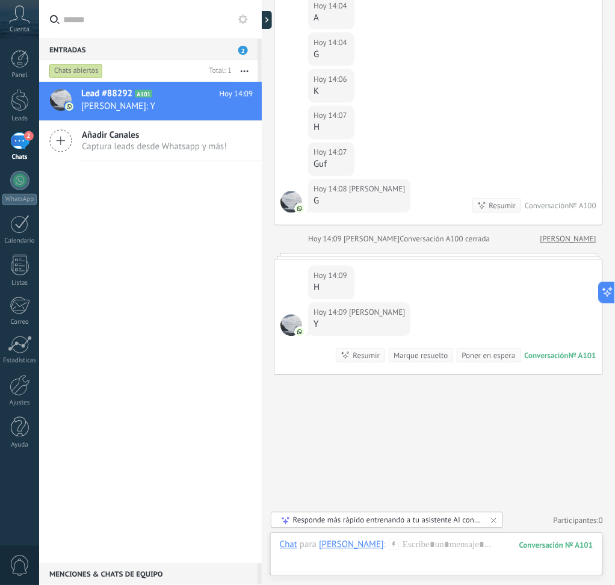
drag, startPoint x: 133, startPoint y: 104, endPoint x: 176, endPoint y: 337, distance: 237.3
click at [167, 381] on div "Lead #88292 A101 Hoy 14:09 Ricardo: Y Añadir Canales Captura leads desde Whatsa…" at bounding box center [150, 322] width 223 height 481
click at [234, 106] on use at bounding box center [234, 107] width 8 height 2
click at [254, 138] on span "Conversación cerrada" at bounding box center [288, 137] width 82 height 24
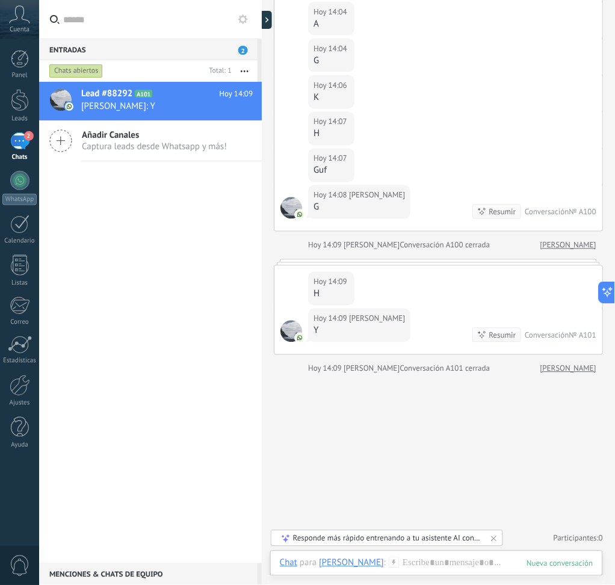
scroll to position [218, 0]
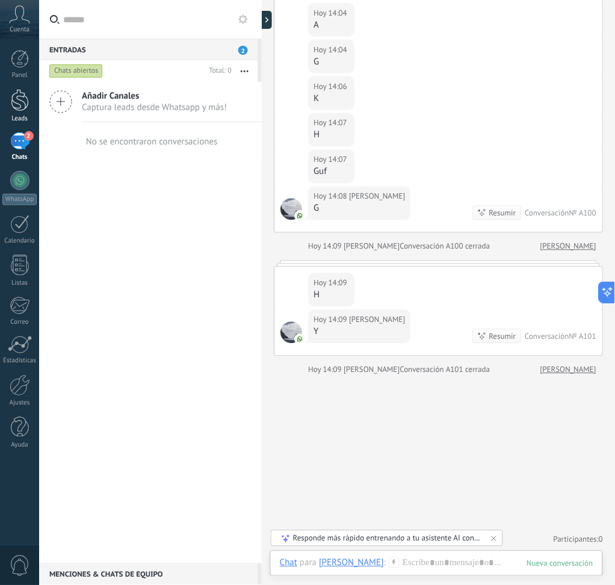
click at [14, 97] on div at bounding box center [20, 100] width 18 height 22
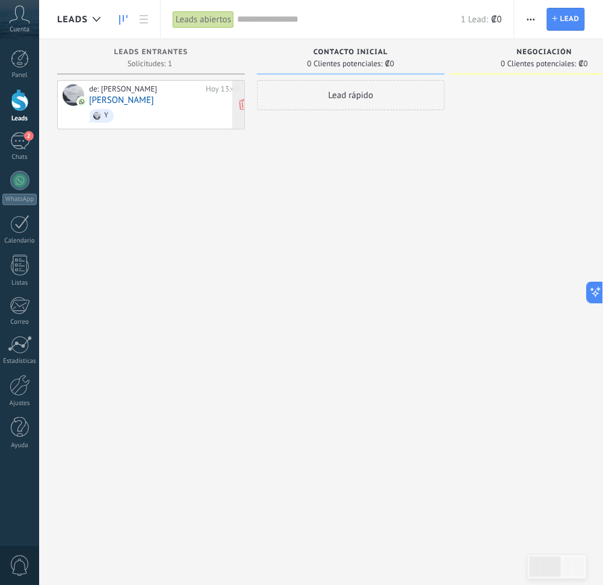
click at [172, 112] on span "Y" at bounding box center [164, 115] width 150 height 19
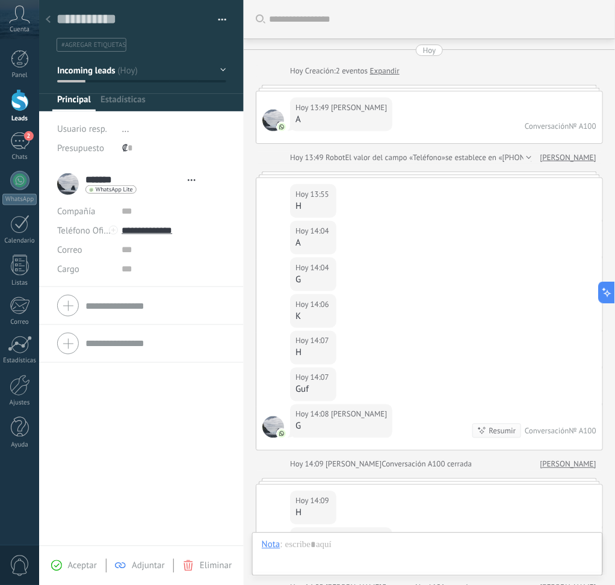
type textarea "**********"
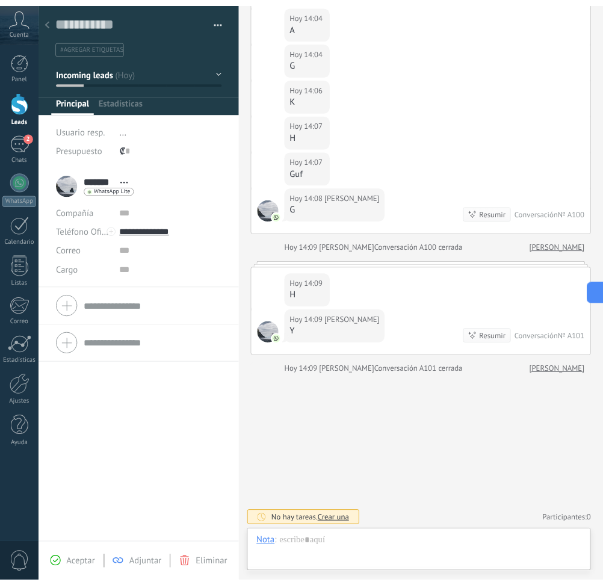
scroll to position [17, 0]
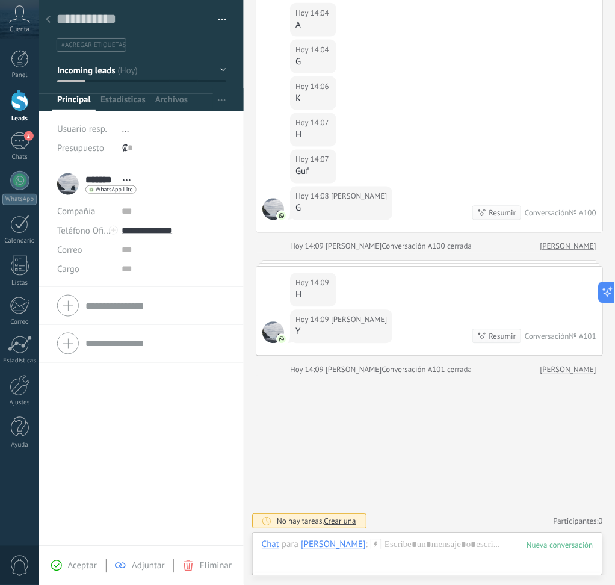
click at [17, 105] on div at bounding box center [20, 100] width 18 height 22
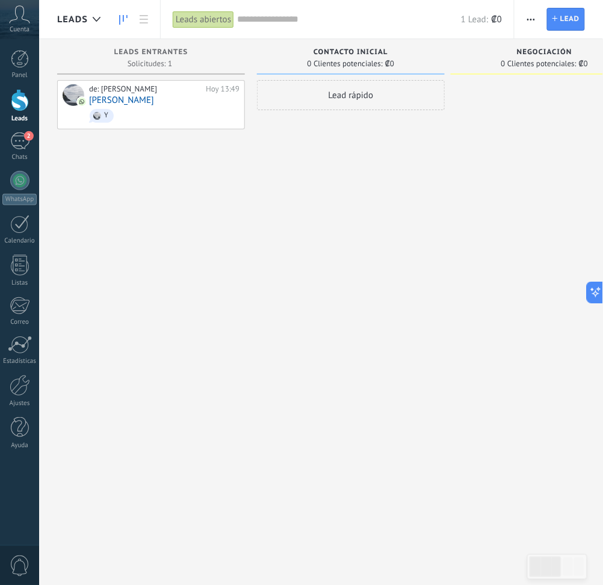
click at [522, 17] on button "button" at bounding box center [530, 19] width 17 height 23
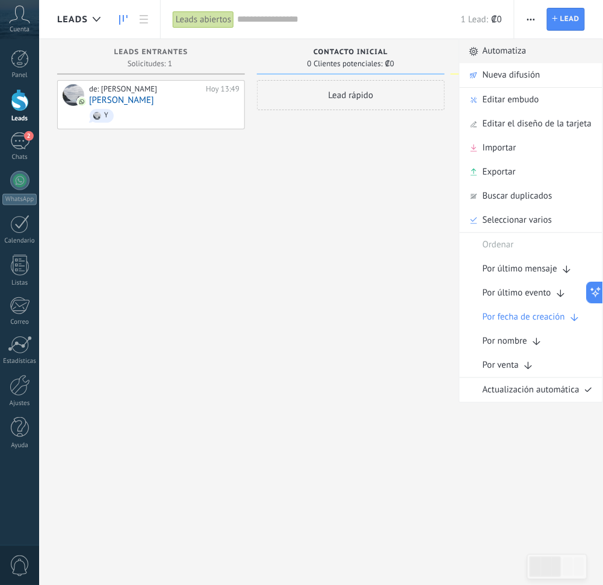
click at [513, 53] on span "Automatiza" at bounding box center [504, 51] width 44 height 24
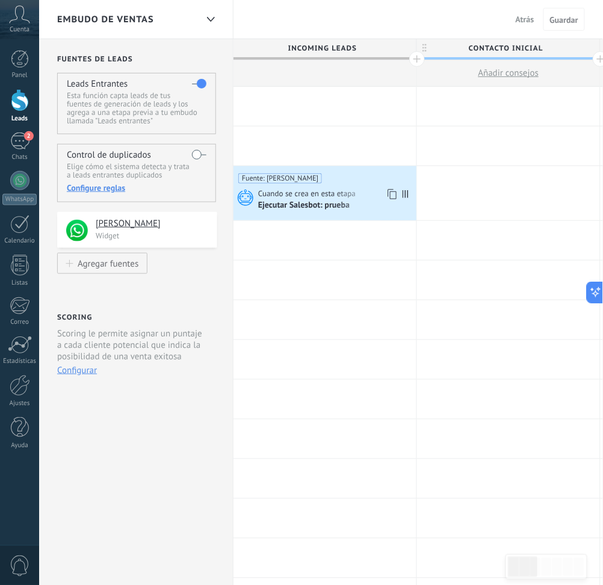
click at [333, 194] on span "Cuando se crea en esta etapa" at bounding box center [307, 193] width 99 height 11
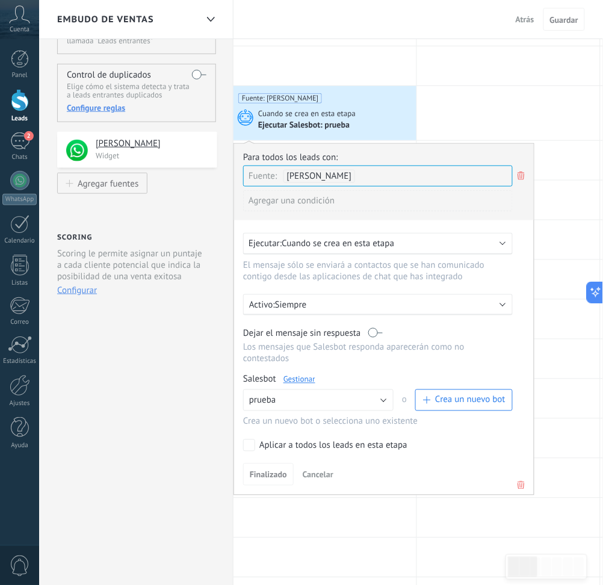
scroll to position [160, 0]
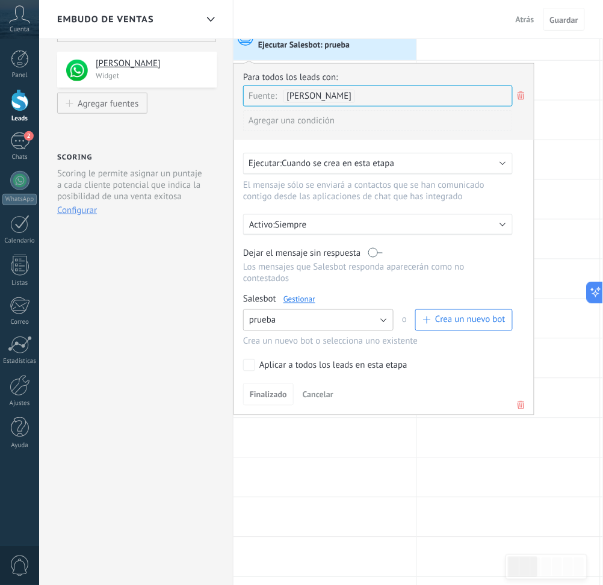
click at [287, 318] on button "prueba" at bounding box center [318, 320] width 150 height 22
click at [307, 326] on span "Ningún bot seleccionado" at bounding box center [312, 320] width 153 height 11
click at [299, 317] on span "Ningún bot seleccionado" at bounding box center [297, 320] width 96 height 11
click at [295, 342] on span "prueba" at bounding box center [312, 340] width 153 height 11
click at [275, 396] on span "Finalizado" at bounding box center [268, 394] width 37 height 8
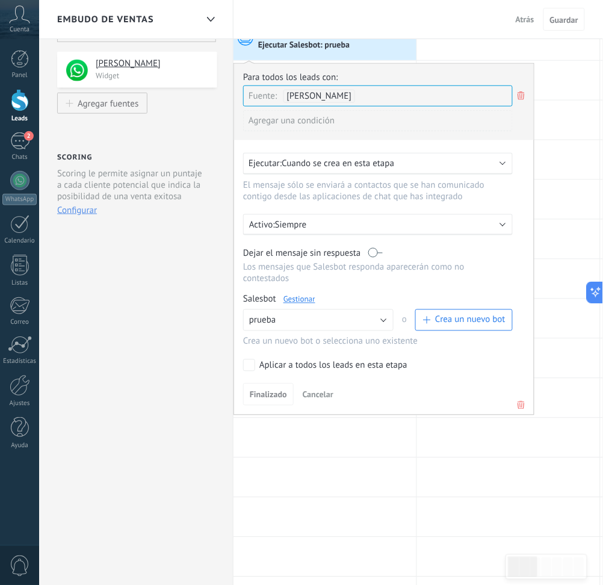
click at [349, 168] on span "Cuando se crea en esta etapa" at bounding box center [337, 163] width 112 height 11
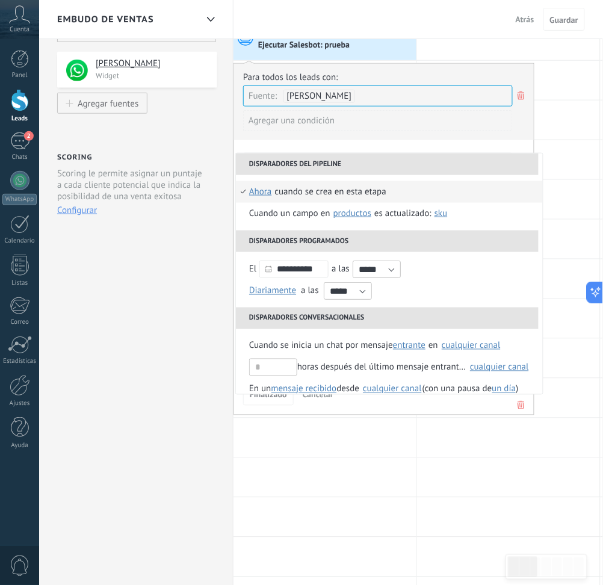
click at [287, 187] on div "Cuando se crea en esta etapa" at bounding box center [330, 192] width 111 height 22
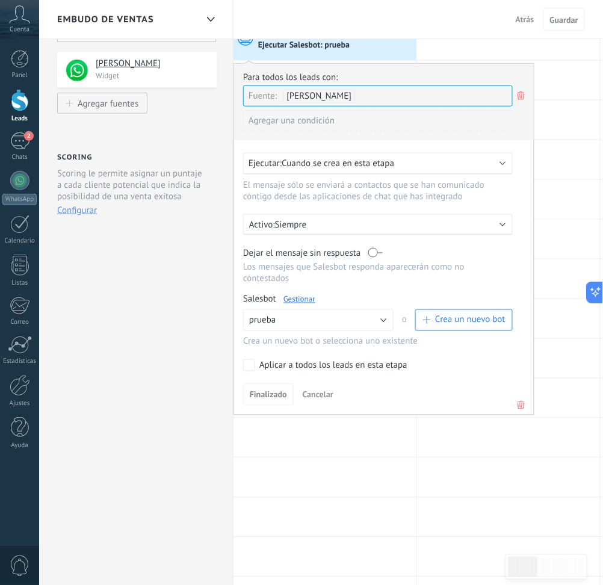
click at [259, 403] on button "Finalizado" at bounding box center [268, 394] width 51 height 23
click at [284, 387] on button "Finalizado" at bounding box center [268, 394] width 51 height 23
click at [308, 396] on span "Cancelar" at bounding box center [318, 394] width 31 height 11
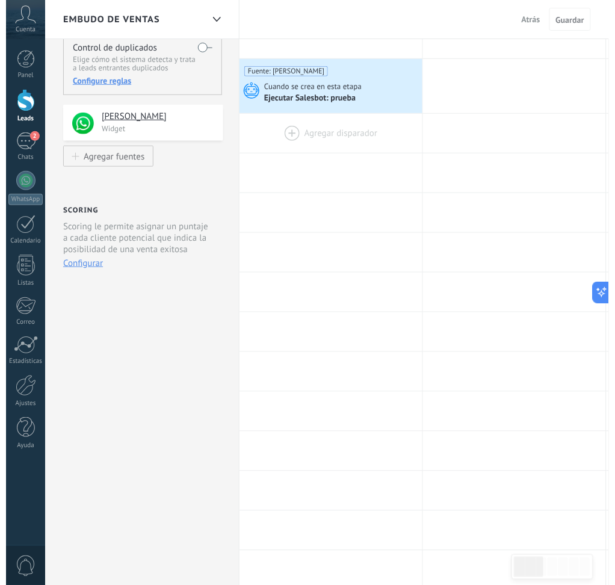
scroll to position [0, 0]
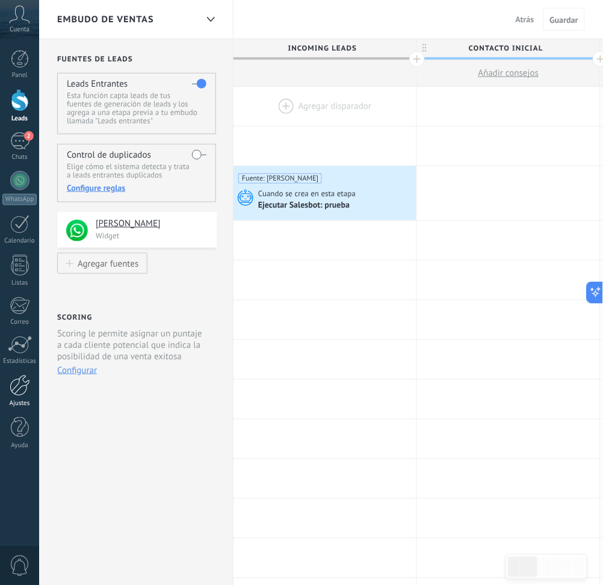
click at [23, 387] on div at bounding box center [20, 385] width 20 height 21
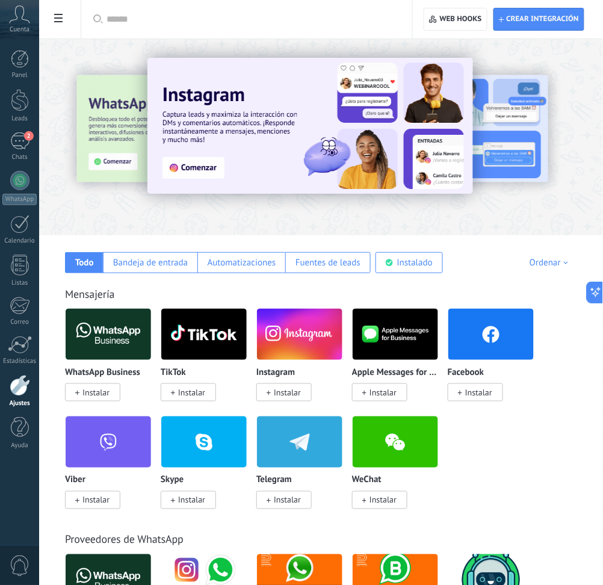
drag, startPoint x: 63, startPoint y: 22, endPoint x: 61, endPoint y: 29, distance: 7.9
click at [63, 27] on span at bounding box center [58, 19] width 20 height 23
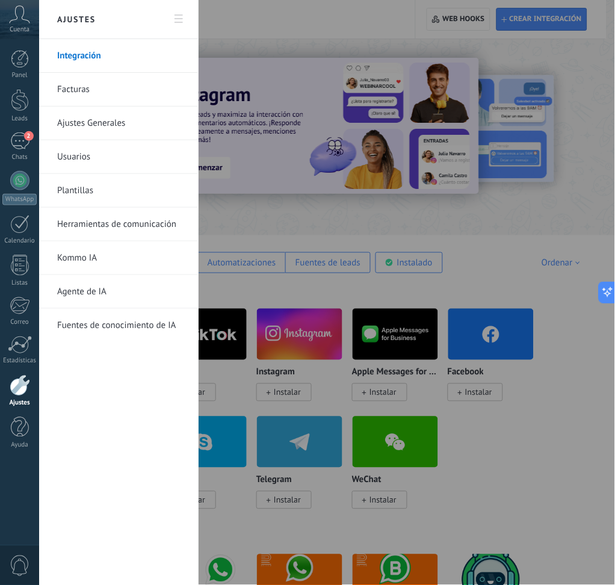
click at [115, 224] on link "Herramientas de comunicación" at bounding box center [121, 225] width 129 height 34
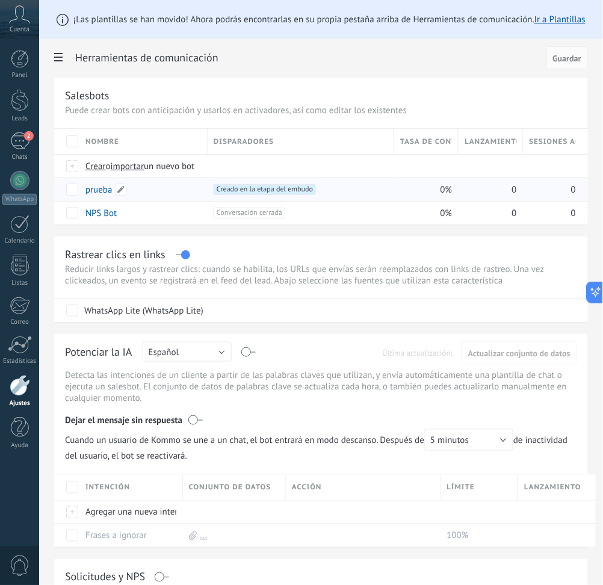
click at [91, 189] on link "prueba" at bounding box center [98, 189] width 26 height 11
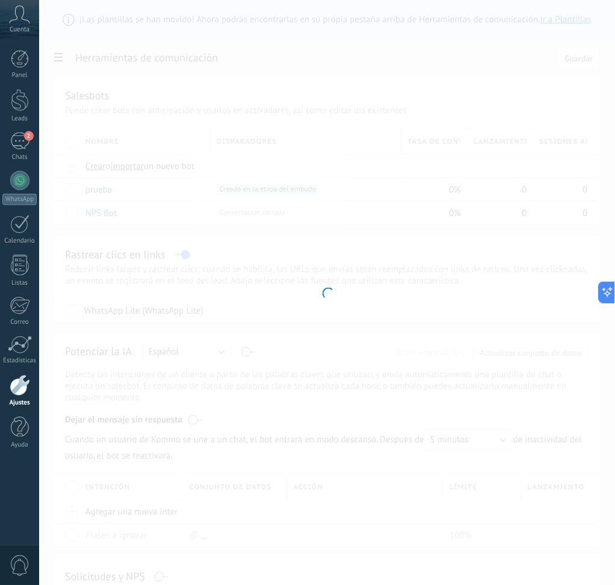
type input "******"
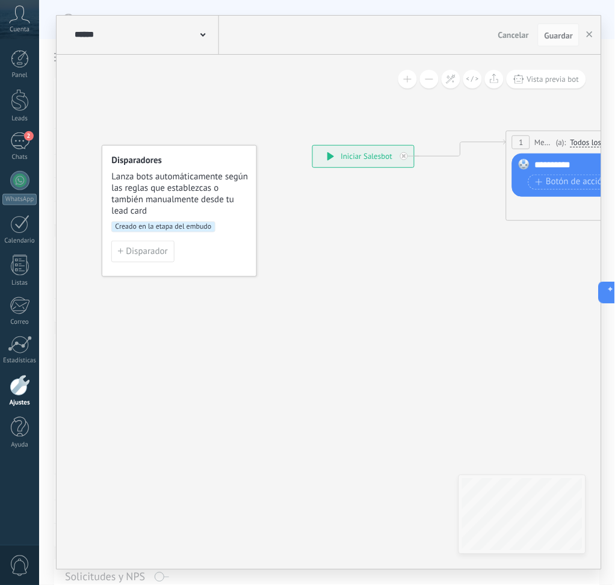
click at [568, 190] on span "Botón de acción" at bounding box center [571, 194] width 72 height 10
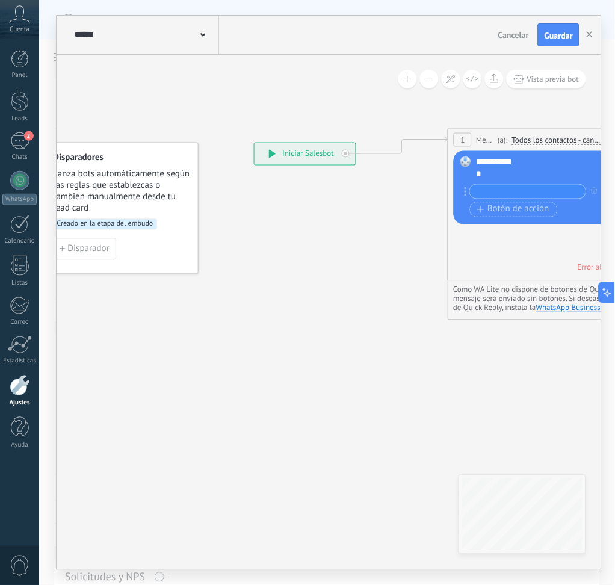
drag, startPoint x: 438, startPoint y: 342, endPoint x: 367, endPoint y: 340, distance: 71.0
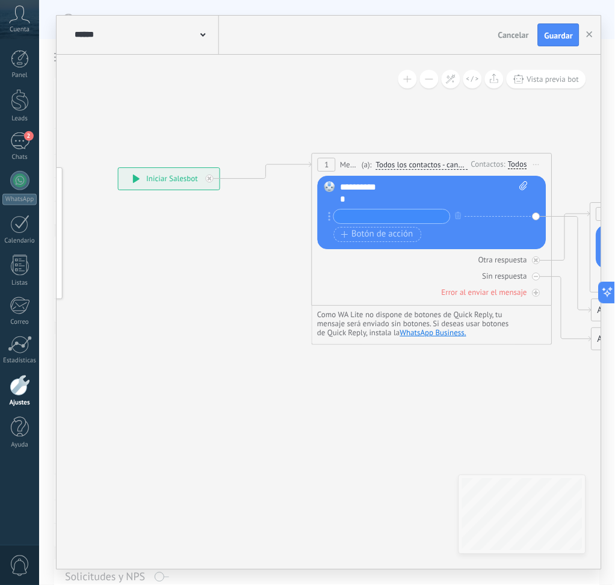
drag, startPoint x: 367, startPoint y: 340, endPoint x: 244, endPoint y: 365, distance: 125.7
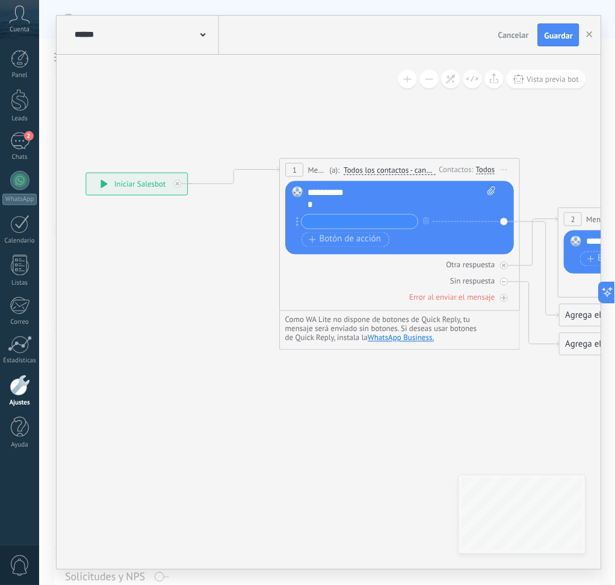
drag, startPoint x: 337, startPoint y: 376, endPoint x: 318, endPoint y: 380, distance: 19.6
click at [360, 231] on div "+ sinónimo" at bounding box center [398, 224] width 194 height 18
click at [361, 221] on input "text" at bounding box center [359, 222] width 116 height 14
type input "****"
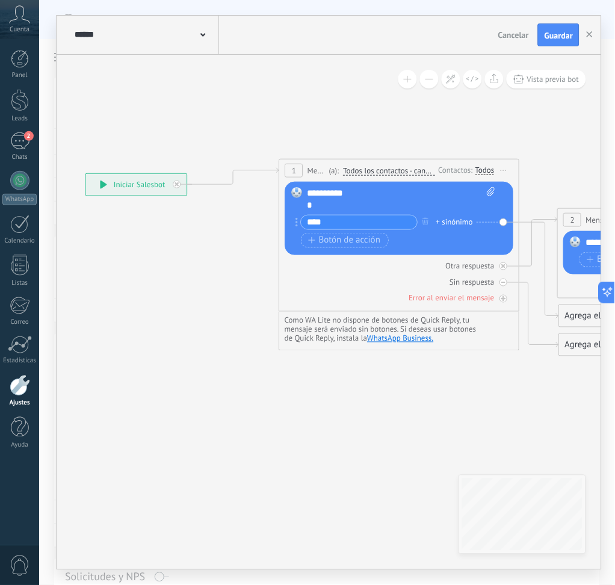
click at [292, 224] on div "Reemplazar Quitar Convertir a mensaje de voz Arrastre la imagen aquí para adjun…" at bounding box center [399, 218] width 229 height 73
click at [297, 225] on circle at bounding box center [297, 225] width 2 height 2
click at [297, 222] on circle at bounding box center [297, 222] width 2 height 2
click at [422, 223] on button "button" at bounding box center [425, 221] width 13 height 15
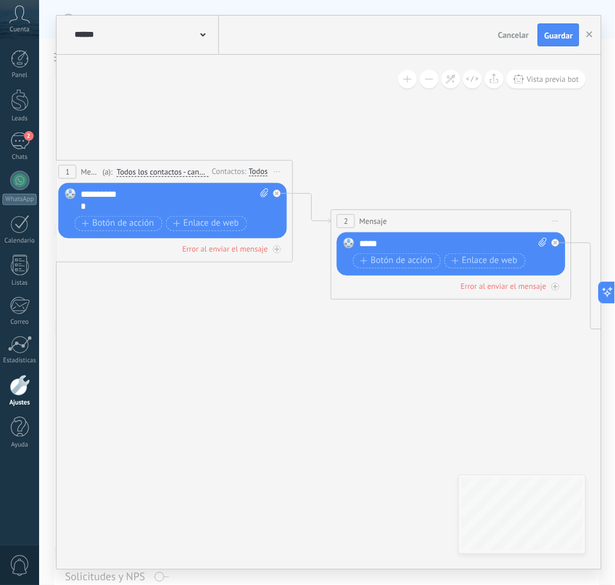
drag, startPoint x: 490, startPoint y: 304, endPoint x: 268, endPoint y: 306, distance: 221.3
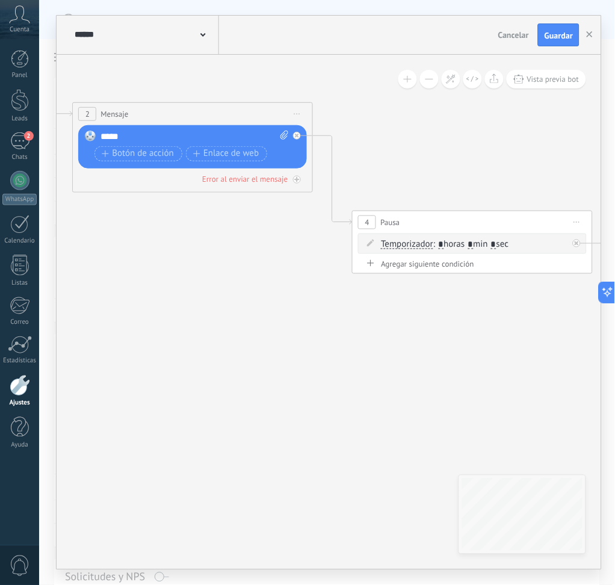
drag, startPoint x: 387, startPoint y: 328, endPoint x: 391, endPoint y: 274, distance: 54.9
click at [174, 232] on icon at bounding box center [507, 212] width 2417 height 921
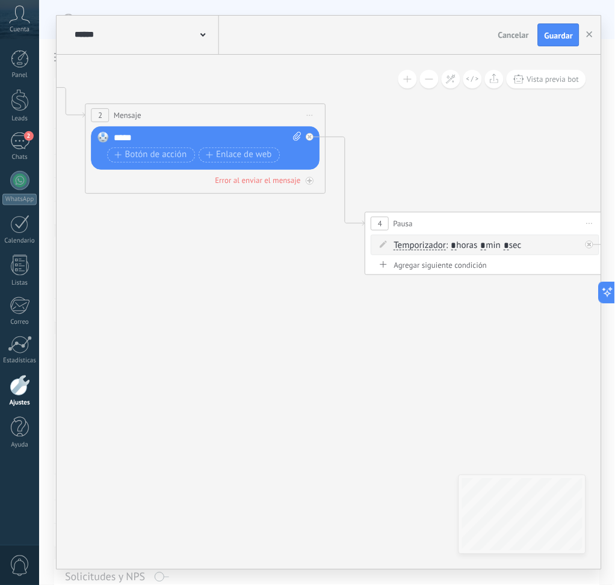
click at [502, 242] on span ": * horas * min * sec" at bounding box center [483, 244] width 75 height 11
click at [493, 249] on span ": * horas * min * sec" at bounding box center [483, 244] width 75 height 11
click at [486, 246] on input "*" at bounding box center [483, 246] width 5 height 10
type input "*"
click at [509, 241] on input "*" at bounding box center [505, 246] width 5 height 10
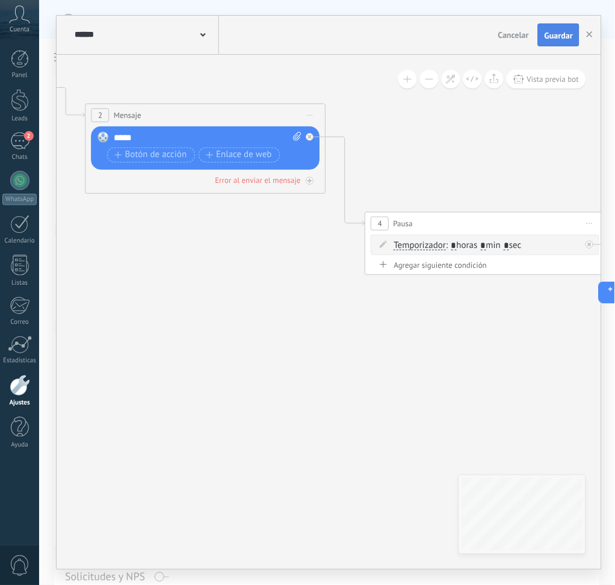
type input "*"
click at [559, 38] on span "Guardar" at bounding box center [558, 35] width 28 height 8
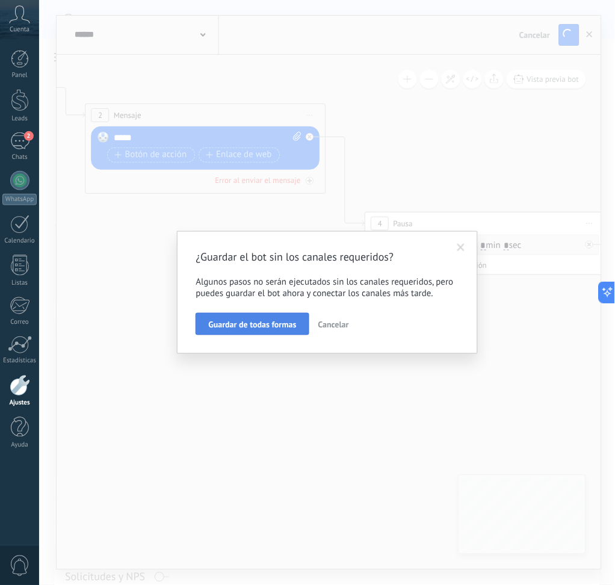
click at [243, 321] on span "Guardar de todas formas" at bounding box center [252, 324] width 88 height 8
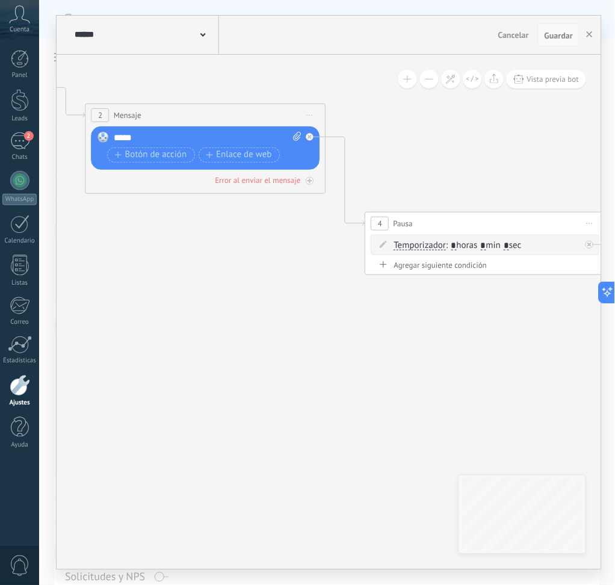
drag, startPoint x: 552, startPoint y: 29, endPoint x: 558, endPoint y: 42, distance: 14.5
click at [553, 32] on button "Guardar" at bounding box center [559, 34] width 42 height 23
click at [558, 37] on span "Guardar" at bounding box center [558, 35] width 28 height 8
click at [583, 40] on button "button" at bounding box center [589, 34] width 18 height 23
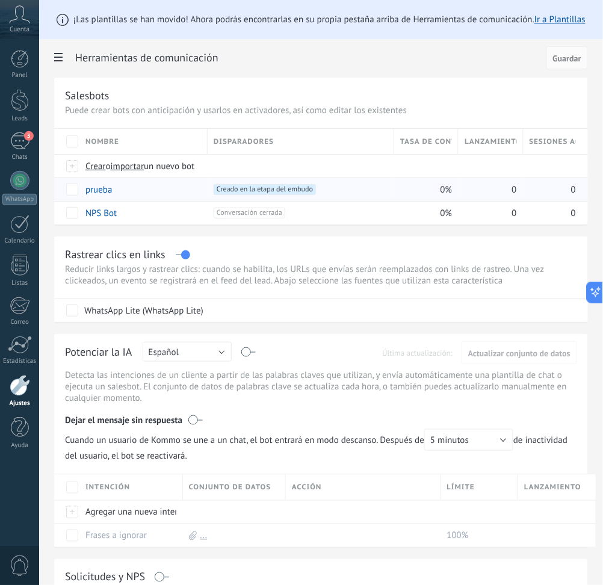
click at [447, 187] on span "0%" at bounding box center [446, 189] width 12 height 11
click at [479, 190] on div "0" at bounding box center [487, 189] width 58 height 23
click at [25, 383] on div at bounding box center [20, 385] width 20 height 21
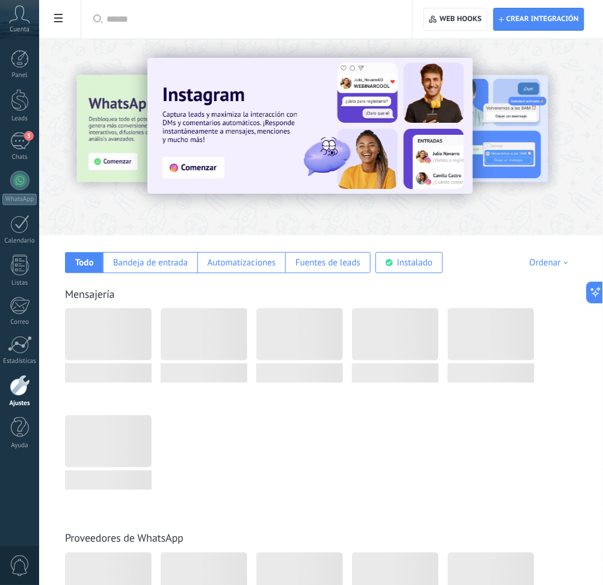
click at [62, 53] on div at bounding box center [321, 134] width 564 height 173
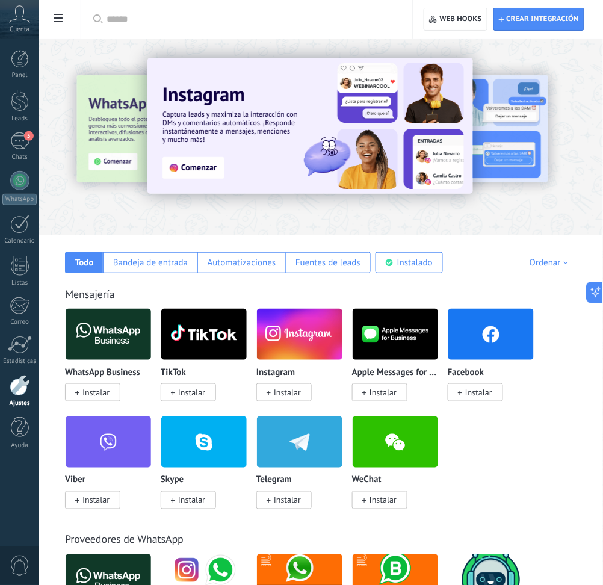
click at [61, 31] on div "Aplicar Aplicar Restablecer Crear integración Web hooks 0" at bounding box center [321, 19] width 564 height 39
click at [58, 14] on use at bounding box center [58, 18] width 8 height 8
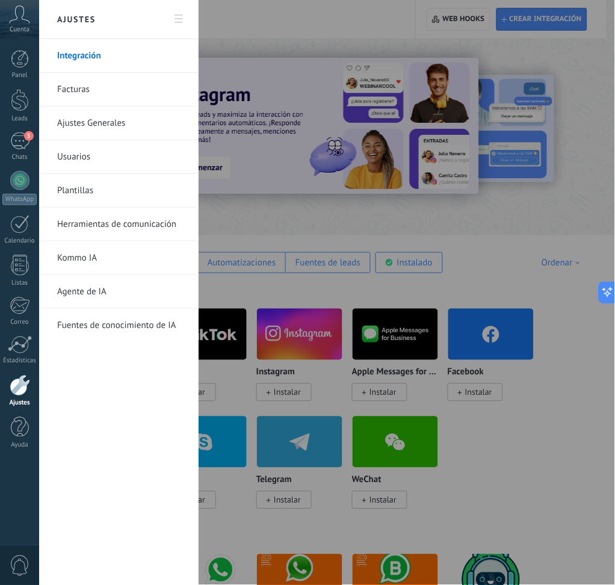
click at [117, 229] on link "Herramientas de comunicación" at bounding box center [121, 225] width 129 height 34
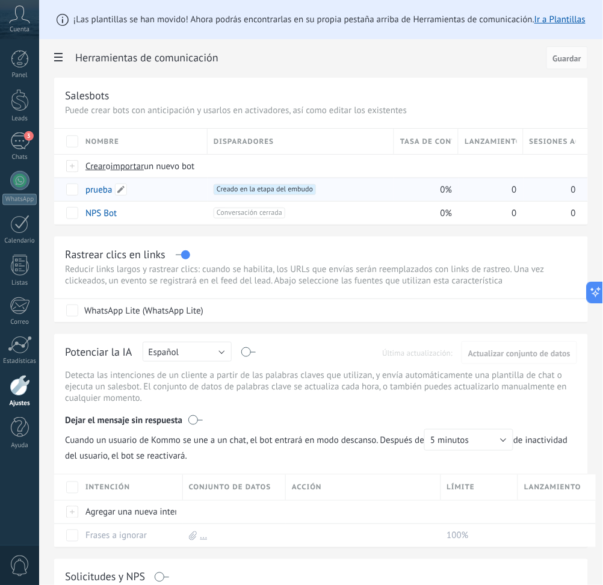
click at [97, 192] on link "prueba" at bounding box center [98, 189] width 26 height 11
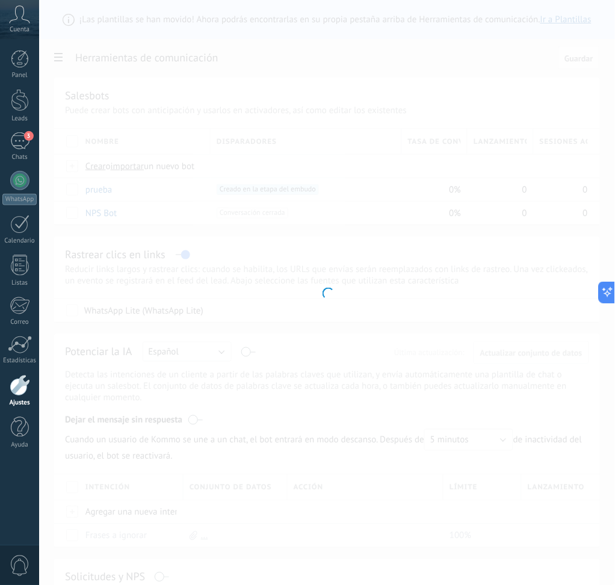
type input "******"
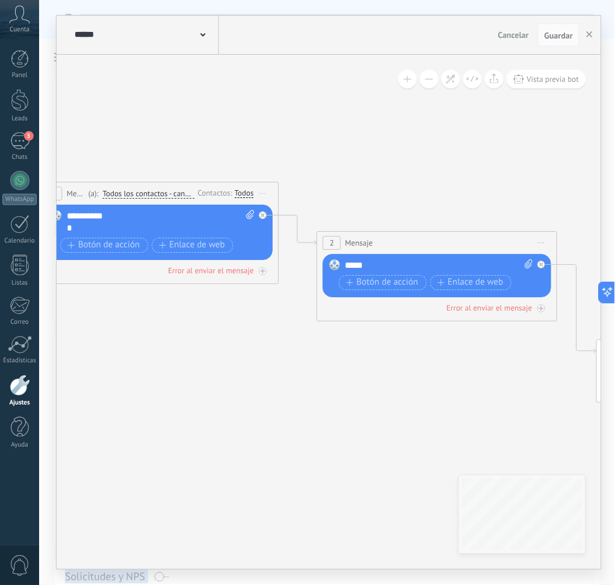
drag, startPoint x: 467, startPoint y: 320, endPoint x: 142, endPoint y: 344, distance: 325.7
click at [5, 364] on body ".abccls-1,.abccls-2{fill-rule:evenodd}.abccls-2{fill:#fff} .abfcls-1{fill:none}…" at bounding box center [307, 292] width 615 height 585
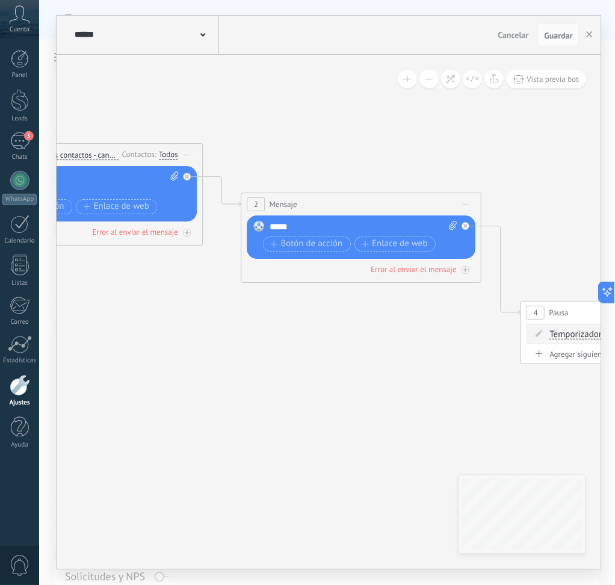
drag, startPoint x: 271, startPoint y: 332, endPoint x: 76, endPoint y: 269, distance: 205.2
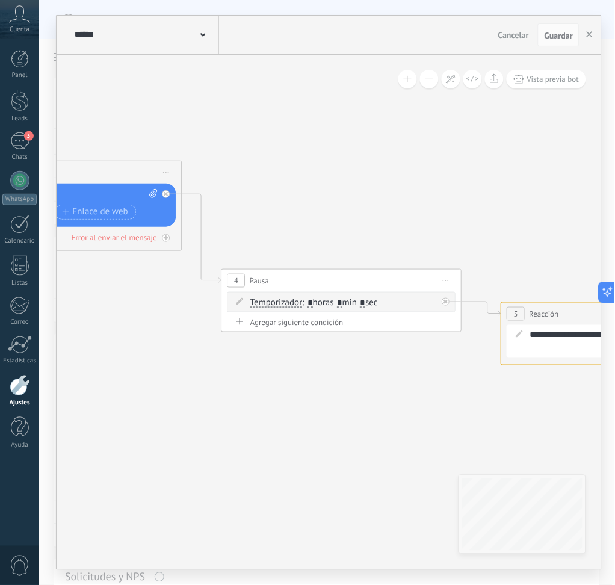
drag, startPoint x: 271, startPoint y: 351, endPoint x: 301, endPoint y: 370, distance: 36.2
click at [88, 351] on icon at bounding box center [377, 268] width 2417 height 915
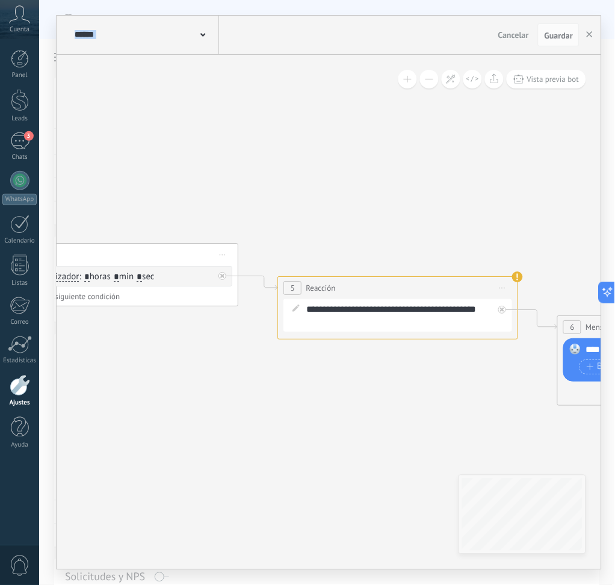
drag, startPoint x: 437, startPoint y: 354, endPoint x: 161, endPoint y: 313, distance: 278.6
click at [159, 312] on icon at bounding box center [154, 245] width 2417 height 921
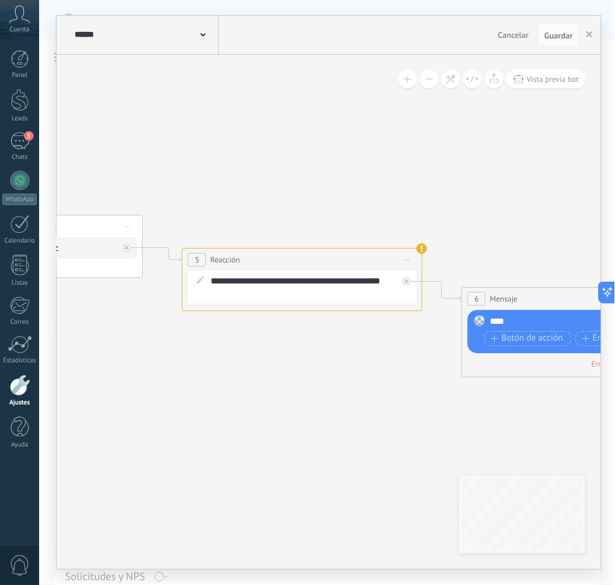
drag, startPoint x: 324, startPoint y: 414, endPoint x: 83, endPoint y: 379, distance: 243.8
click at [81, 379] on icon at bounding box center [58, 216] width 2417 height 921
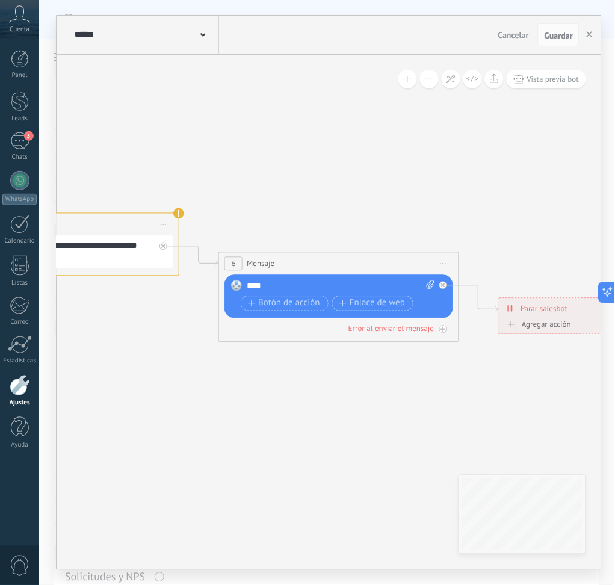
drag, startPoint x: 329, startPoint y: 370, endPoint x: 120, endPoint y: 357, distance: 209.7
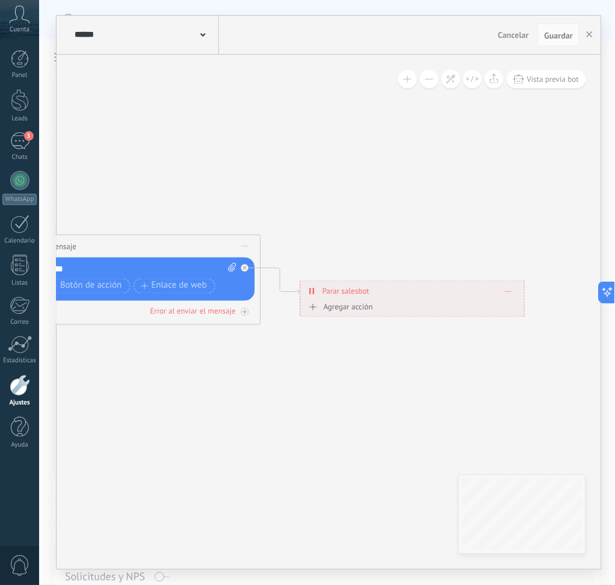
drag, startPoint x: 310, startPoint y: 381, endPoint x: 566, endPoint y: 377, distance: 255.7
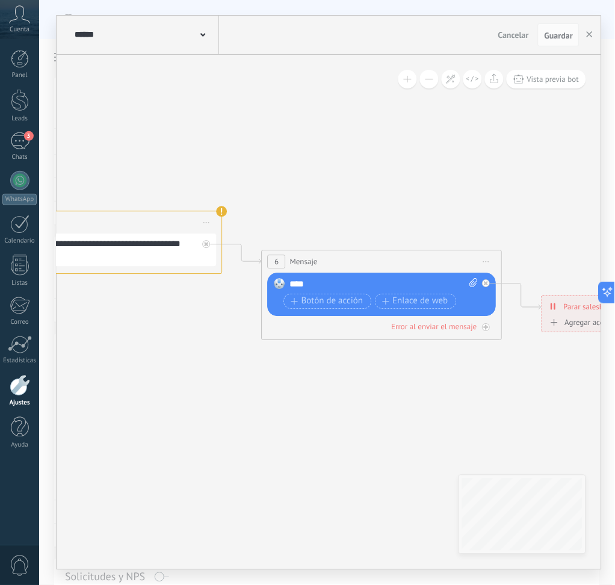
drag, startPoint x: 295, startPoint y: 371, endPoint x: 435, endPoint y: 436, distance: 153.9
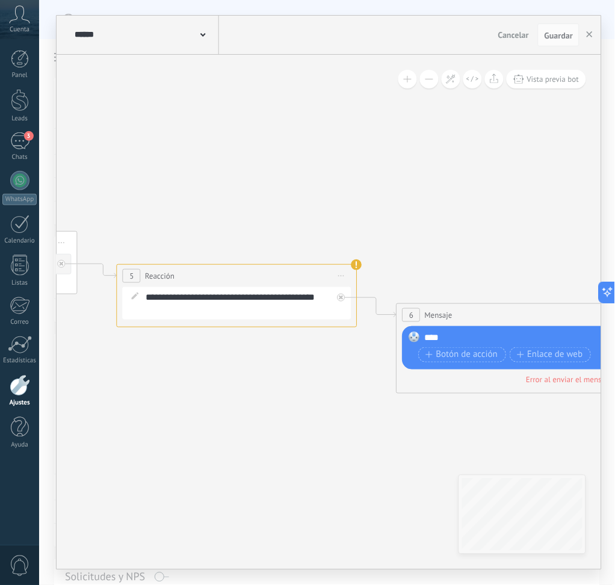
drag, startPoint x: 287, startPoint y: 408, endPoint x: 657, endPoint y: 477, distance: 375.6
click at [614, 477] on html ".abccls-1,.abccls-2{fill-rule:evenodd}.abccls-2{fill:#fff} .abfcls-1{fill:none}…" at bounding box center [307, 292] width 615 height 585
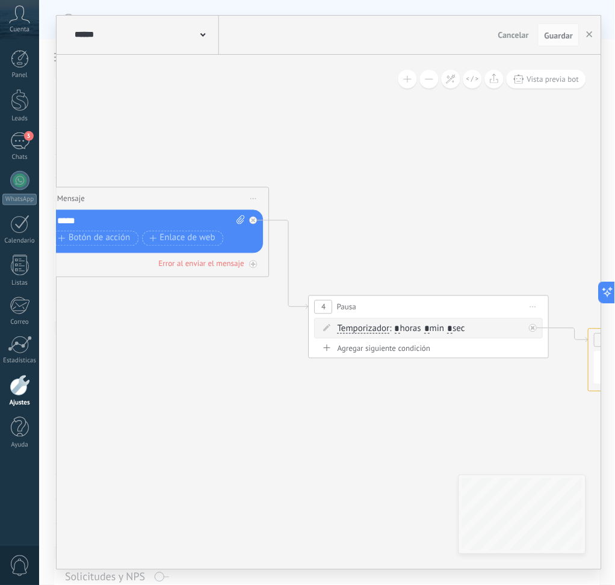
drag, startPoint x: 229, startPoint y: 415, endPoint x: 300, endPoint y: 338, distance: 105.1
click at [337, 410] on icon at bounding box center [464, 297] width 2417 height 921
click at [256, 193] on span "Iniciar vista previa aquí Cambiar nombre Duplicar Borrar" at bounding box center [253, 197] width 19 height 17
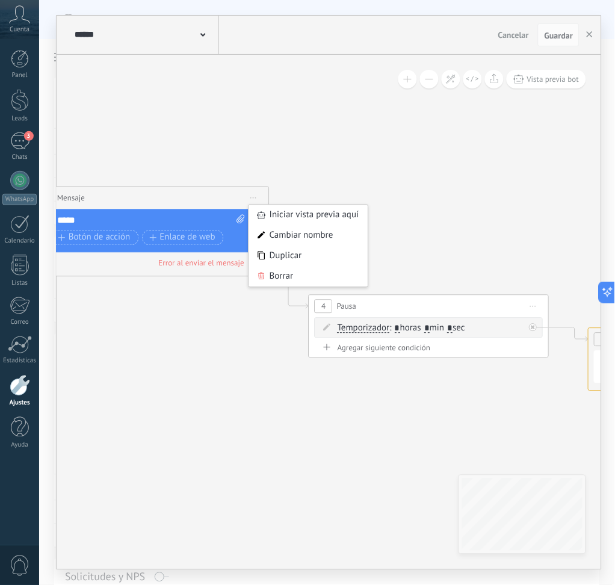
click at [340, 167] on icon at bounding box center [464, 296] width 2417 height 921
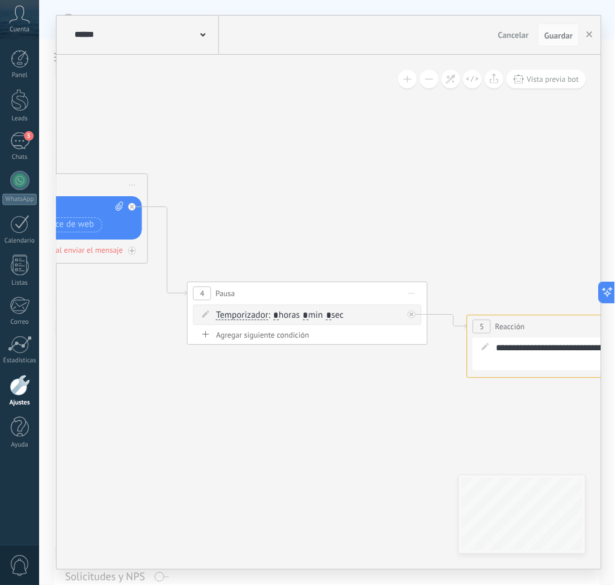
drag, startPoint x: 410, startPoint y: 225, endPoint x: 331, endPoint y: 221, distance: 78.3
click at [213, 202] on icon at bounding box center [343, 283] width 2417 height 921
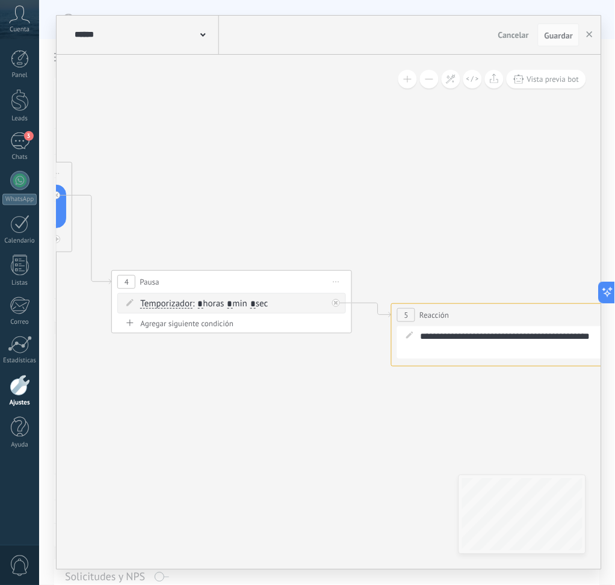
drag, startPoint x: 417, startPoint y: 232, endPoint x: 251, endPoint y: 208, distance: 167.7
click at [251, 208] on icon at bounding box center [267, 272] width 2417 height 921
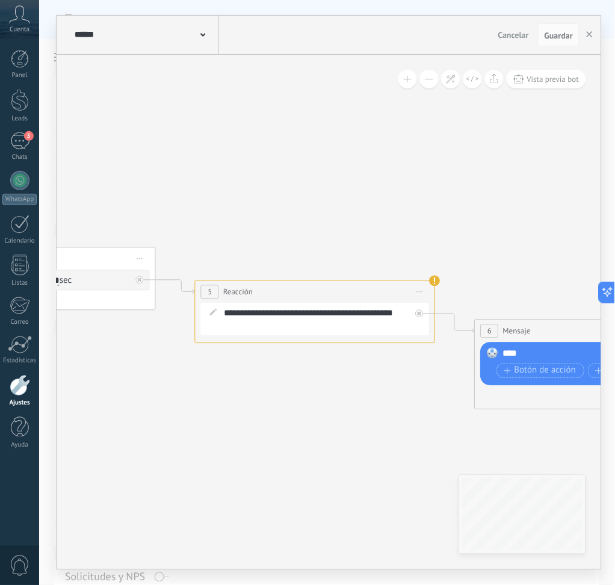
drag, startPoint x: 383, startPoint y: 217, endPoint x: 280, endPoint y: 220, distance: 103.5
click at [280, 220] on icon at bounding box center [71, 249] width 2417 height 921
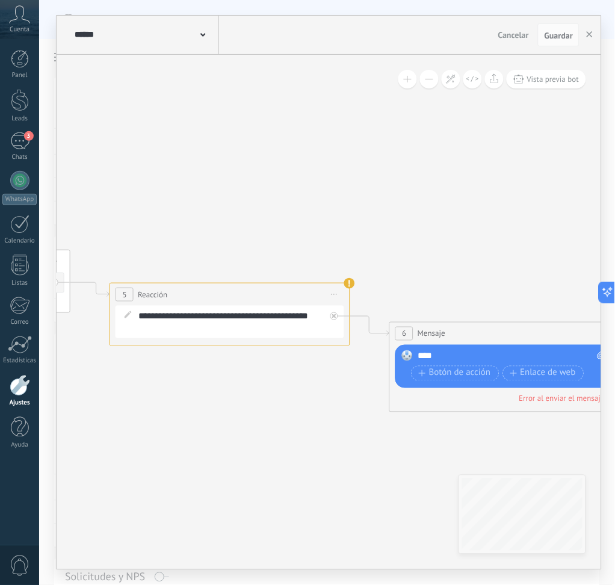
drag, startPoint x: 443, startPoint y: 224, endPoint x: 376, endPoint y: 236, distance: 67.9
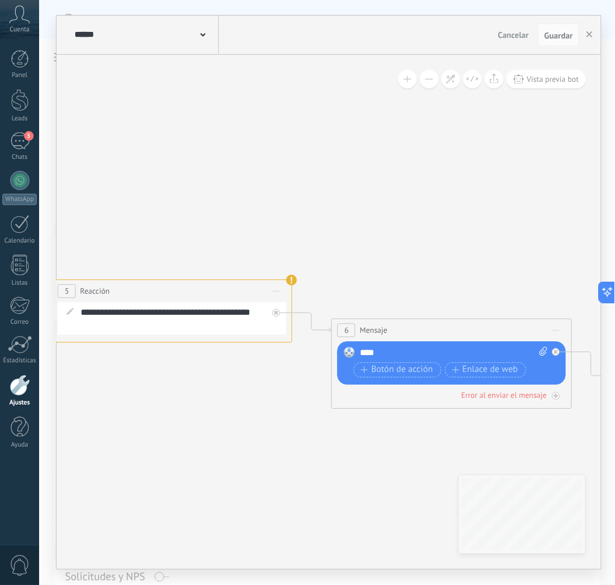
click at [280, 285] on span "Iniciar vista previa aquí Cambiar nombre Duplicar Borrar" at bounding box center [276, 290] width 19 height 17
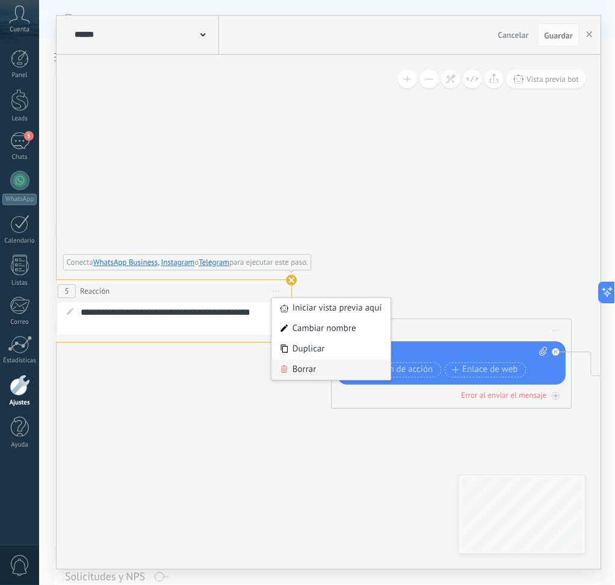
click at [325, 363] on div "Borrar" at bounding box center [331, 369] width 119 height 20
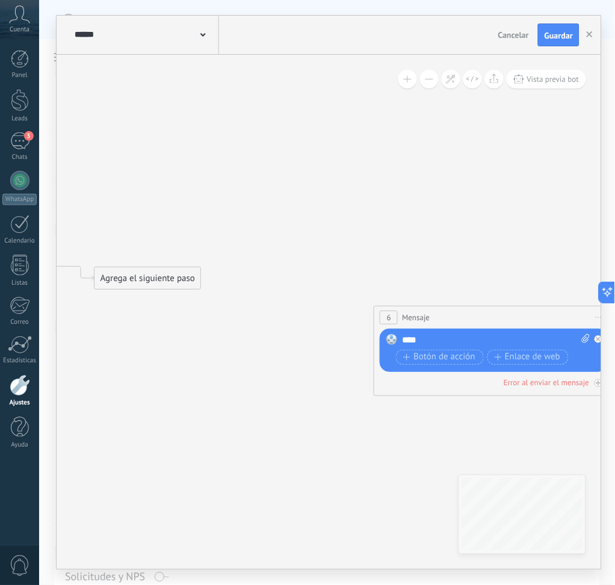
drag, startPoint x: 253, startPoint y: 391, endPoint x: 342, endPoint y: 354, distance: 96.8
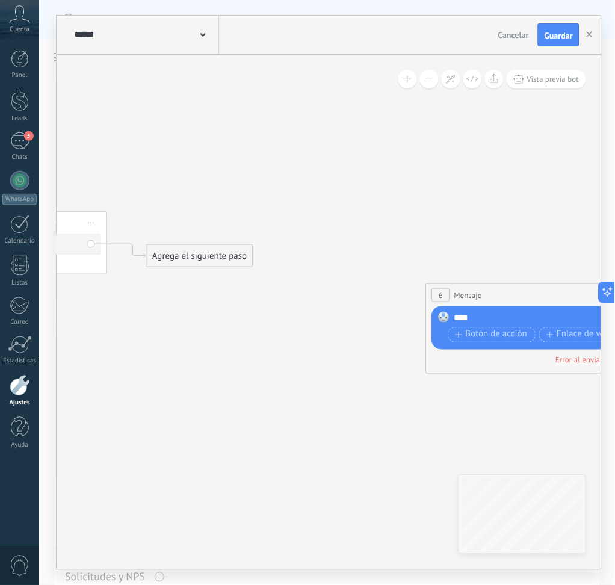
drag, startPoint x: 210, startPoint y: 268, endPoint x: 220, endPoint y: 257, distance: 14.9
click at [212, 267] on icon at bounding box center [22, 213] width 2417 height 921
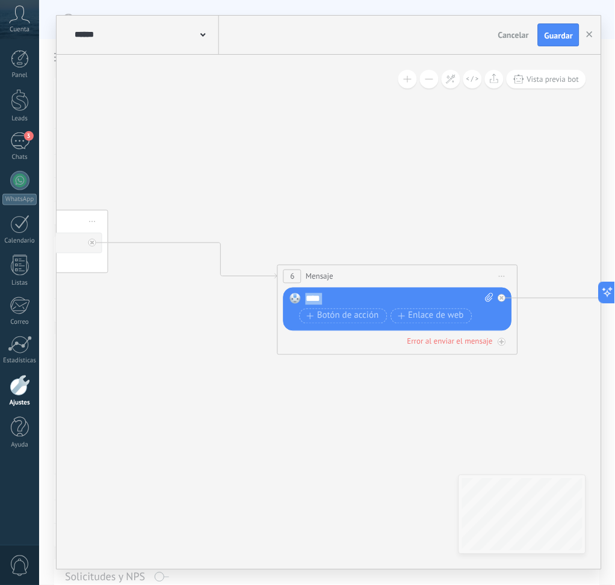
click at [348, 274] on div "6 Mensaje ******* (a): Todos los contactos - canales seleccionados Todos los co…" at bounding box center [397, 276] width 239 height 22
click at [549, 42] on button "Guardar" at bounding box center [559, 34] width 42 height 23
click at [590, 36] on use "button" at bounding box center [589, 34] width 6 height 6
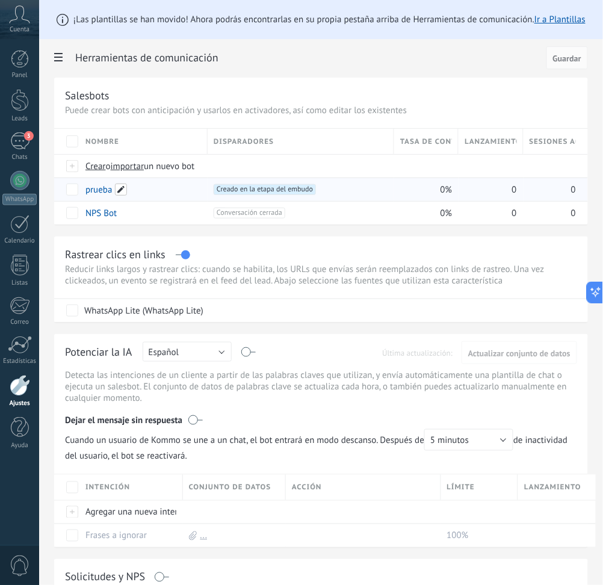
click at [123, 187] on span at bounding box center [121, 189] width 12 height 12
click at [269, 196] on div "+1 Creado en la etapa del embudo +0" at bounding box center [266, 198] width 100 height 29
click at [128, 186] on div "prueba" at bounding box center [140, 189] width 122 height 23
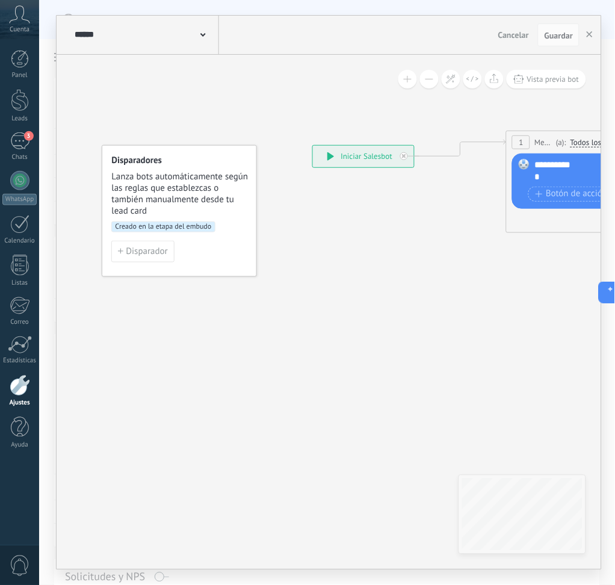
click at [203, 223] on span "Creado en la etapa del embudo" at bounding box center [162, 226] width 103 height 11
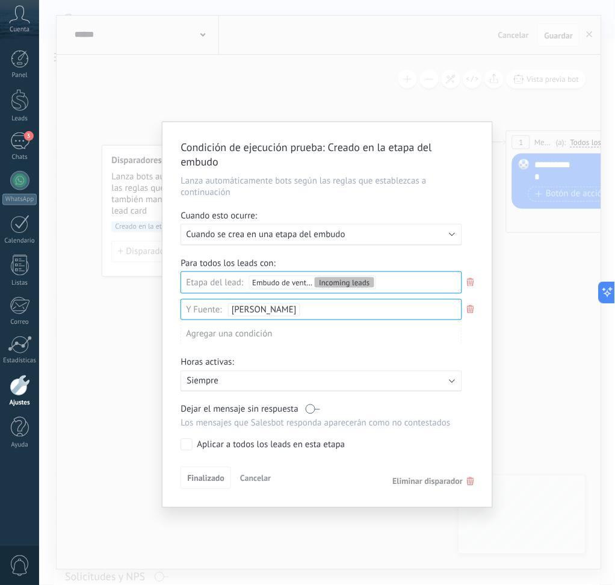
click at [398, 234] on div "Ejecutar: Cuando se crea en una etapa del embudo" at bounding box center [316, 234] width 261 height 11
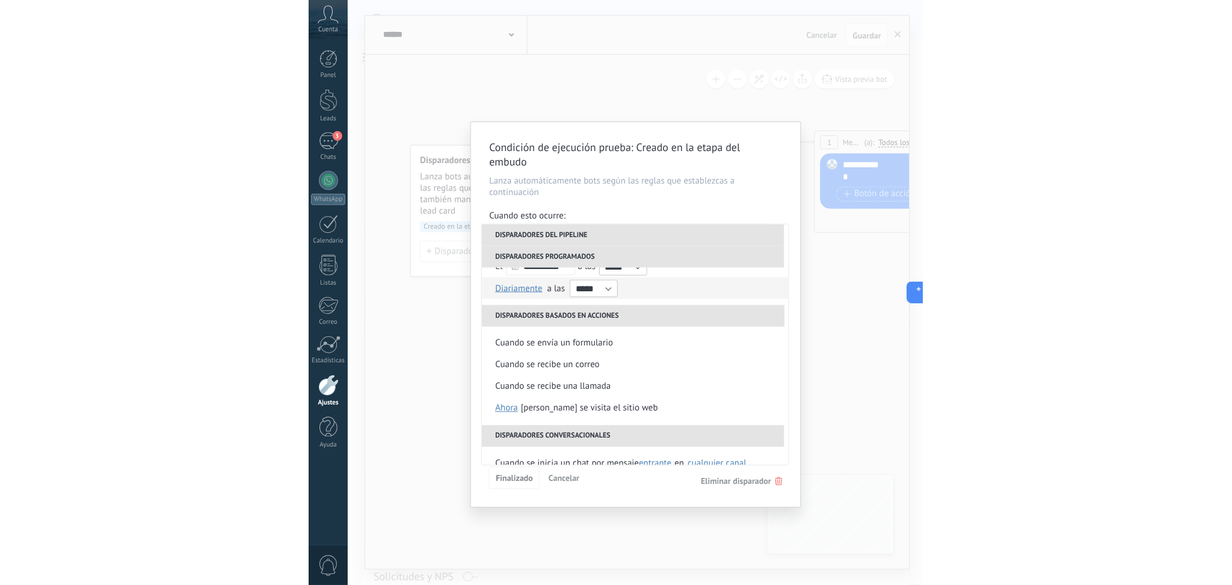
scroll to position [284, 0]
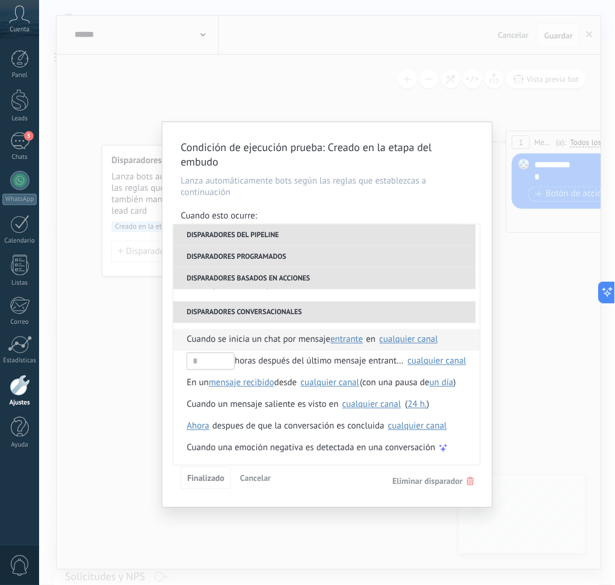
click at [335, 335] on span "entrante" at bounding box center [346, 339] width 32 height 11
click at [268, 337] on span "Cuando se inicia un chat por mensaje" at bounding box center [258, 340] width 144 height 22
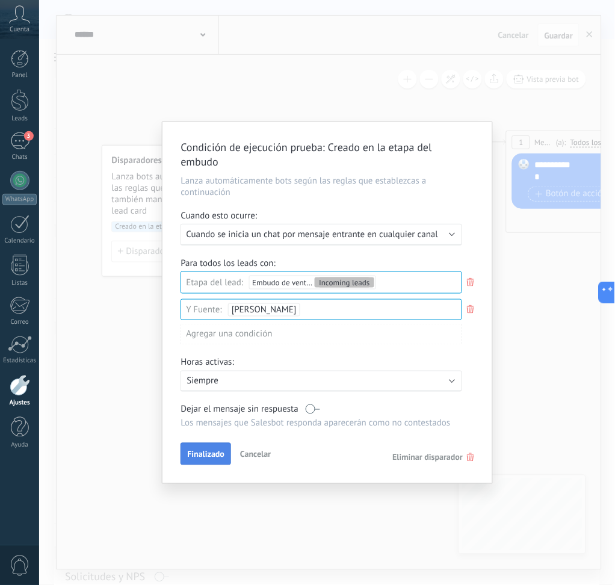
click at [215, 458] on span "Finalizado" at bounding box center [205, 454] width 37 height 8
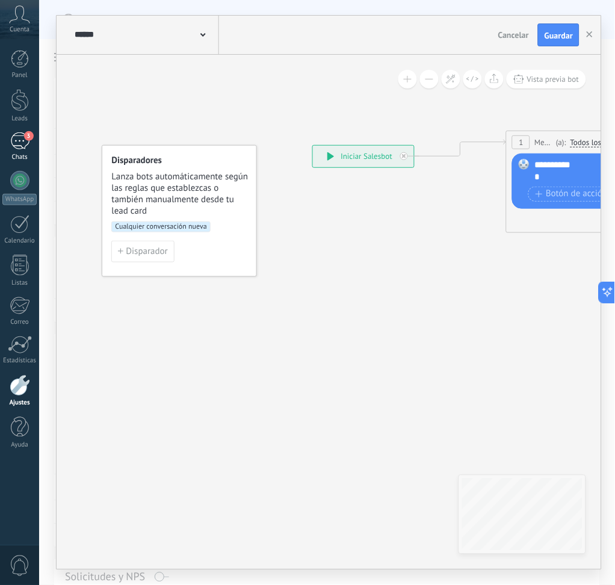
click at [5, 149] on link "3 Chats" at bounding box center [19, 146] width 39 height 29
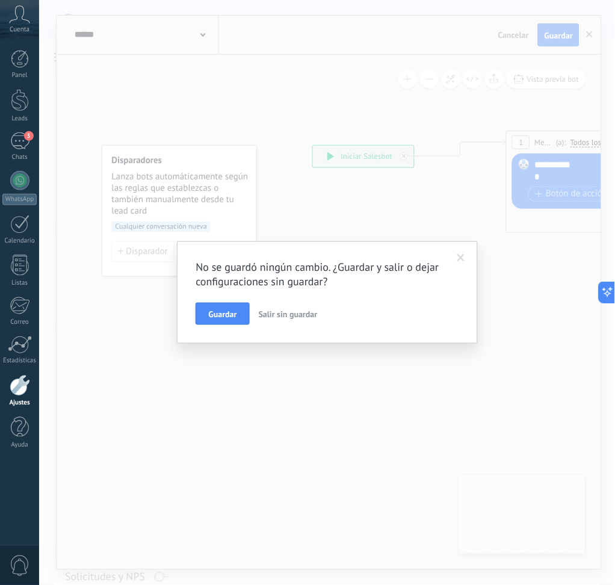
click at [458, 258] on span at bounding box center [461, 258] width 8 height 8
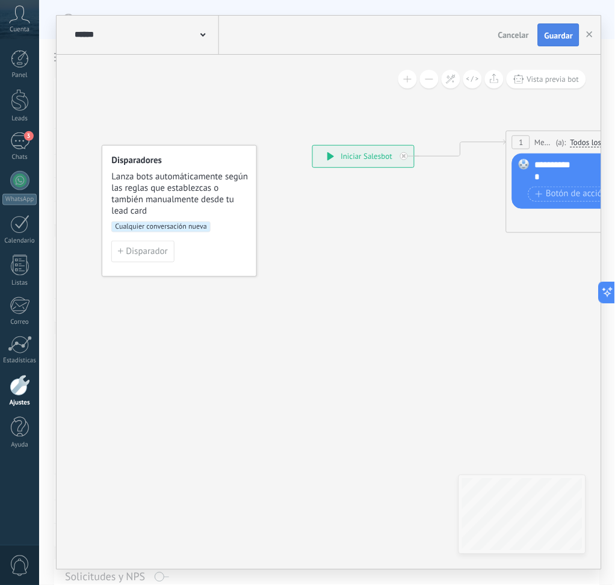
click at [549, 37] on span "Guardar" at bounding box center [558, 35] width 28 height 8
click at [24, 147] on div "3" at bounding box center [19, 140] width 19 height 17
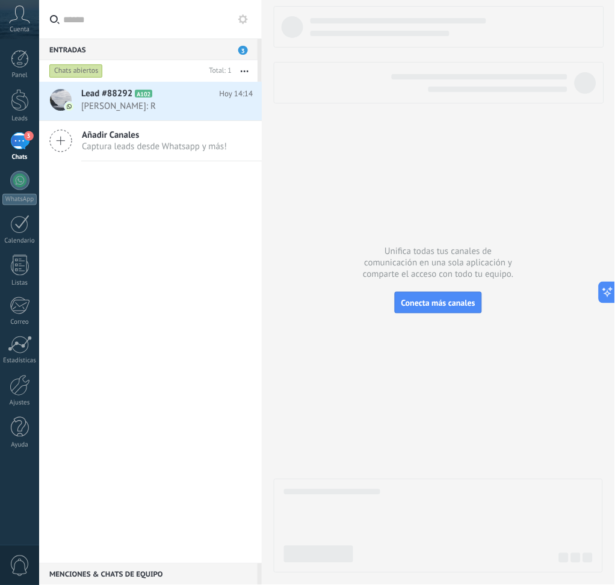
drag, startPoint x: 106, startPoint y: 99, endPoint x: 135, endPoint y: 277, distance: 179.8
click at [129, 327] on div "Lead #88292 A102 Hoy 14:14 Ricardo: R Añadir Canales Captura leads desde Whatsa…" at bounding box center [150, 322] width 223 height 481
click at [245, 106] on use at bounding box center [248, 107] width 7 height 6
click at [235, 111] on icon at bounding box center [234, 107] width 14 height 14
click at [247, 138] on span "Conversación cerrada" at bounding box center [288, 137] width 82 height 24
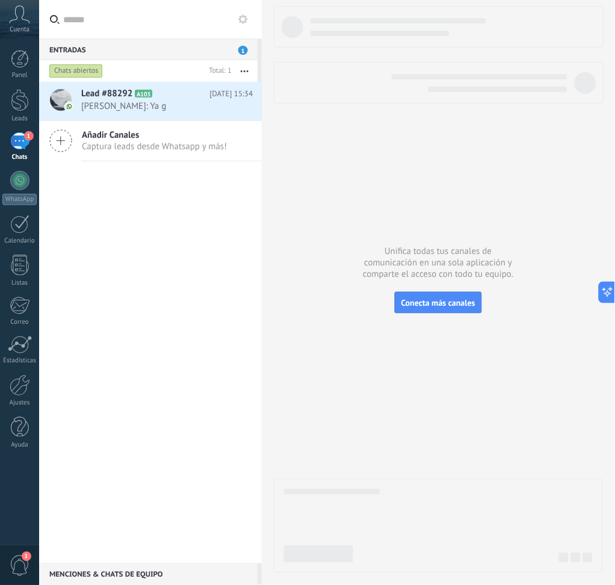
click at [165, 263] on div "Lead #88292 A103 Hoy 15:34 Ricardo: Ya g Añadir Canales Captura leads desde Wha…" at bounding box center [150, 322] width 223 height 481
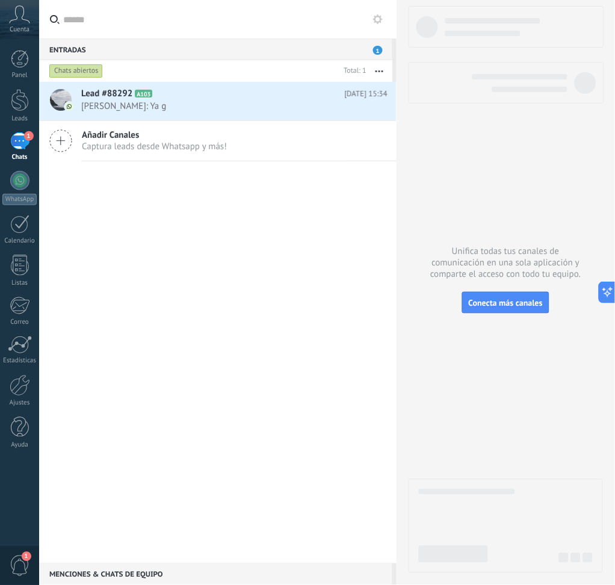
type textarea "**********"
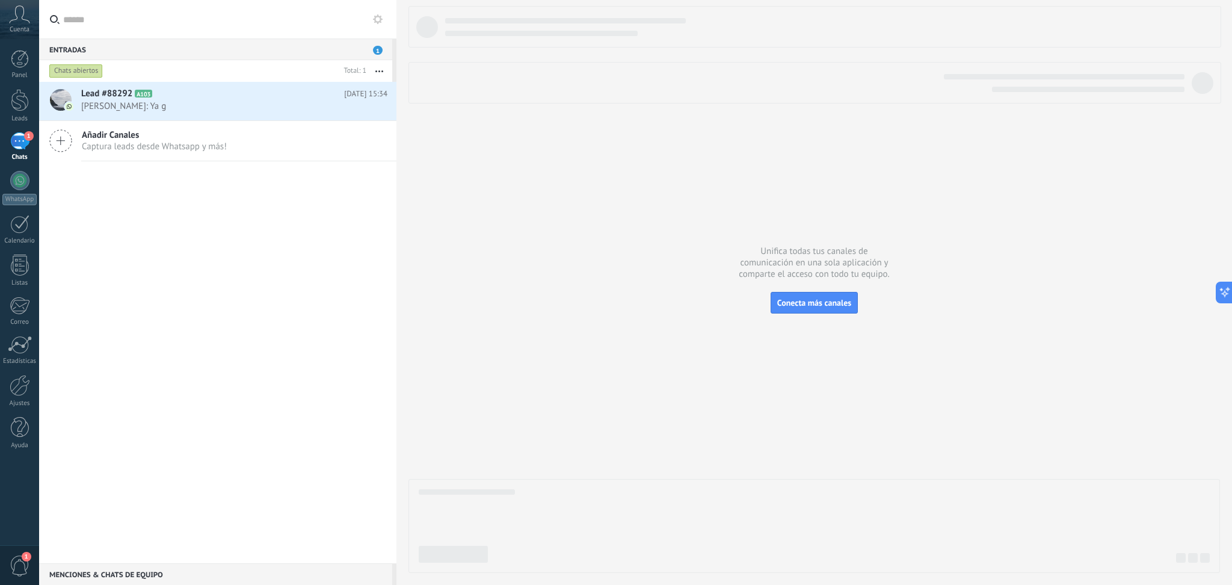
scroll to position [17, 0]
